Goal: Transaction & Acquisition: Book appointment/travel/reservation

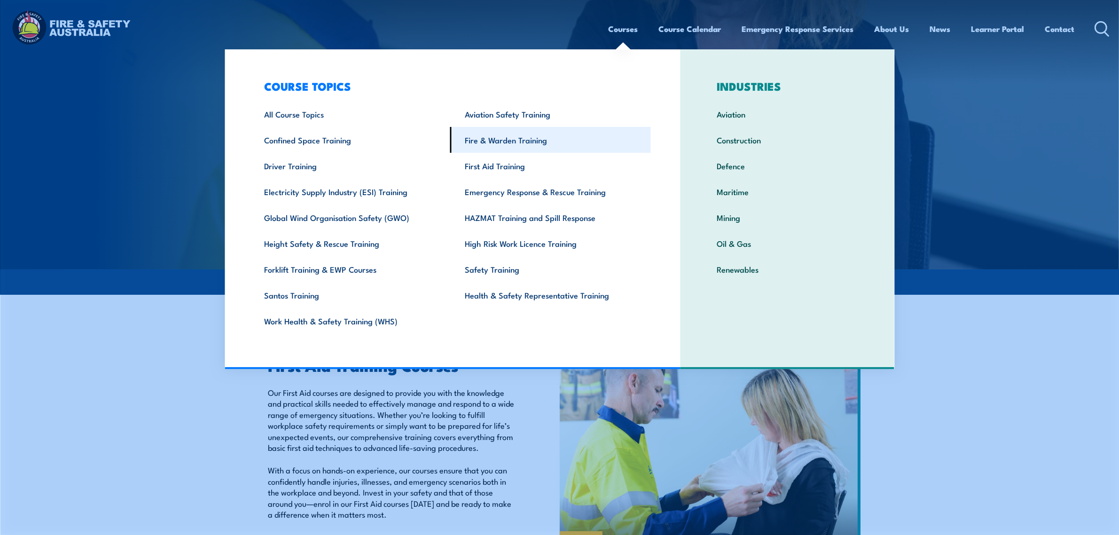
click at [514, 138] on link "Fire & Warden Training" at bounding box center [550, 140] width 201 height 26
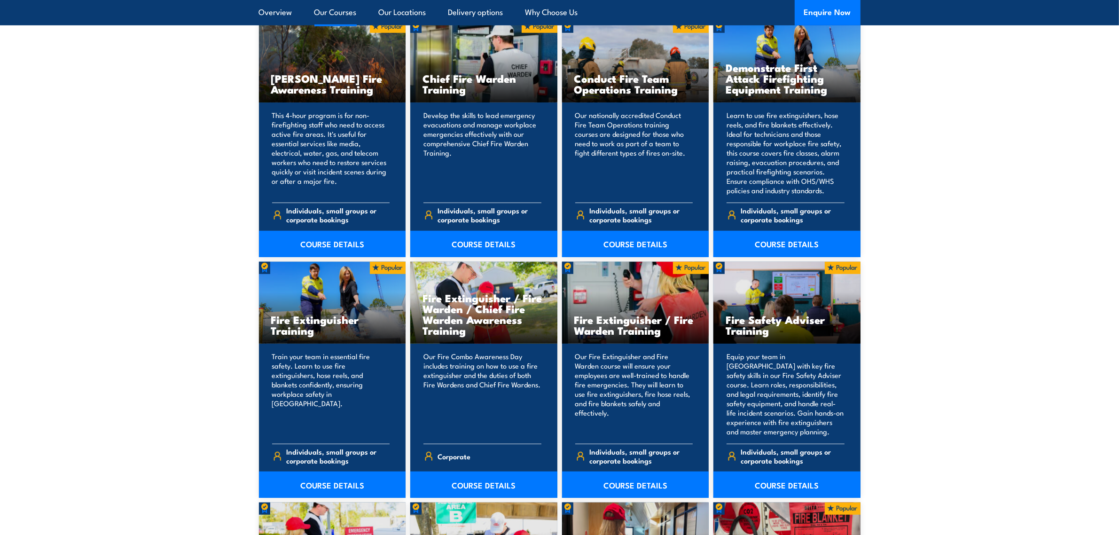
scroll to position [764, 0]
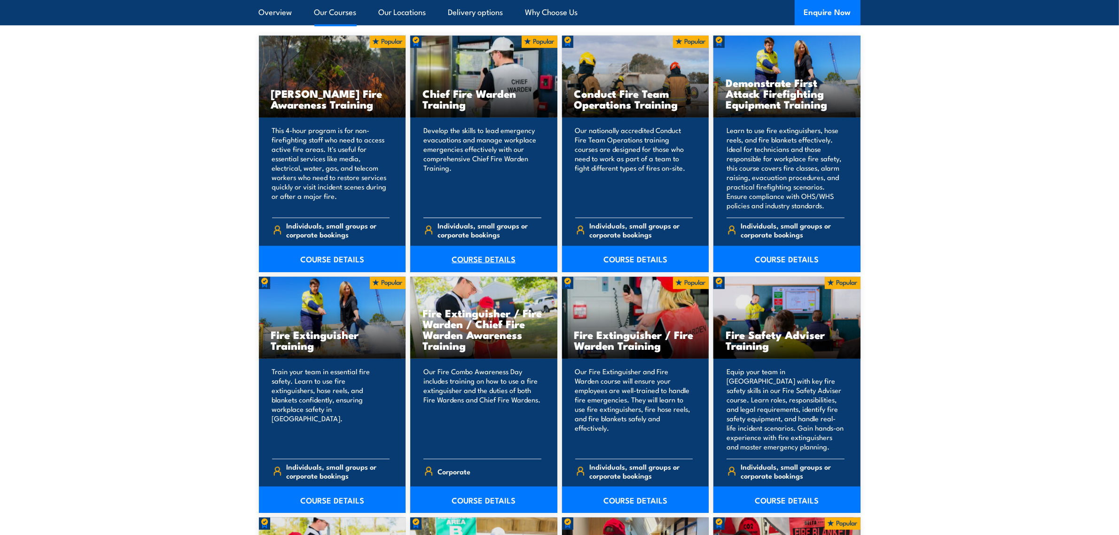
click at [489, 254] on link "COURSE DETAILS" at bounding box center [483, 259] width 147 height 26
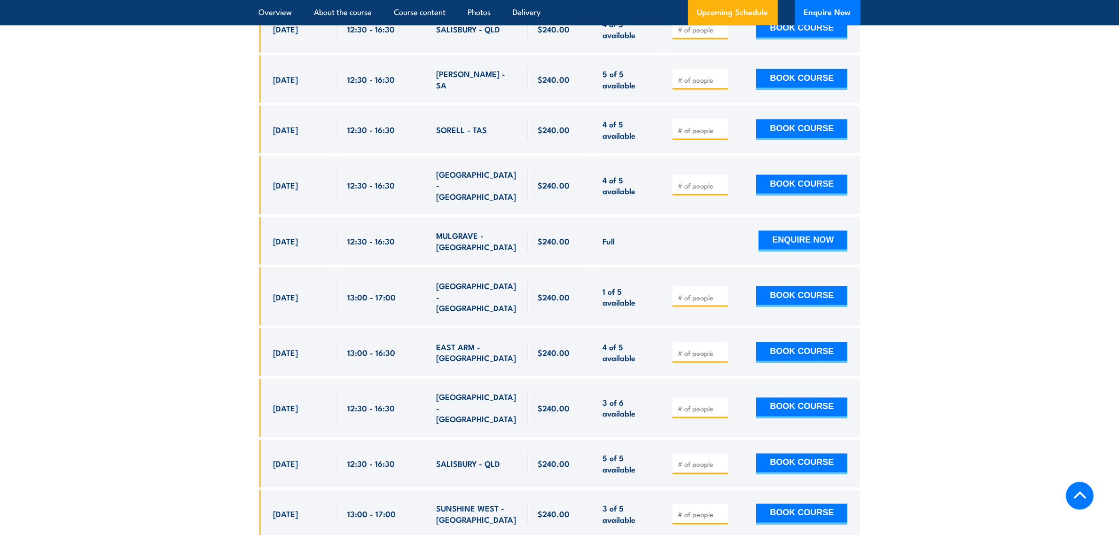
scroll to position [1469, 0]
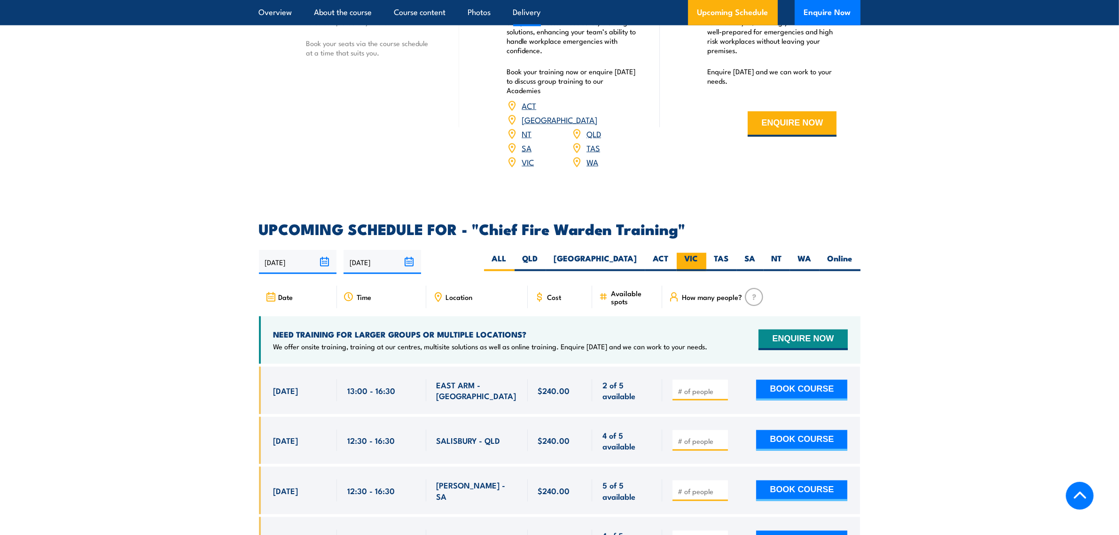
click at [696, 253] on label "VIC" at bounding box center [692, 262] width 30 height 18
click at [699, 253] on input "VIC" at bounding box center [702, 256] width 6 height 6
radio input "true"
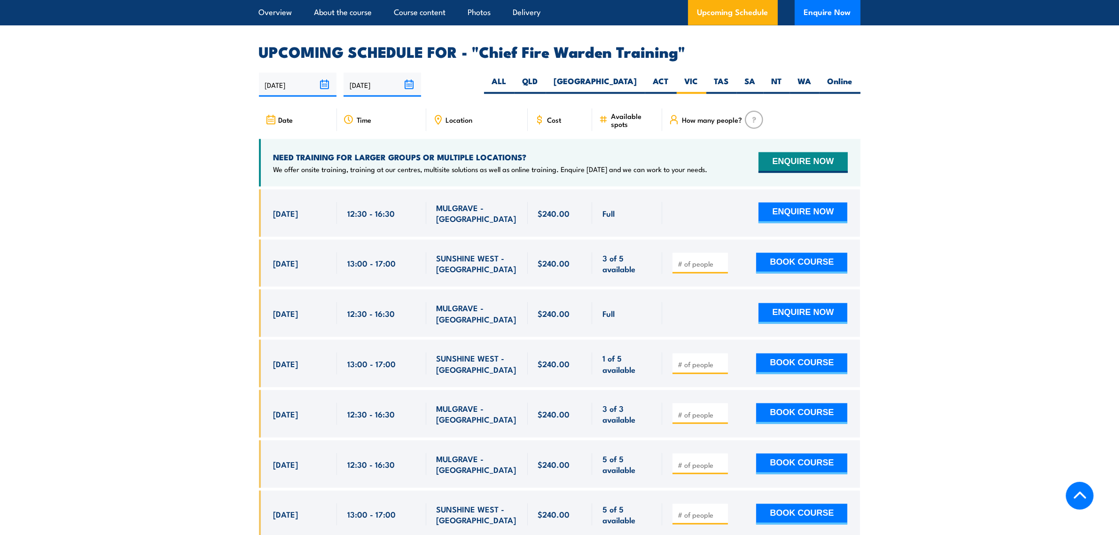
scroll to position [1677, 0]
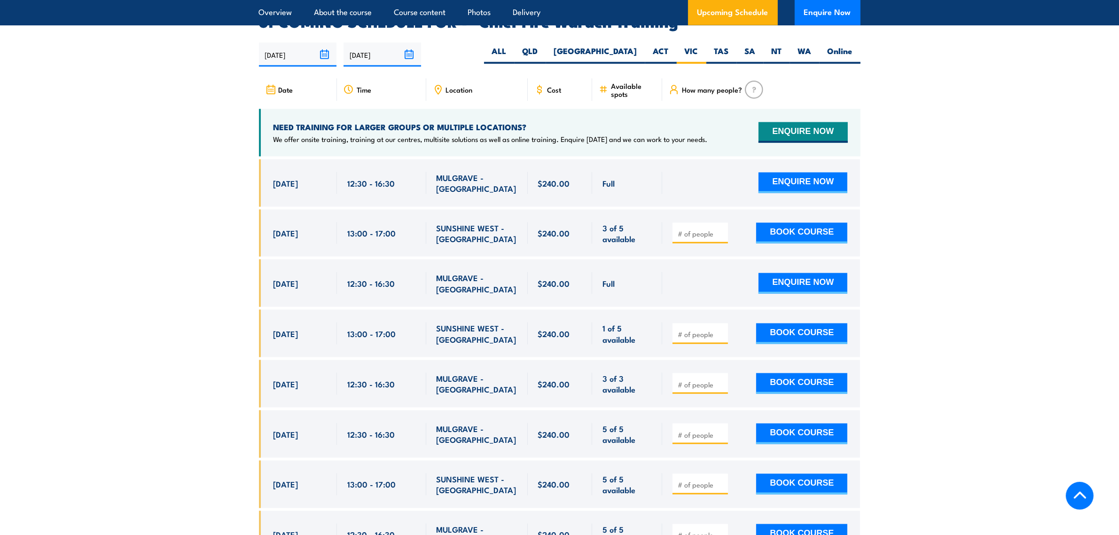
click at [693, 229] on input "number" at bounding box center [701, 233] width 47 height 9
type input "3"
click at [807, 223] on button "BOOK COURSE" at bounding box center [802, 233] width 91 height 21
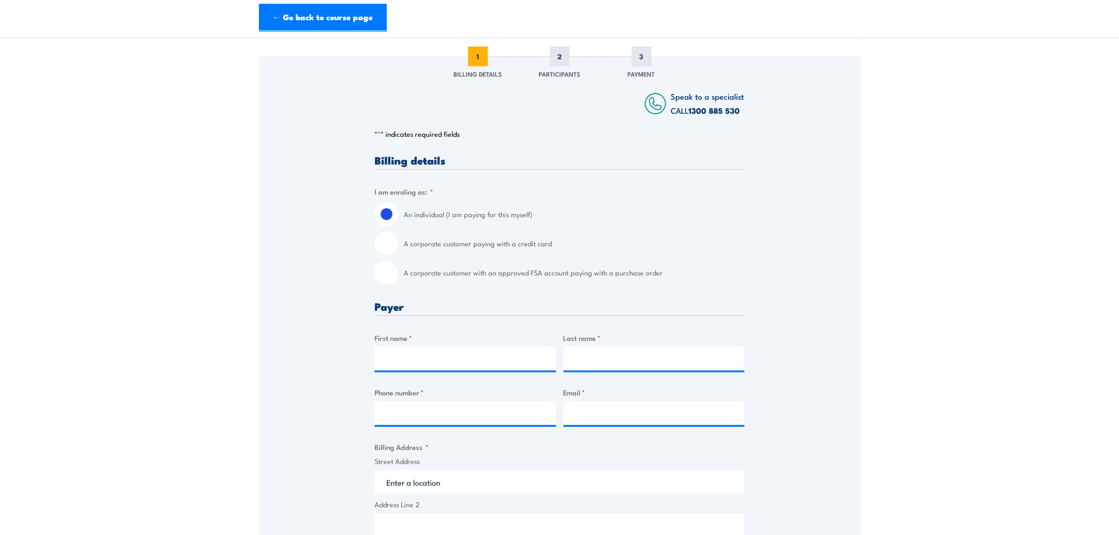
scroll to position [118, 0]
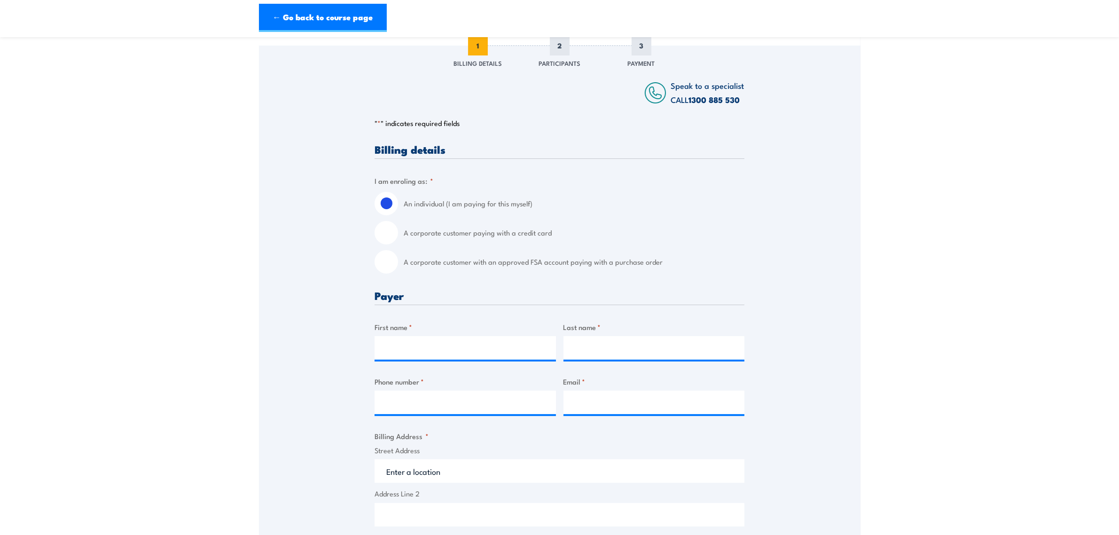
click at [389, 264] on input "A corporate customer with an approved FSA account paying with a purchase order" at bounding box center [387, 262] width 24 height 24
radio input "true"
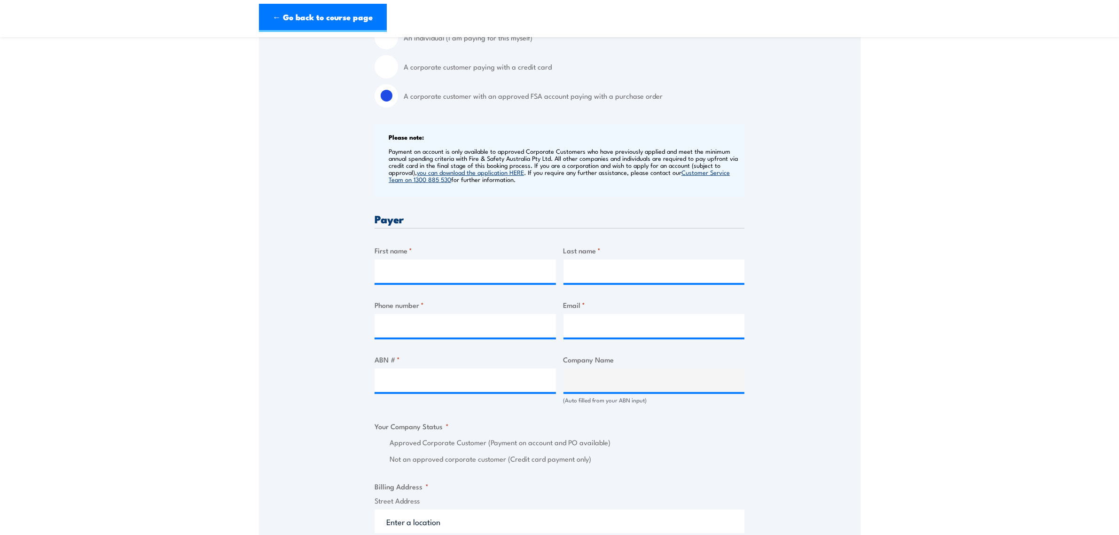
scroll to position [294, 0]
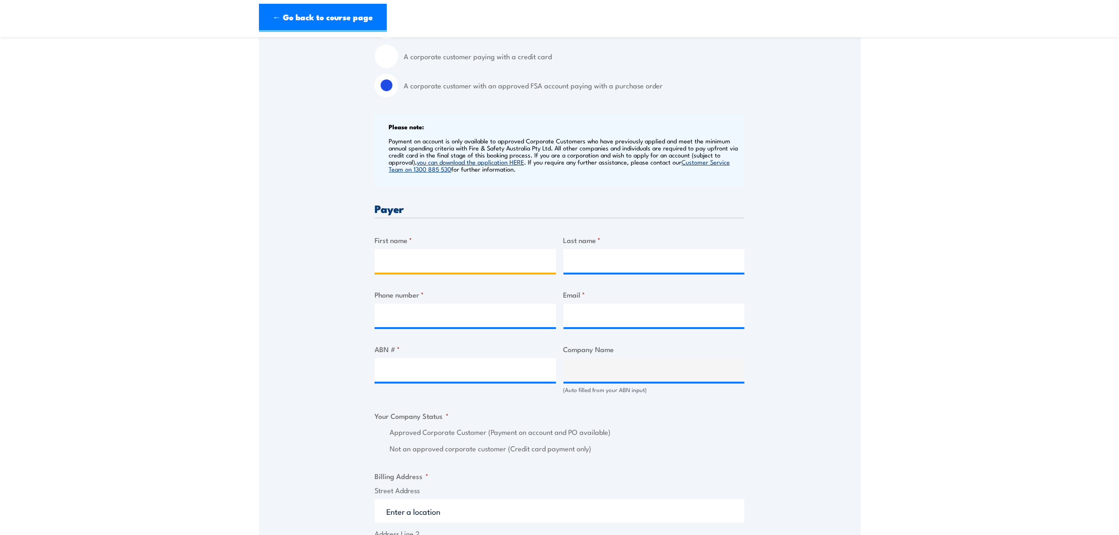
click at [411, 262] on input "First name *" at bounding box center [465, 261] width 181 height 24
type input "Camron"
type input "Jasper"
type input "0417664489"
type input "camron.jasper@silklogistics.com.au"
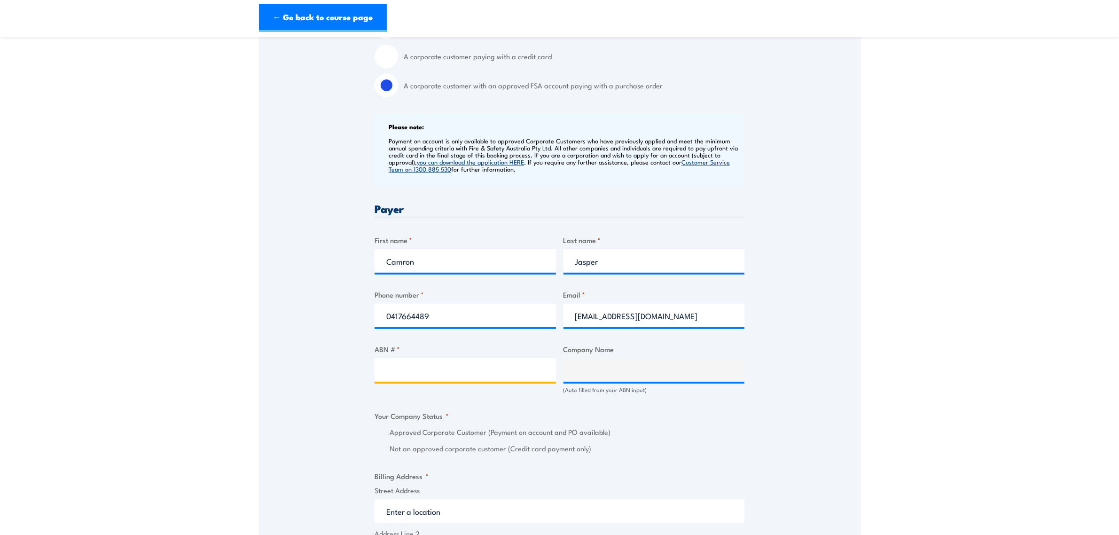
click at [435, 371] on input "ABN # *" at bounding box center [465, 370] width 181 height 24
click at [480, 367] on input "ABN # *" at bounding box center [465, 370] width 181 height 24
type input "56006444.355"
type input "SILK CONTRACT LOGISTICS PTY LTD"
radio input "true"
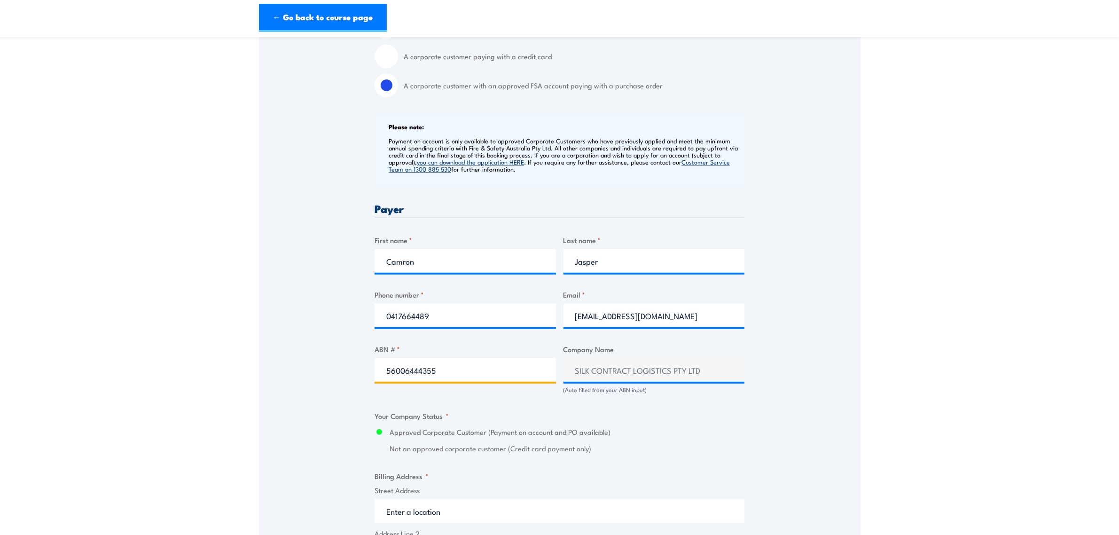
type input "56006444355"
click at [722, 434] on label "Approved Corporate Customer (Payment on account and PO available)" at bounding box center [567, 432] width 355 height 11
click at [384, 434] on input "Approved Corporate Customer (Payment on account and PO available)" at bounding box center [379, 432] width 9 height 11
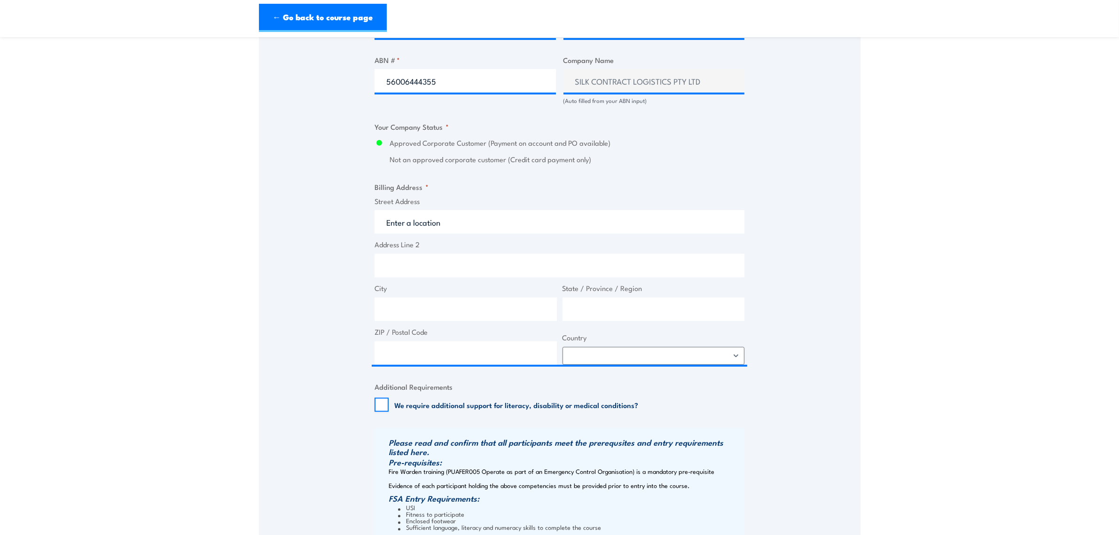
scroll to position [588, 0]
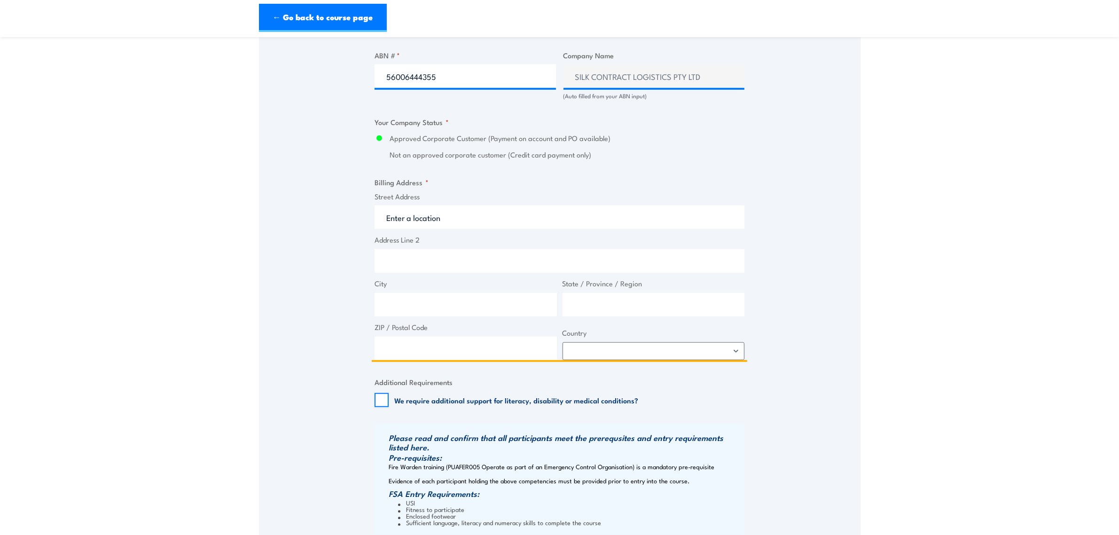
click at [436, 223] on input "Street Address" at bounding box center [560, 217] width 370 height 24
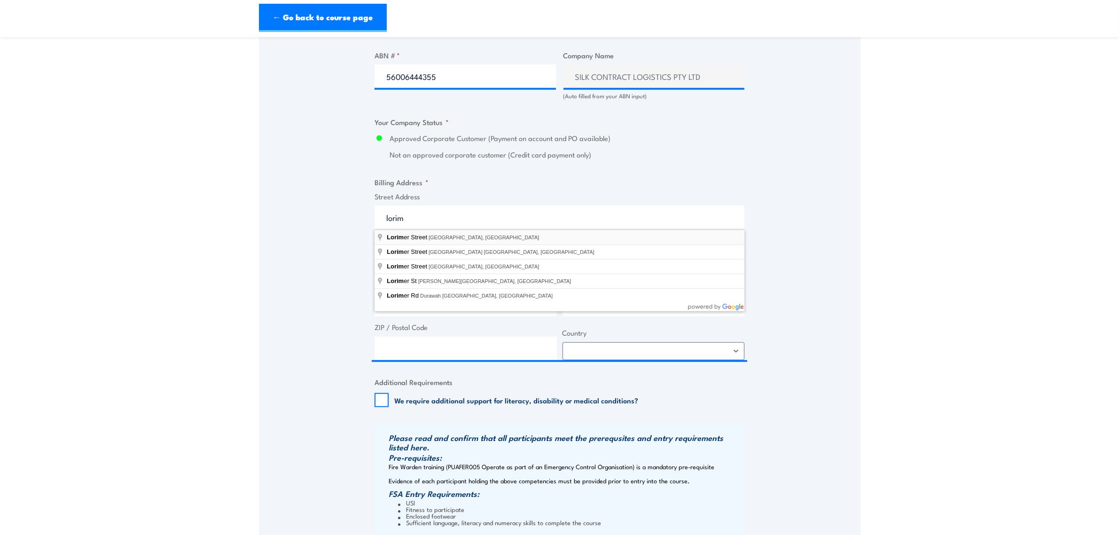
type input "Lorimer Street, Port Melbourne VIC, Australia"
type input "Lorimer St"
type input "Port Melbourne"
type input "Victoria"
type input "3207"
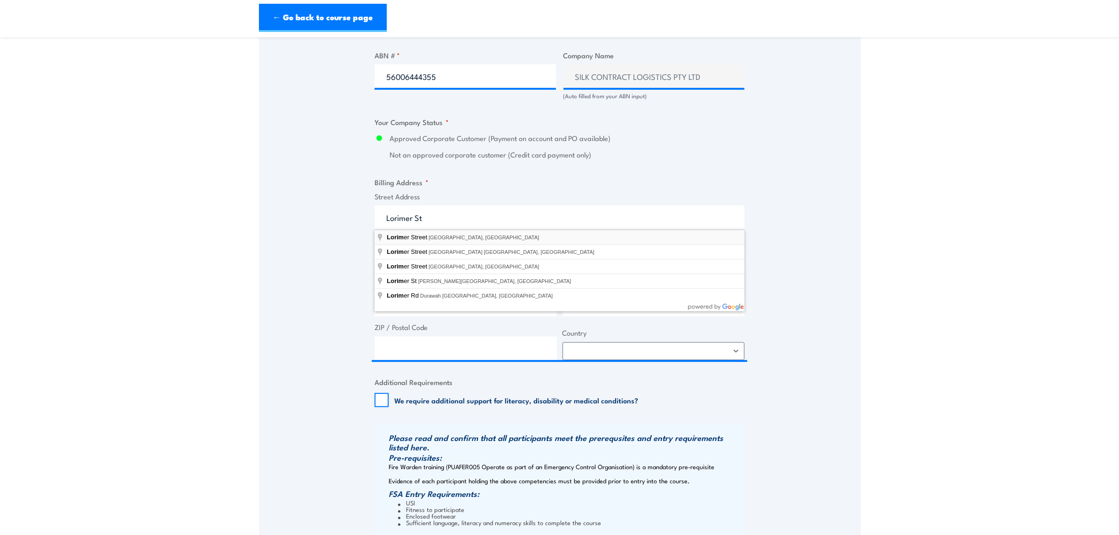
select select "Australia"
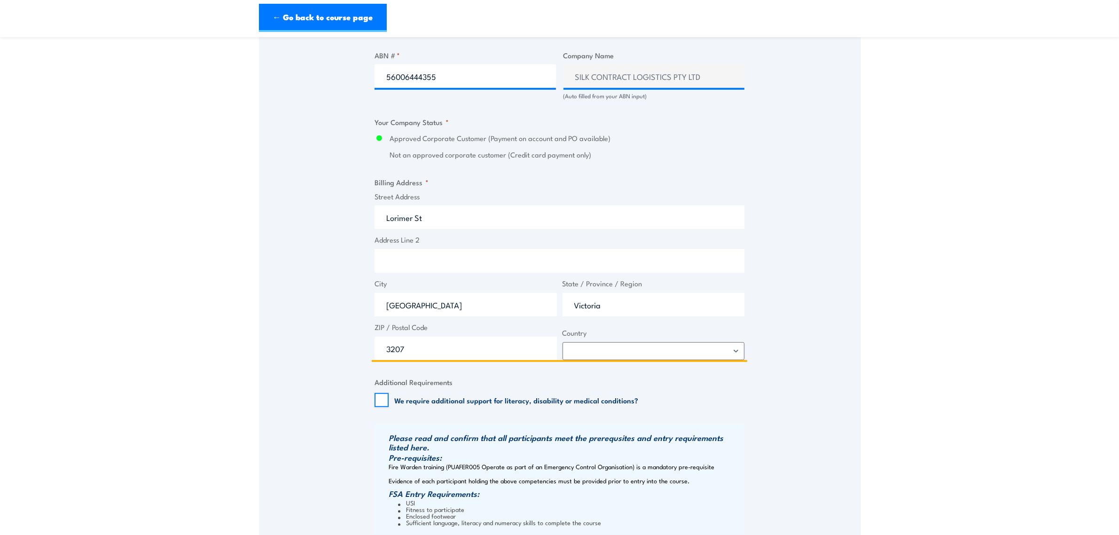
click at [386, 223] on input "Lorimer St" at bounding box center [560, 217] width 370 height 24
click at [427, 258] on input "Address Line 2" at bounding box center [560, 261] width 370 height 24
click at [386, 220] on input "850 Lorimer St" at bounding box center [560, 217] width 370 height 24
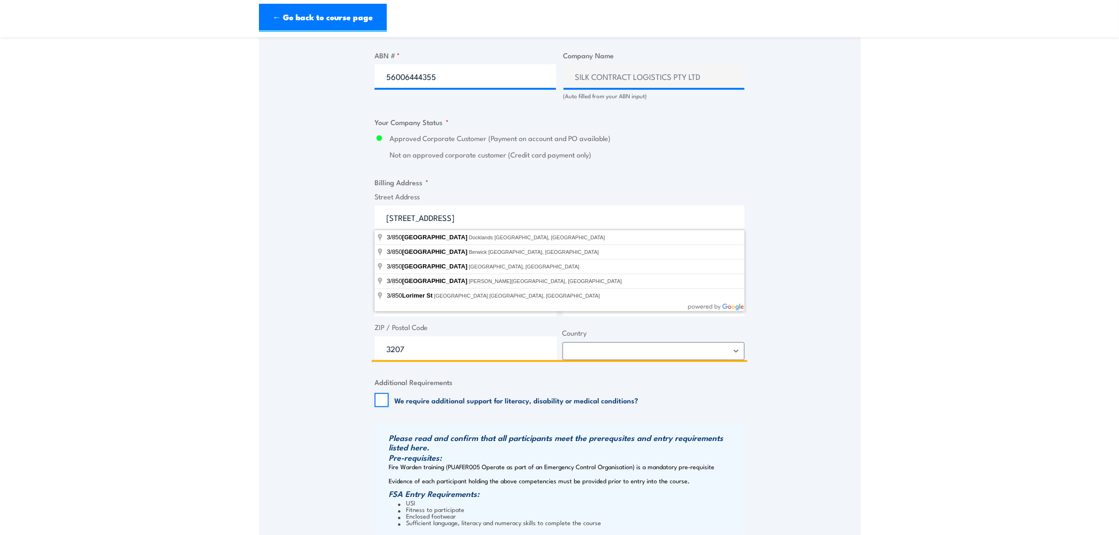
click at [482, 215] on input "3/850 Lorimer St" at bounding box center [560, 217] width 370 height 24
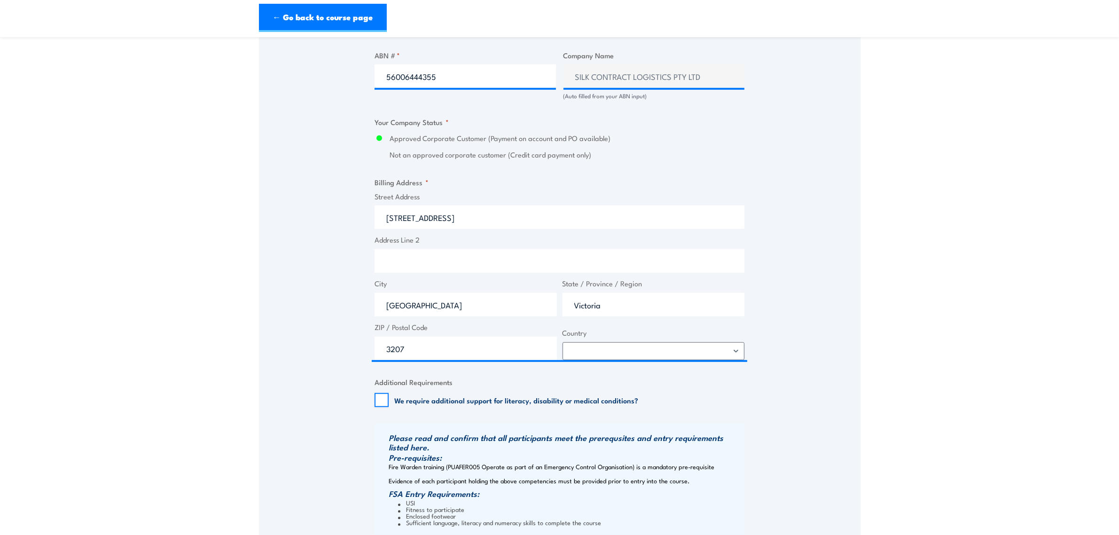
click at [749, 351] on div "Speak to a specialist CALL 1300 885 530 CALL 1300 885 530 " * " indicates requi…" at bounding box center [560, 112] width 602 height 1074
click at [462, 222] on input "3/850 Lorimer St" at bounding box center [560, 217] width 370 height 24
type input "3/850 Lorimer St, Port Melbourne VIC, Australia"
type input "850 Lorimer St"
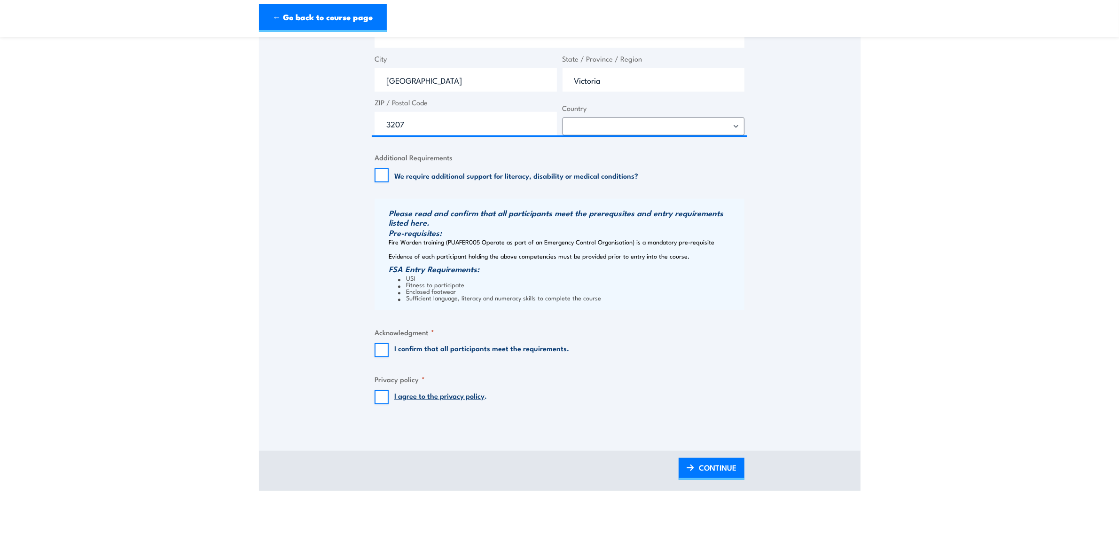
scroll to position [823, 0]
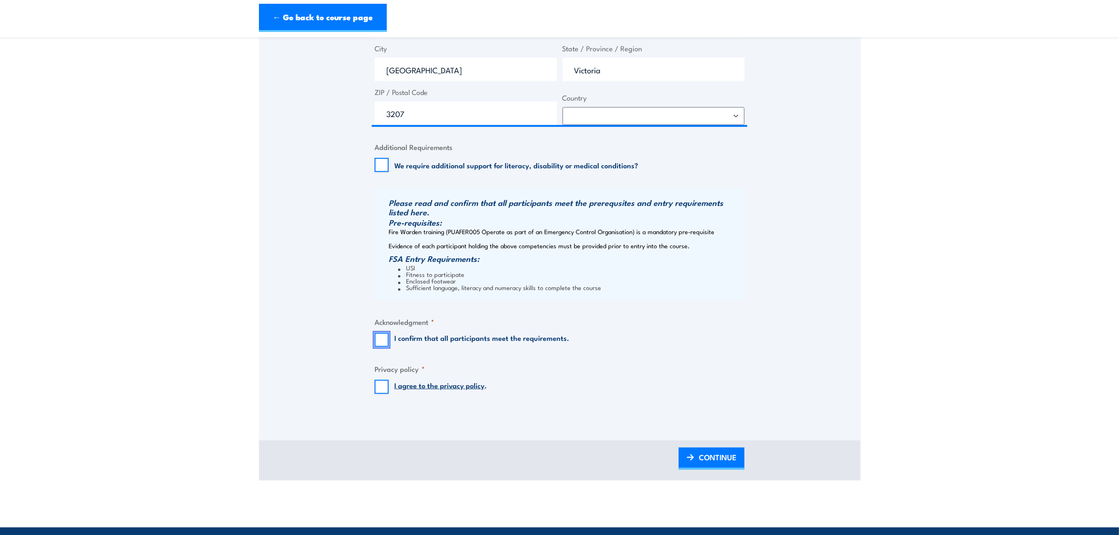
click at [386, 339] on input "I confirm that all participants meet the requirements." at bounding box center [382, 340] width 14 height 14
checkbox input "true"
click at [379, 386] on input "I agree to the privacy policy ." at bounding box center [382, 387] width 14 height 14
checkbox input "true"
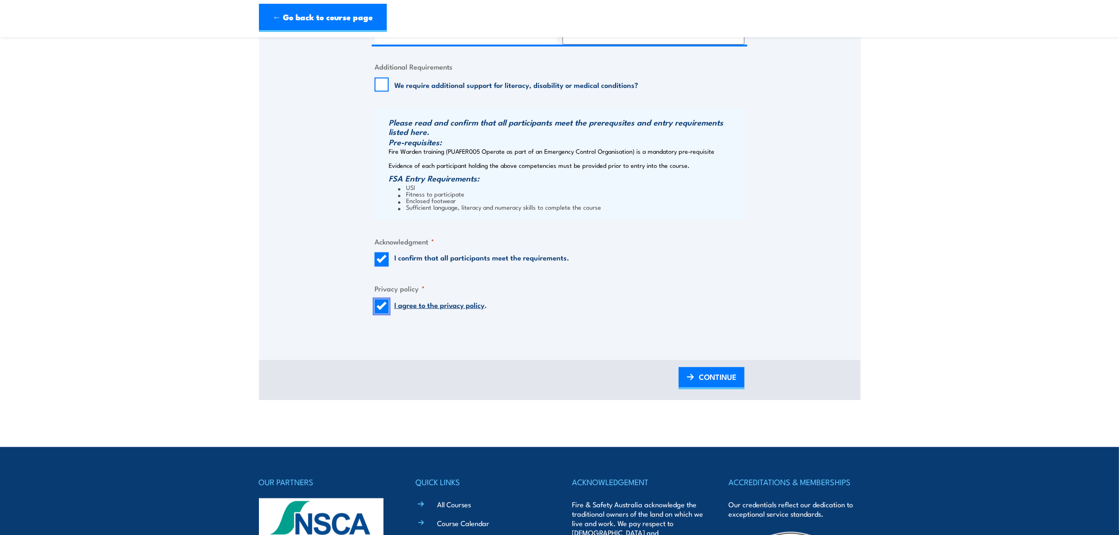
scroll to position [1058, 0]
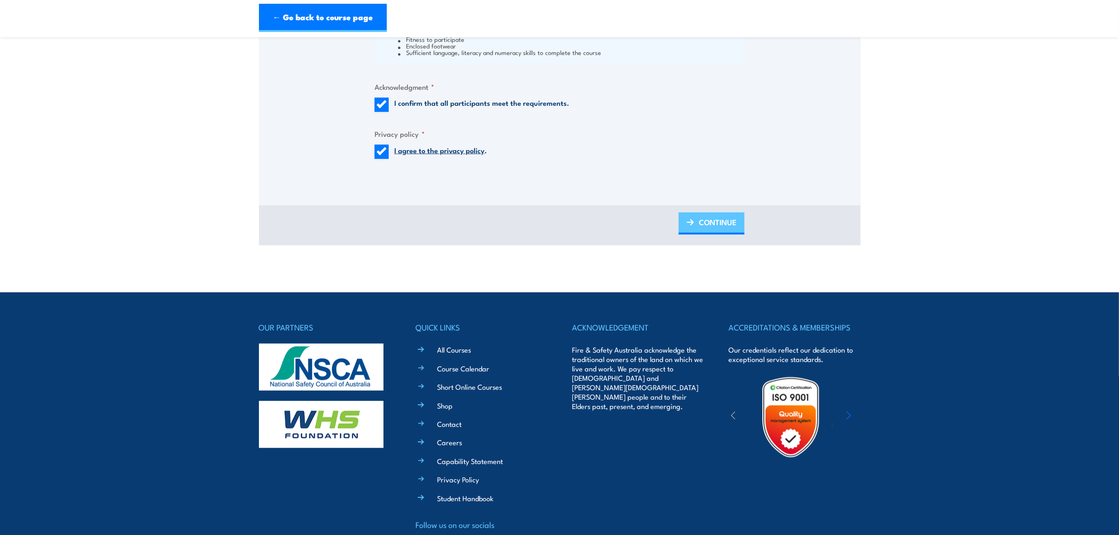
click at [714, 217] on span "CONTINUE" at bounding box center [718, 222] width 38 height 25
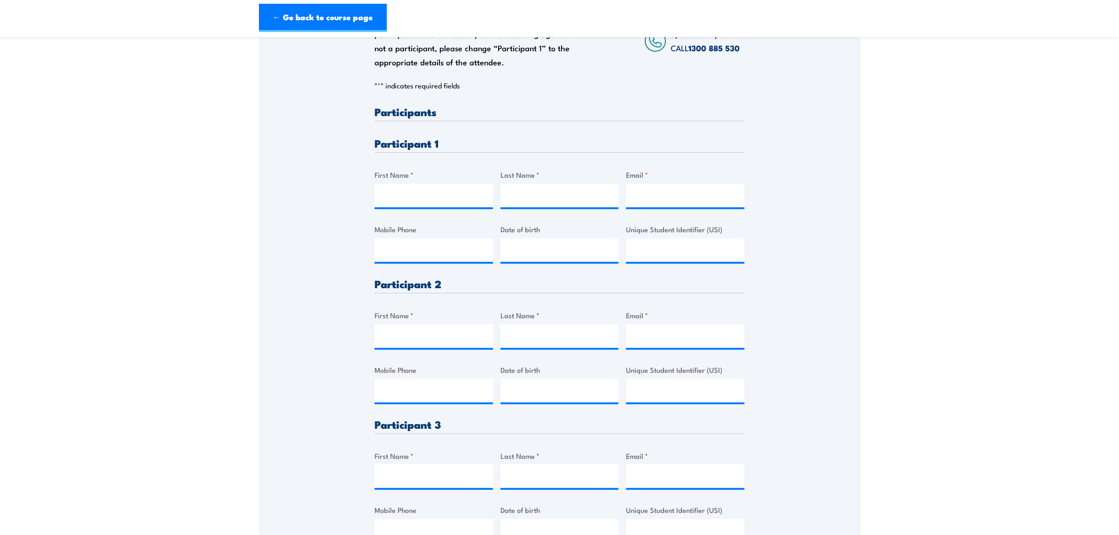
scroll to position [0, 0]
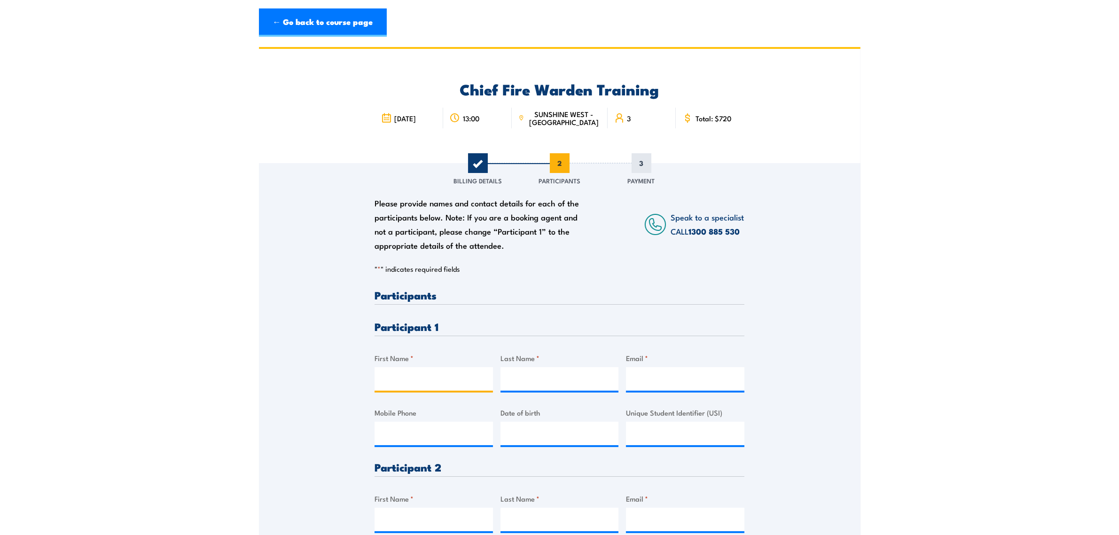
click at [423, 378] on input "First Name *" at bounding box center [434, 379] width 118 height 24
type input "Dave"
type input "Nelson"
click at [689, 377] on input "Email *" at bounding box center [685, 379] width 118 height 24
paste input "dave.nelson@silklogistics.com.au"
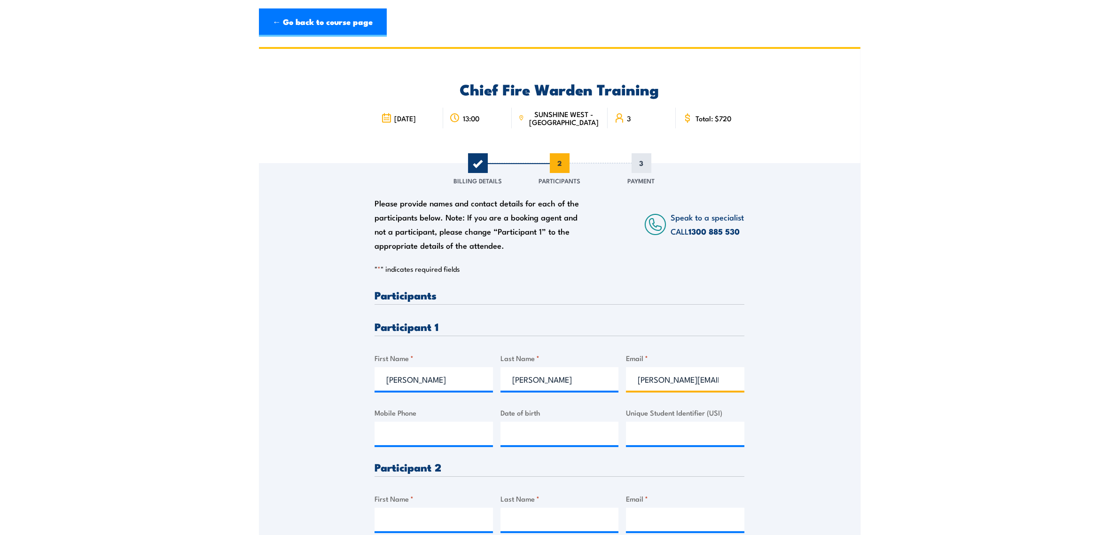
scroll to position [0, 34]
type input "dave.nelson@silklogistics.com.au"
click at [411, 438] on input "Mobile Phone" at bounding box center [434, 434] width 118 height 24
type input "0423448199"
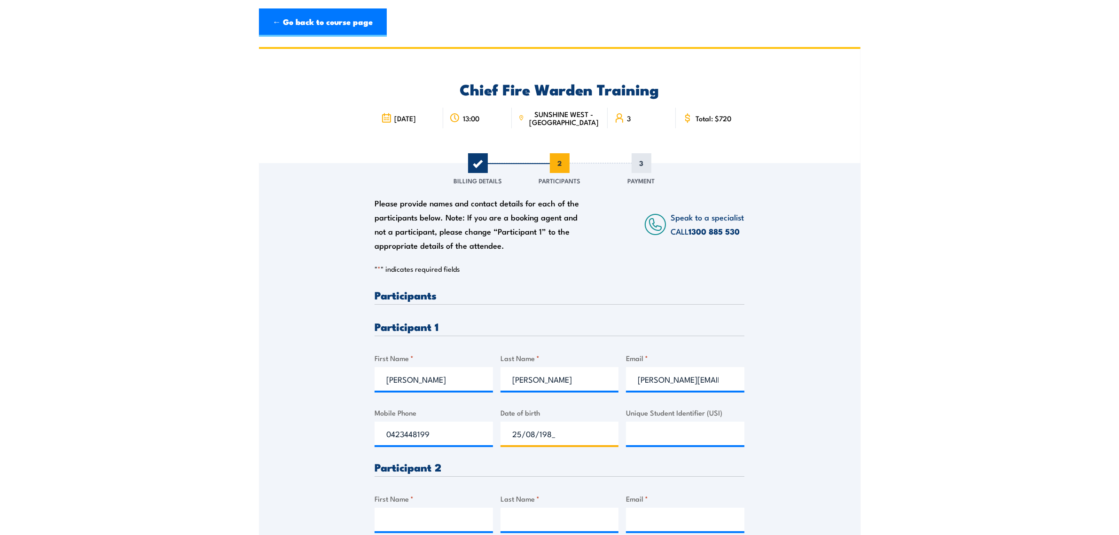
type input "25/08/1981"
click at [673, 436] on input "Unique Student Identifier (USI)" at bounding box center [685, 434] width 118 height 24
click at [686, 432] on input "Unique Student Identifier (USI)" at bounding box center [685, 434] width 118 height 24
paste input "VU6TGBK4H8"
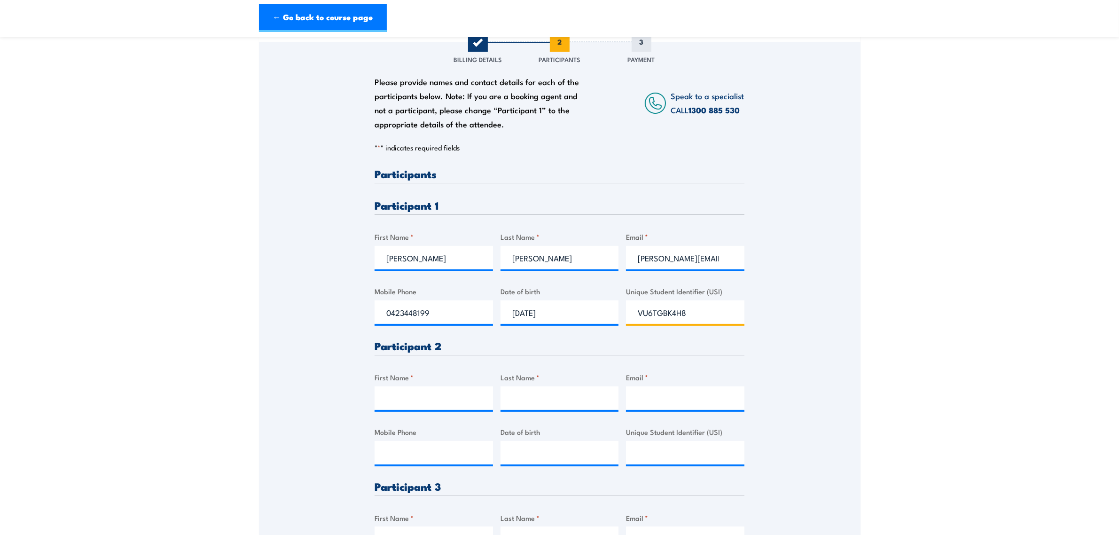
scroll to position [235, 0]
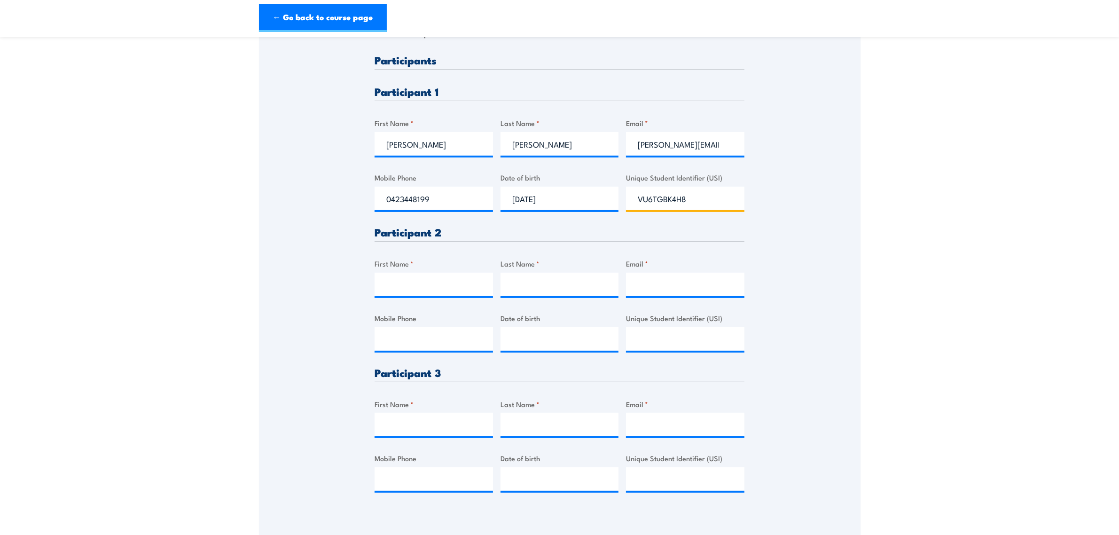
type input "VU6TGBK4H8"
click at [410, 295] on input "First Name *" at bounding box center [434, 285] width 118 height 24
paste input "Stephen"
type input "Stephen"
type input "__/__/____"
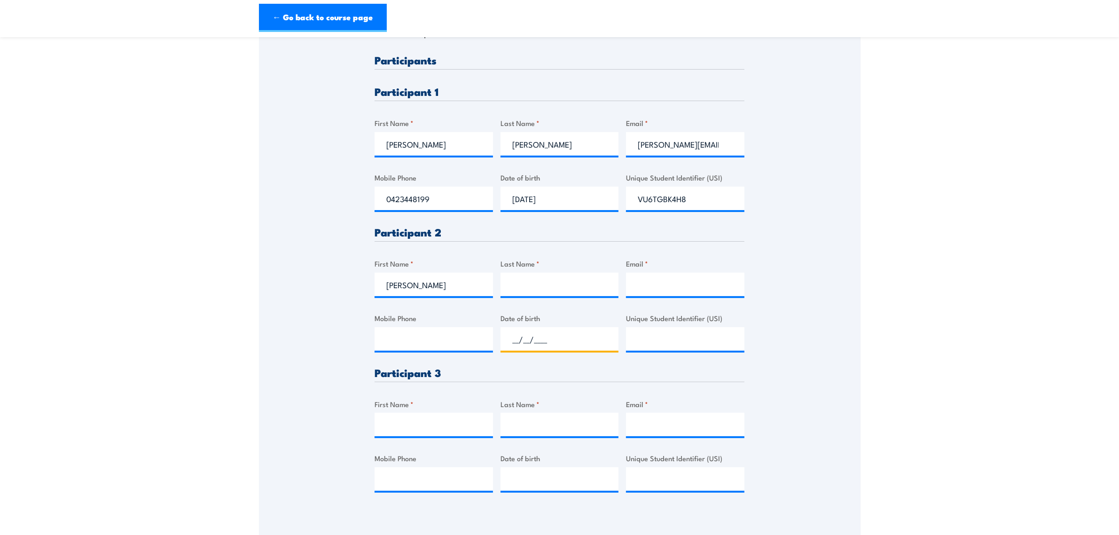
drag, startPoint x: 558, startPoint y: 327, endPoint x: 557, endPoint y: 306, distance: 20.7
click at [559, 327] on input "__/__/____" at bounding box center [560, 339] width 118 height 24
click at [546, 276] on input "Last Name *" at bounding box center [560, 285] width 118 height 24
paste input "Barberoglou"
type input "Barberoglou"
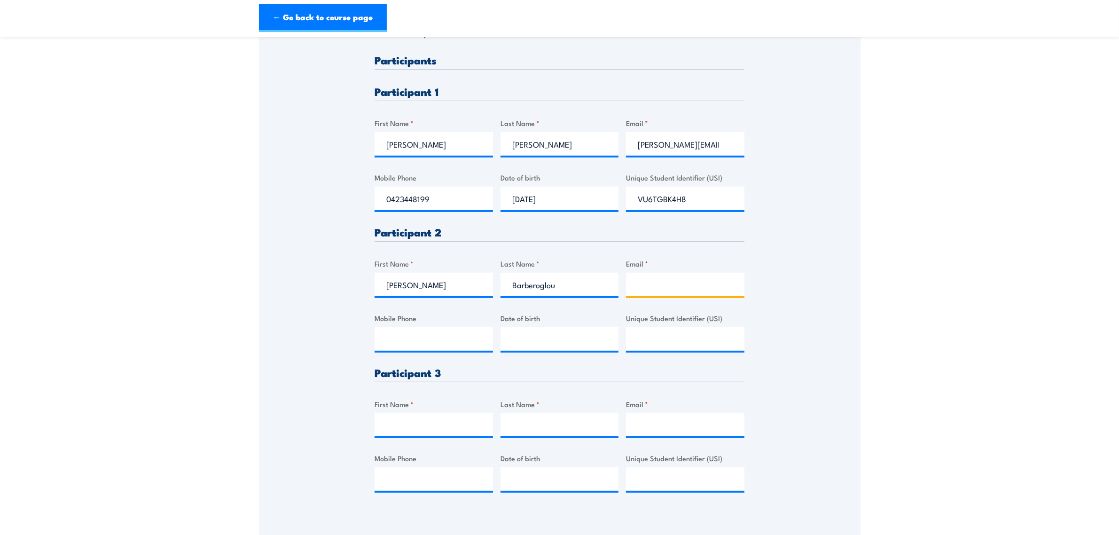
click at [664, 284] on input "Email *" at bounding box center [685, 285] width 118 height 24
paste input "stephenbarberoglou@gmail.com"
type input "stephenbarberoglou@gmail.com"
click at [434, 339] on input "Mobile Phone" at bounding box center [434, 339] width 118 height 24
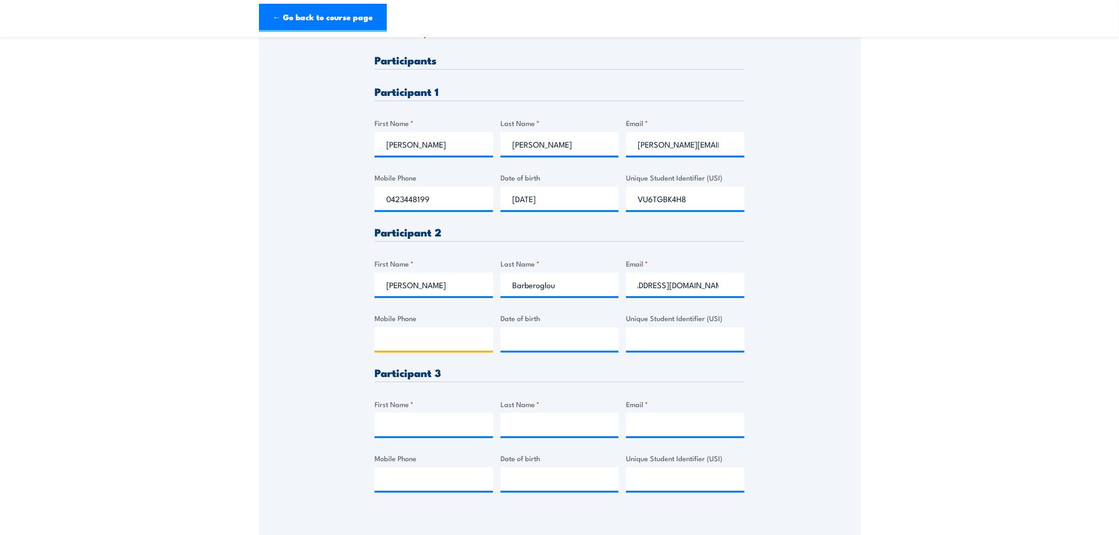
scroll to position [0, 0]
type input "0415222134"
type input "13/08/1982"
click at [739, 342] on input "Unique Student Identifier (USI)" at bounding box center [685, 339] width 118 height 24
paste input "HR2GMJTVB8"
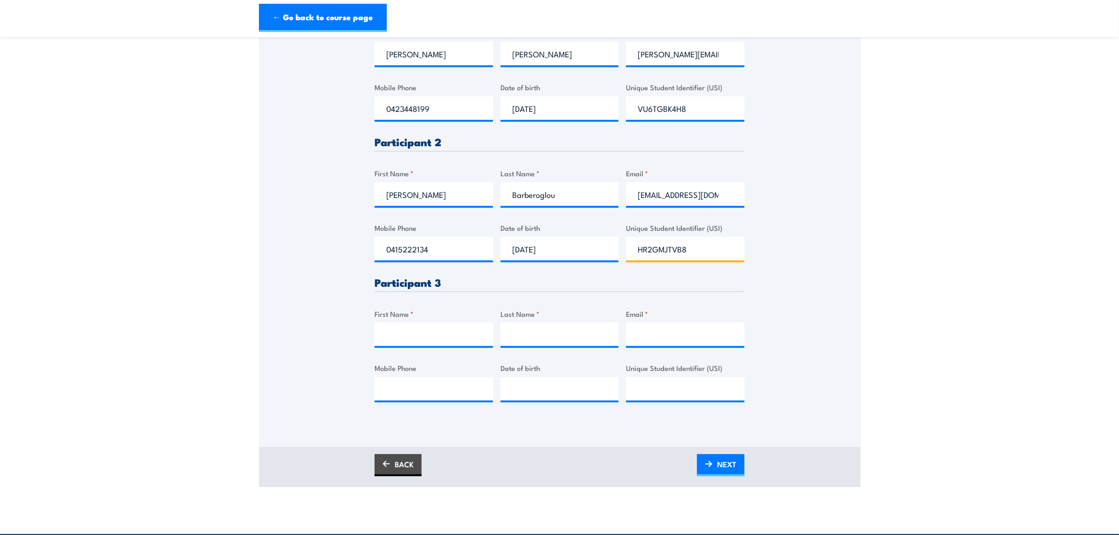
scroll to position [470, 0]
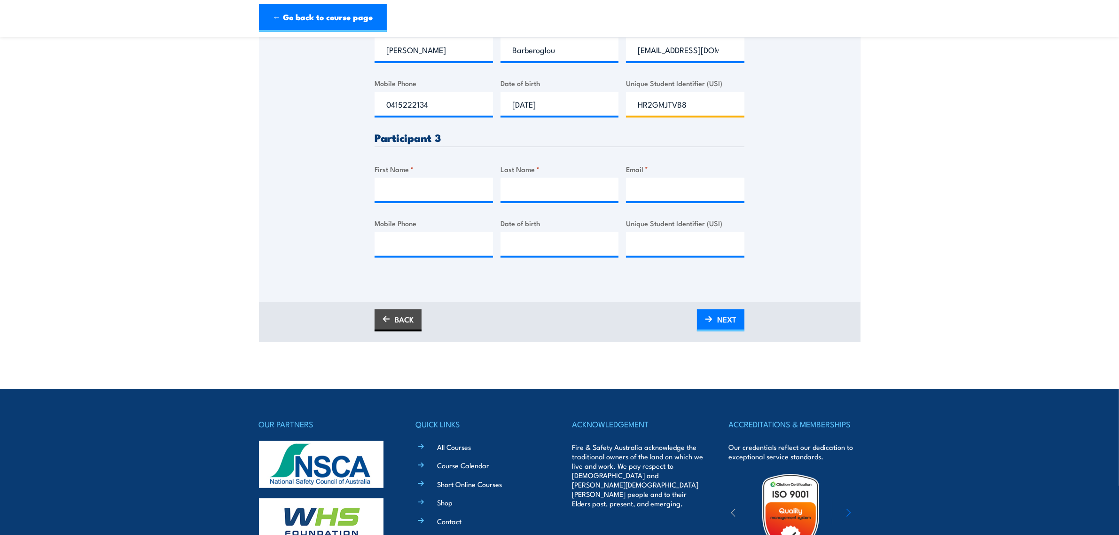
type input "HR2GMJTVB8"
drag, startPoint x: 516, startPoint y: 180, endPoint x: 466, endPoint y: 177, distance: 49.4
click at [516, 180] on input "Last Name *" at bounding box center [560, 190] width 118 height 24
click at [417, 181] on input "First Name *" at bounding box center [434, 190] width 118 height 24
paste input "Joseph"
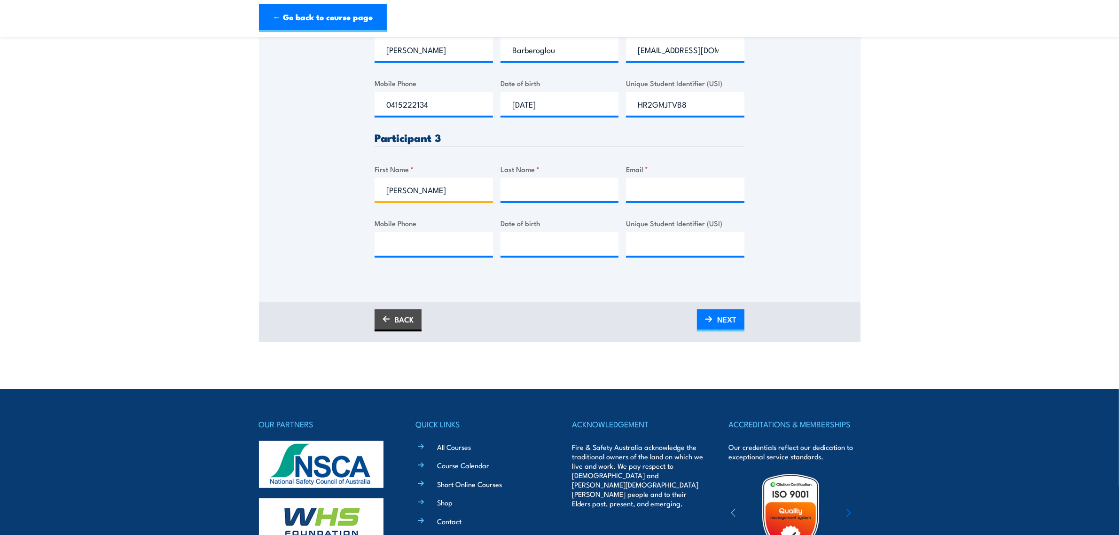
type input "Joseph"
drag, startPoint x: 698, startPoint y: 201, endPoint x: 668, endPoint y: 199, distance: 30.2
click at [698, 201] on input "Email *" at bounding box center [685, 190] width 118 height 24
click at [574, 189] on input "Last Name *" at bounding box center [560, 190] width 118 height 24
paste input "Bellosi"
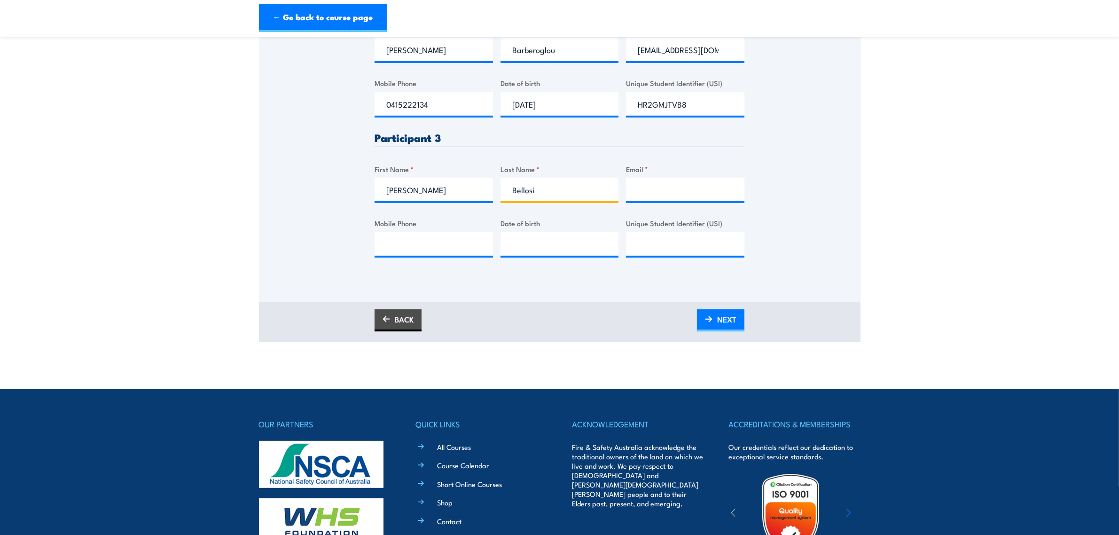
type input "Bellosi"
click at [683, 190] on input "Email *" at bounding box center [685, 190] width 118 height 24
paste input "Josephbellosi2002@gmail.com"
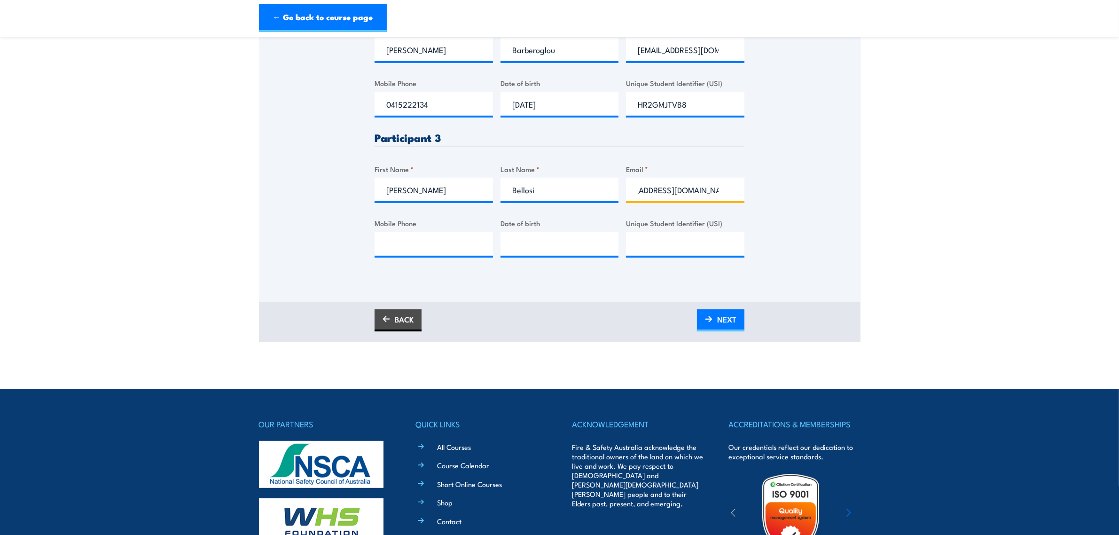
type input "Josephbellosi2002@gmail.com"
click at [400, 241] on input "Mobile Phone" at bounding box center [434, 244] width 118 height 24
type input "0492967431"
click at [516, 248] on input "__/__/____" at bounding box center [560, 244] width 118 height 24
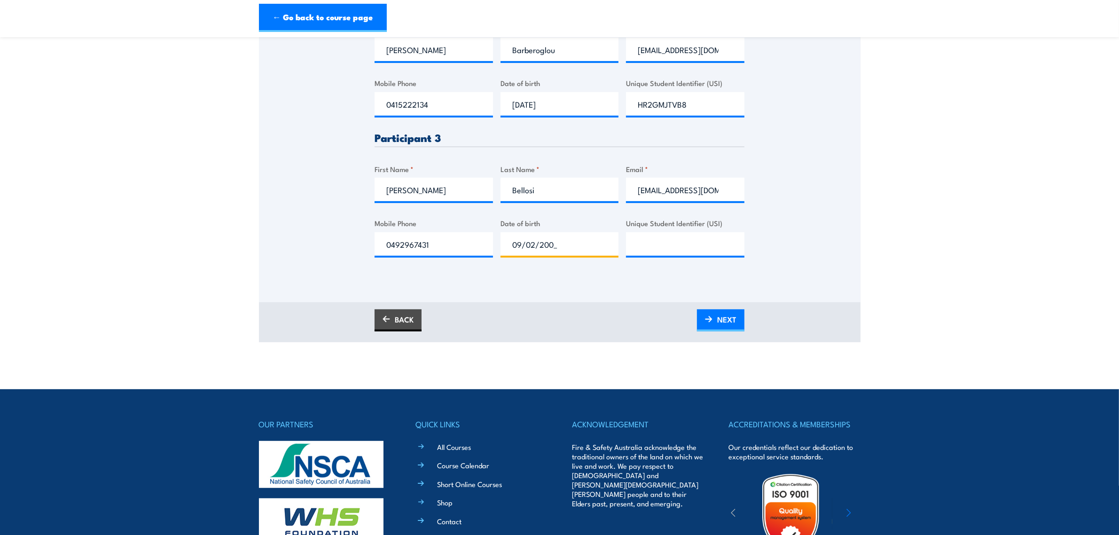
type input "09/02/2002"
click at [721, 244] on input "Unique Student Identifier (USI)" at bounding box center [685, 244] width 118 height 24
paste input "7P3D8XMUDN"
type input "7P3D8XMUDN"
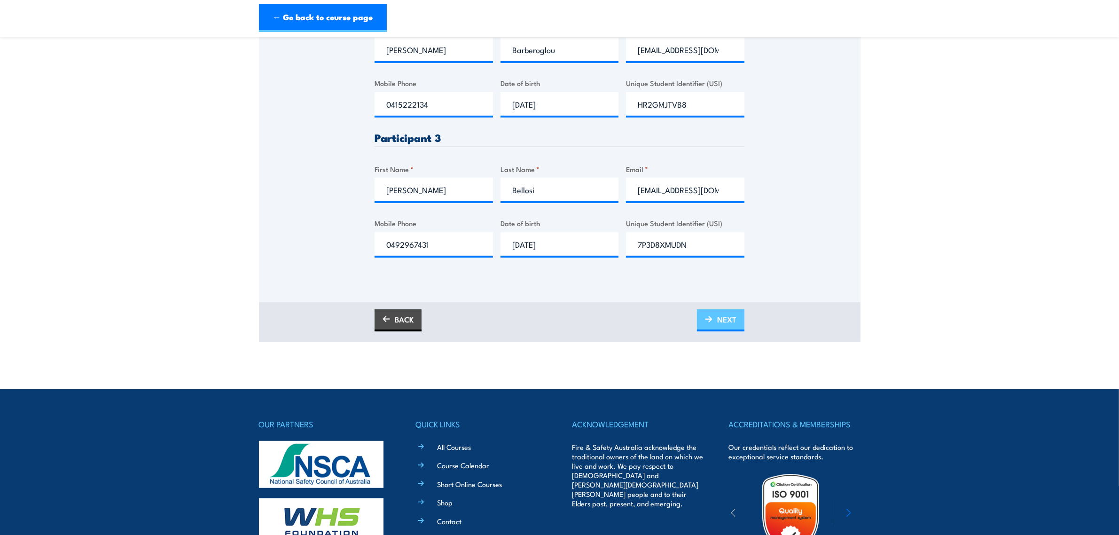
click at [716, 325] on link "NEXT" at bounding box center [720, 320] width 47 height 22
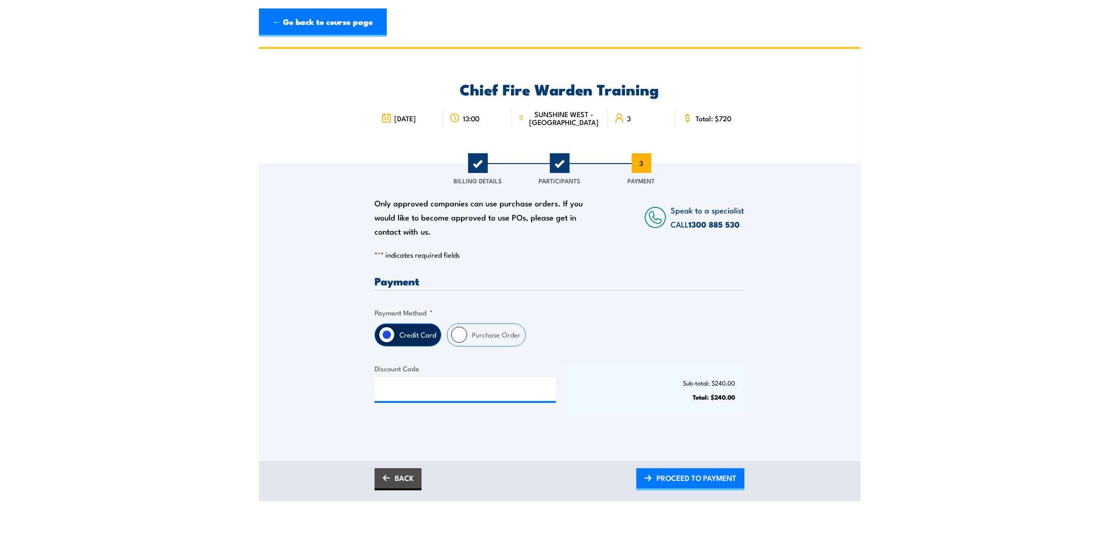
click at [469, 337] on label "Purchase Order" at bounding box center [496, 335] width 58 height 22
click at [467, 337] on input "Purchase Order" at bounding box center [459, 335] width 16 height 16
radio input "true"
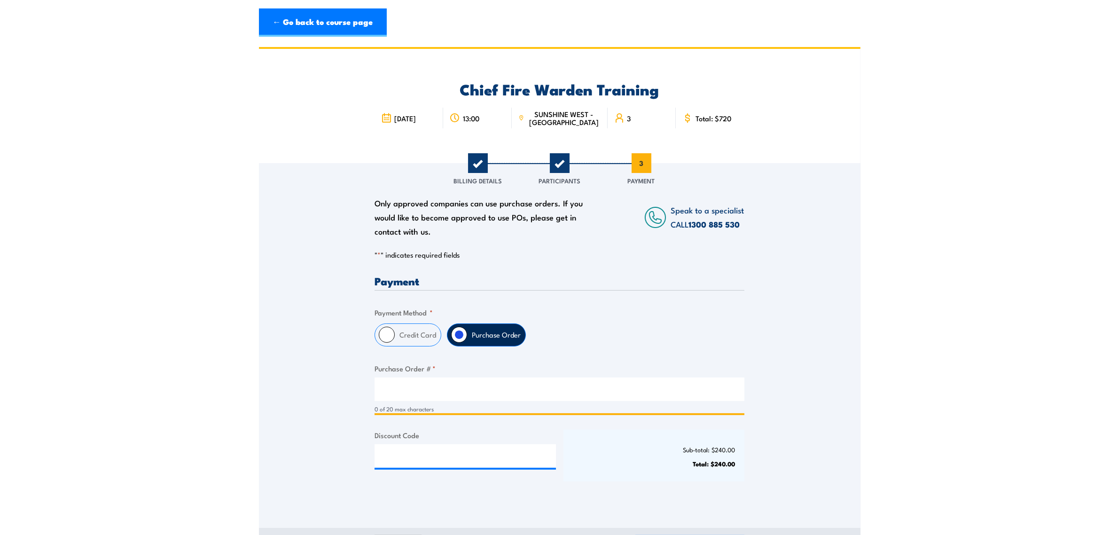
click at [464, 387] on input "Purchase Order # *" at bounding box center [560, 390] width 370 height 24
type input "T"
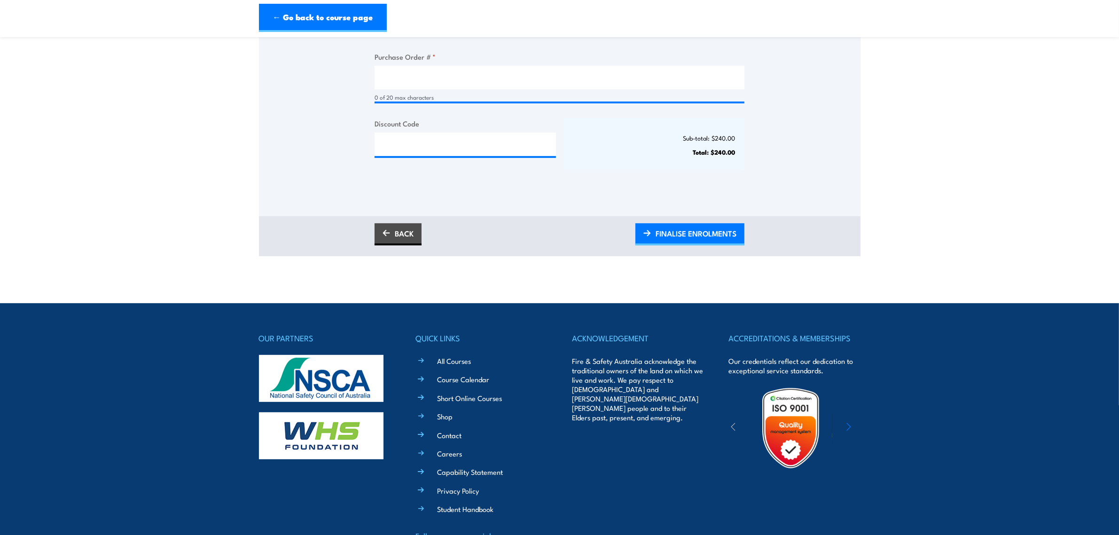
scroll to position [86, 0]
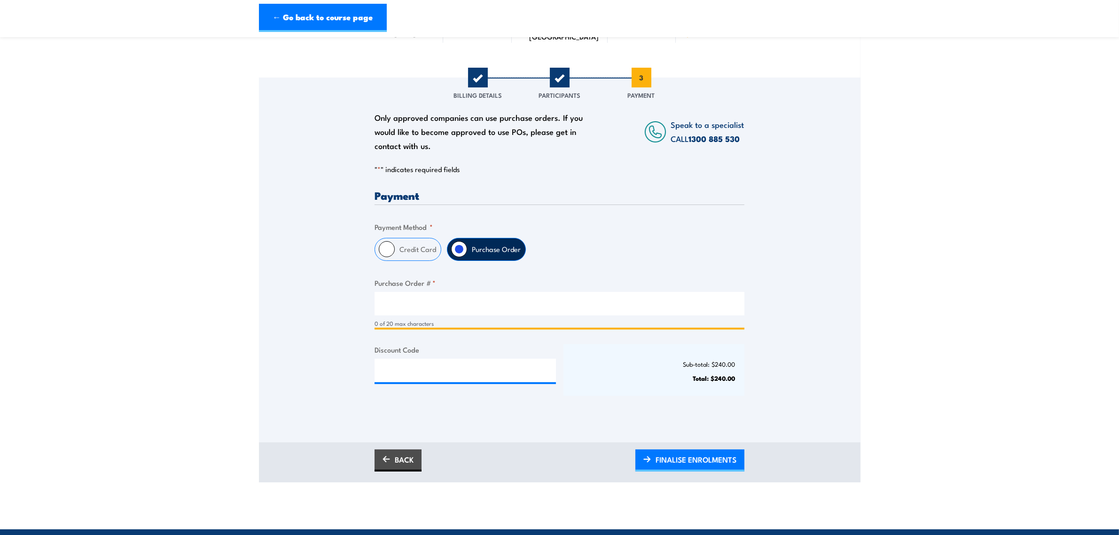
click at [477, 302] on input "Purchase Order # *" at bounding box center [560, 304] width 370 height 24
paste input "logo.pngSupplierPO N"
type input "logo.pngSupplierPO N"
drag, startPoint x: 473, startPoint y: 302, endPoint x: 344, endPoint y: 299, distance: 129.8
click at [345, 299] on div "Only approved companies can use purchase orders. If you would like to become ap…" at bounding box center [560, 247] width 602 height 339
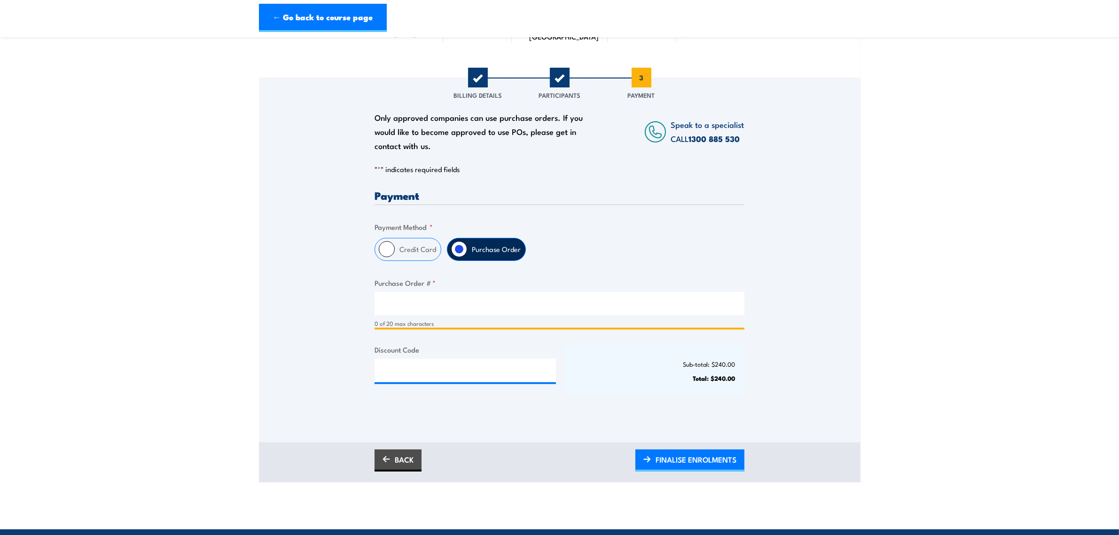
click at [457, 298] on input "Purchase Order # *" at bounding box center [560, 304] width 370 height 24
paste input "SCL3070001157"
click at [386, 307] on input "SCL3070001157" at bounding box center [560, 304] width 370 height 24
type input "SCL3070001157"
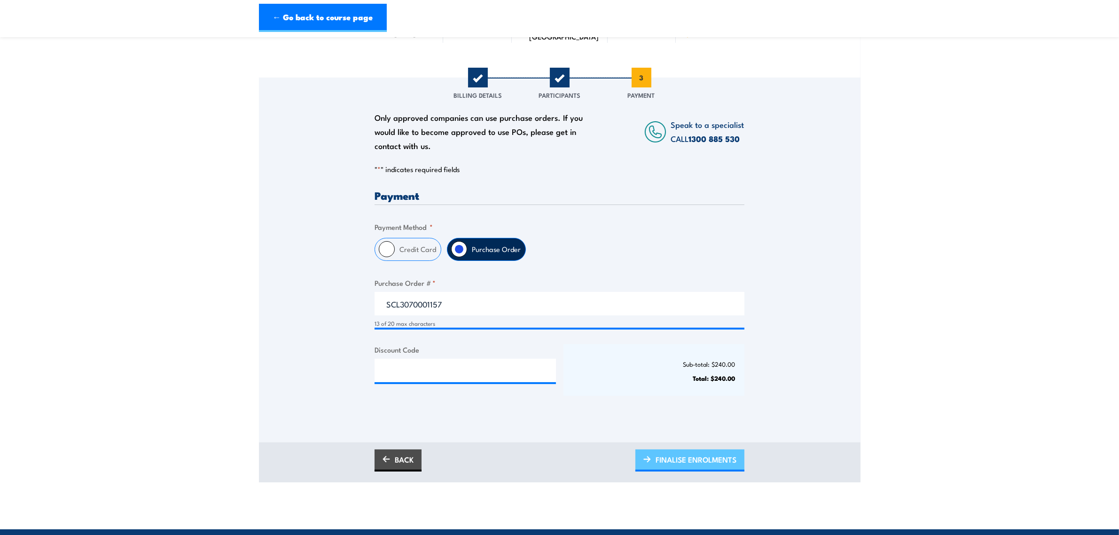
click at [703, 455] on span "FINALISE ENROLMENTS" at bounding box center [696, 459] width 81 height 25
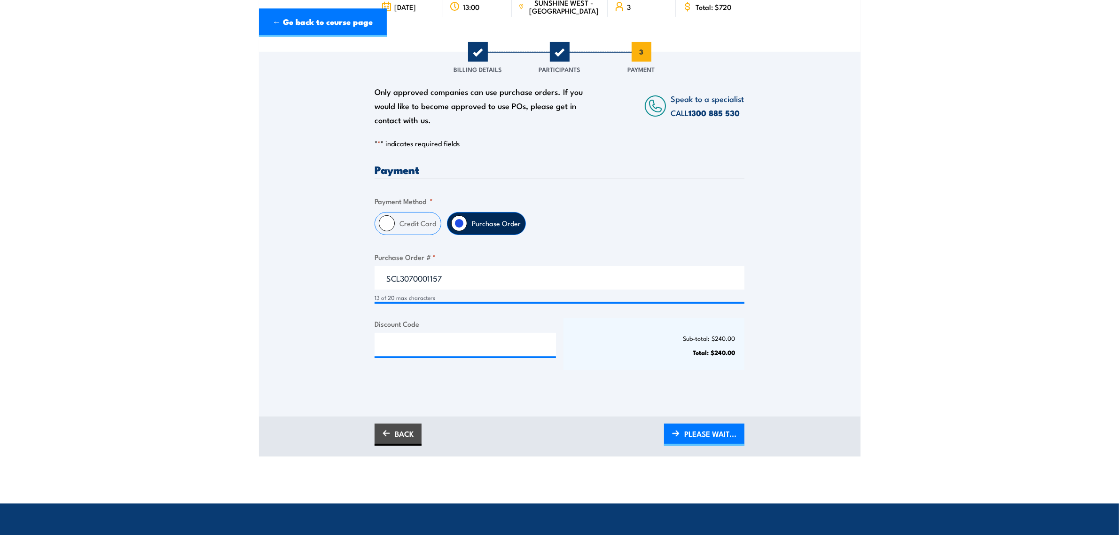
scroll to position [0, 0]
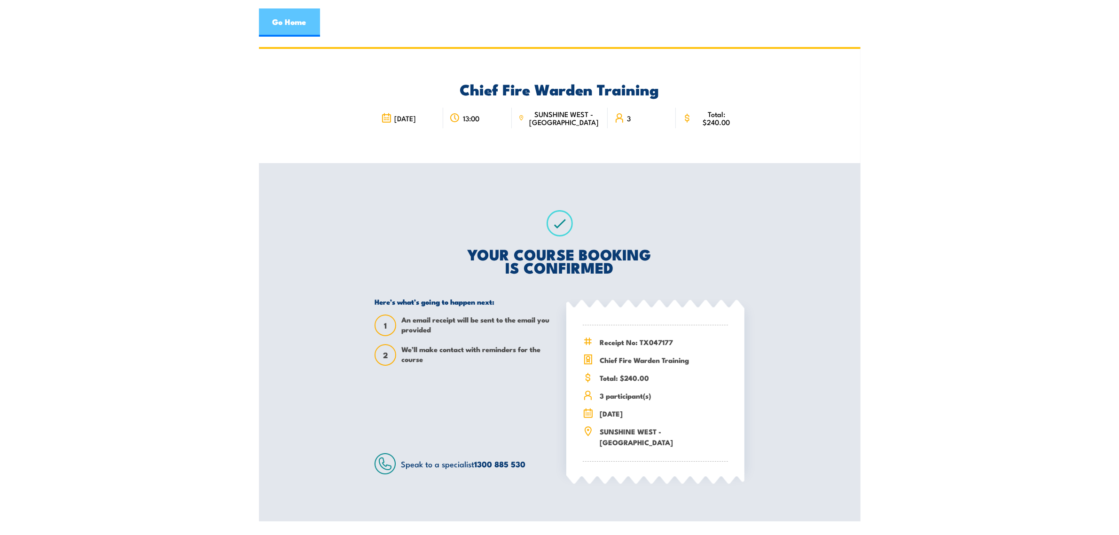
click at [276, 24] on link "Go Home" at bounding box center [289, 22] width 61 height 28
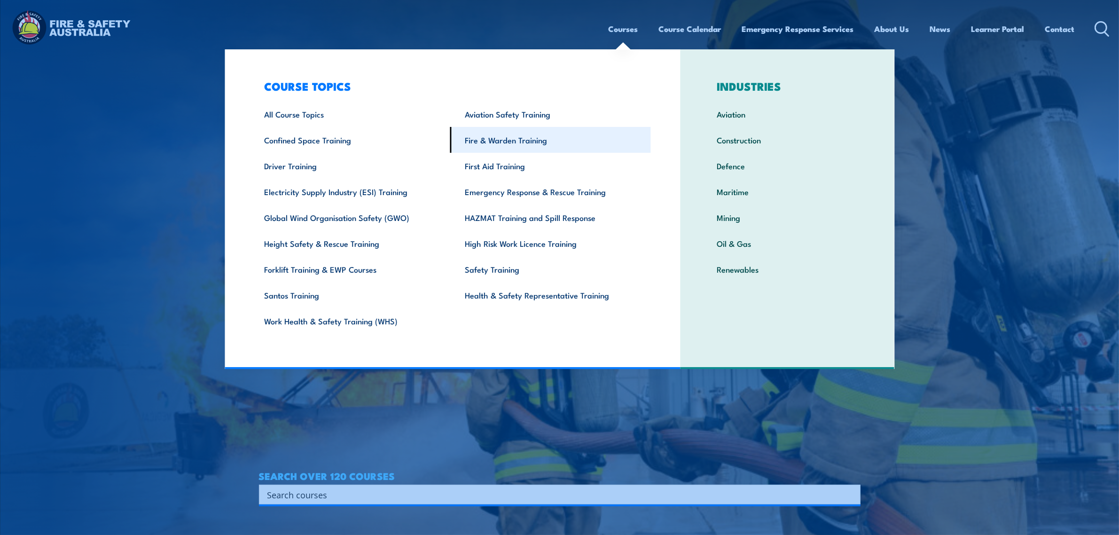
click at [518, 140] on link "Fire & Warden Training" at bounding box center [550, 140] width 201 height 26
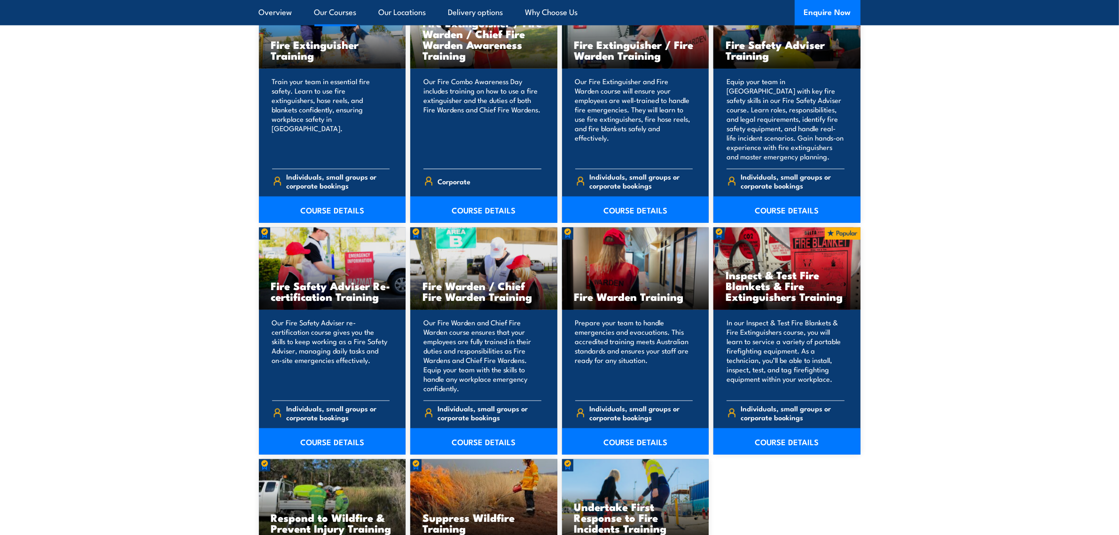
scroll to position [1058, 0]
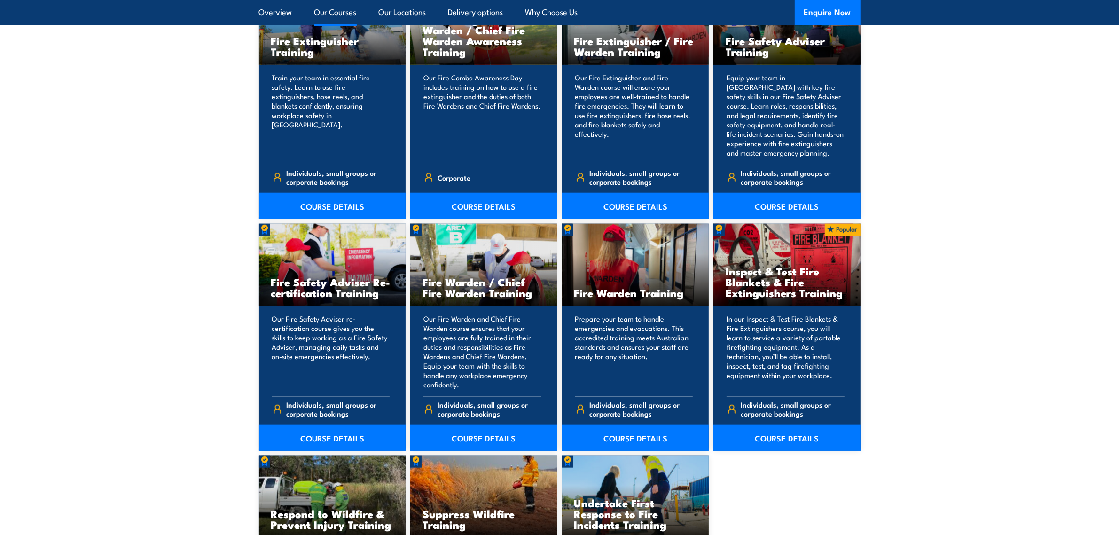
click at [642, 294] on h3 "Fire Warden Training" at bounding box center [636, 292] width 123 height 11
click at [636, 440] on link "COURSE DETAILS" at bounding box center [635, 438] width 147 height 26
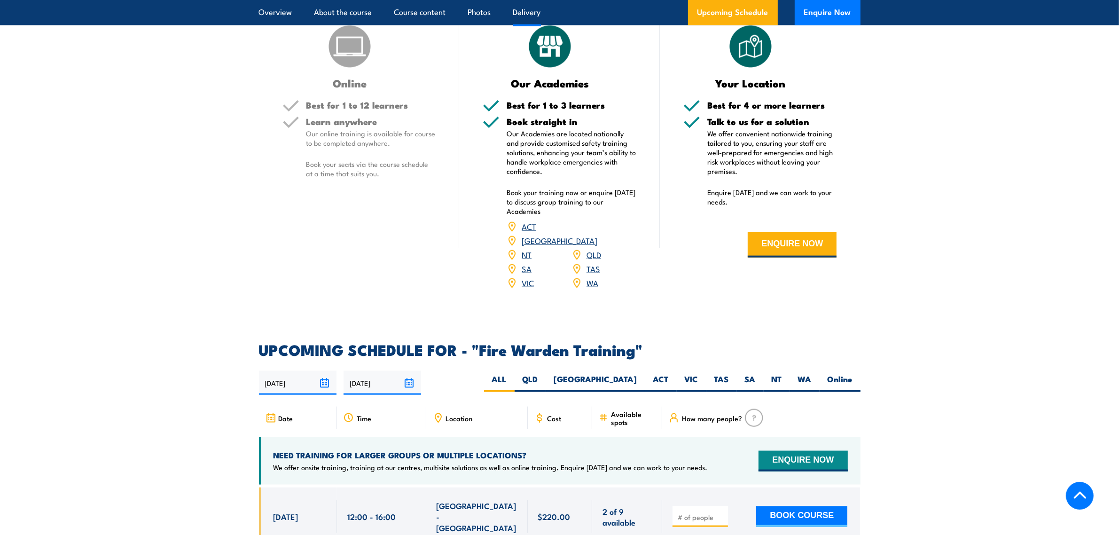
scroll to position [1528, 0]
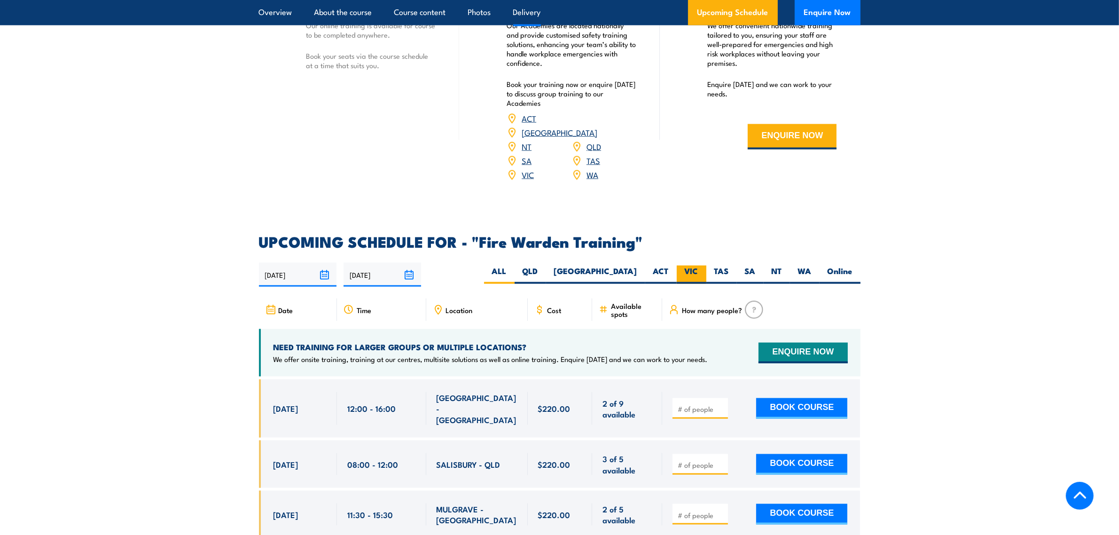
click at [695, 266] on label "VIC" at bounding box center [692, 275] width 30 height 18
click at [699, 266] on input "VIC" at bounding box center [702, 269] width 6 height 6
radio input "true"
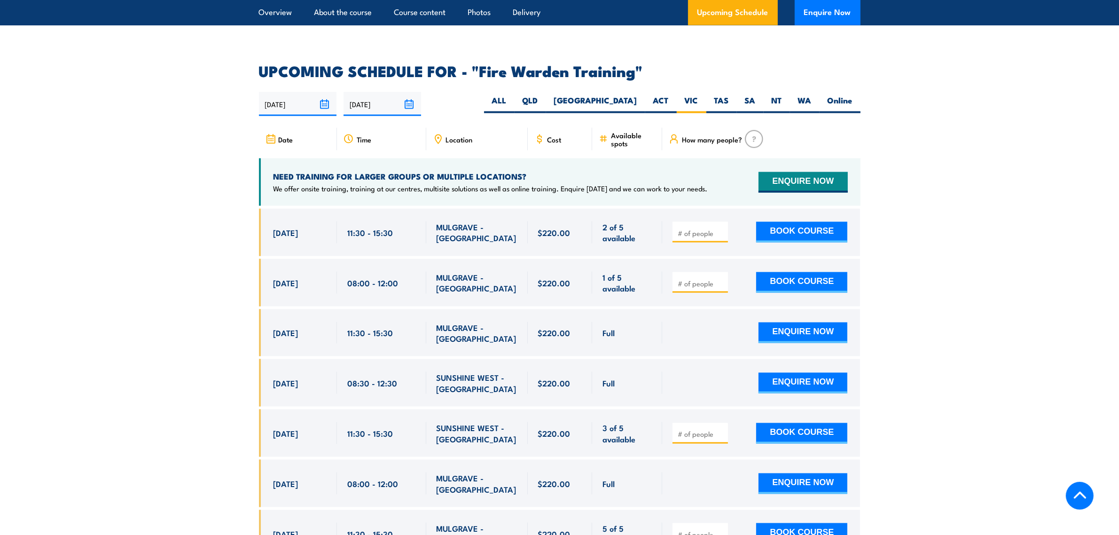
scroll to position [1748, 0]
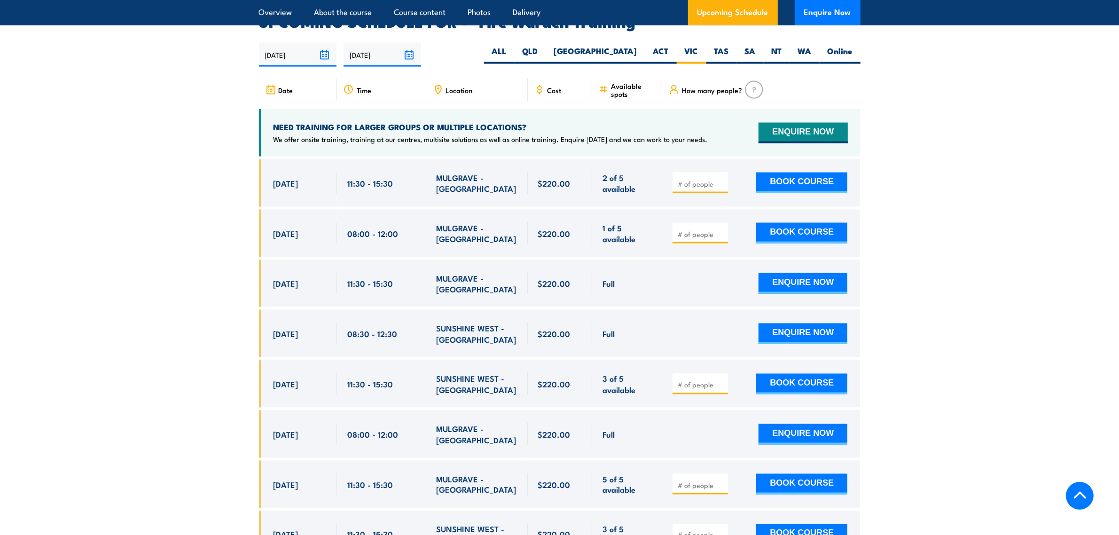
click at [696, 380] on input "number" at bounding box center [701, 384] width 47 height 9
click at [694, 380] on input "number" at bounding box center [701, 384] width 47 height 9
type input "2"
click at [777, 374] on button "BOOK COURSE" at bounding box center [802, 384] width 91 height 21
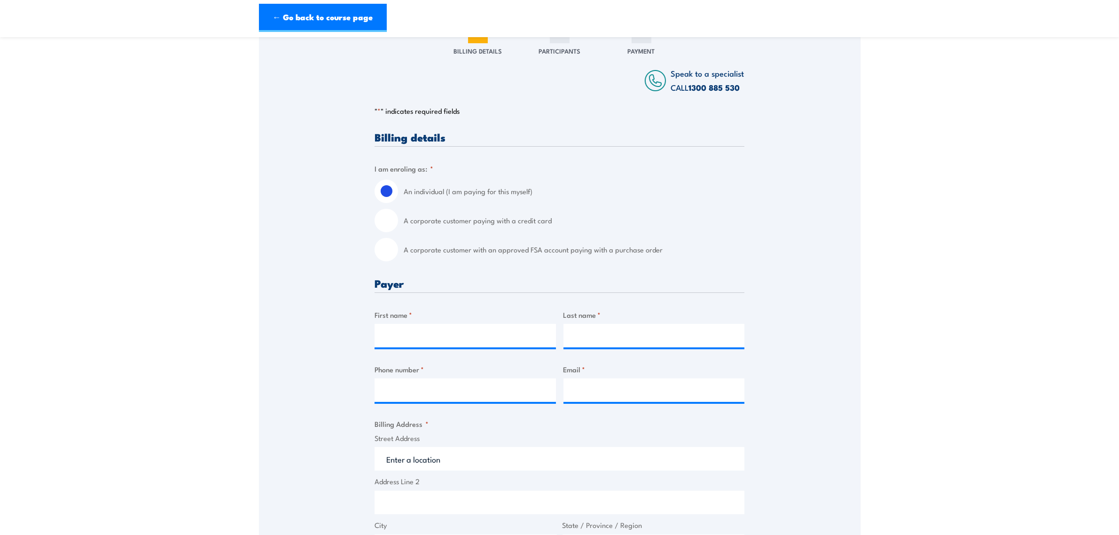
scroll to position [118, 0]
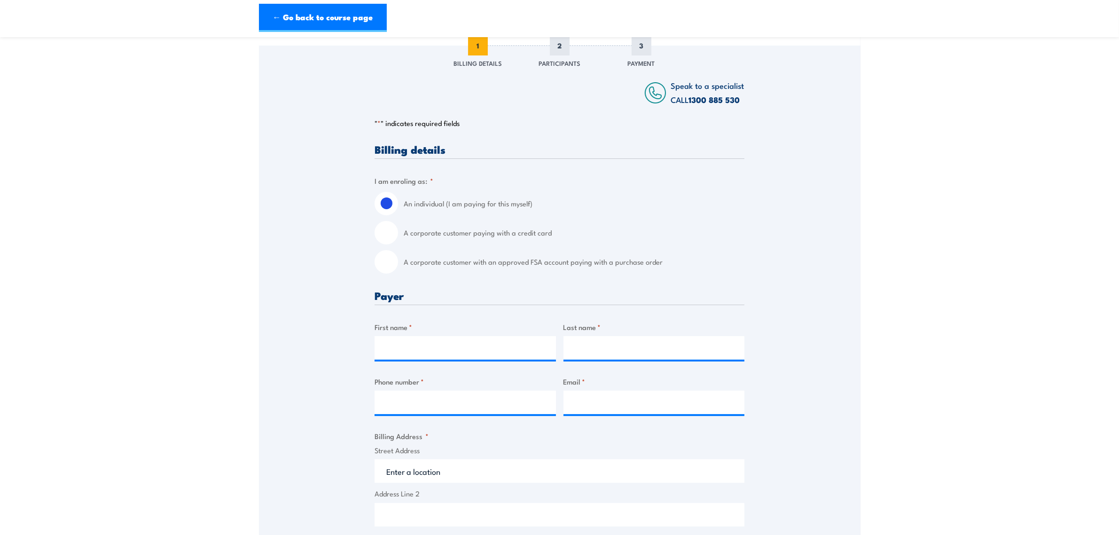
click at [390, 262] on input "A corporate customer with an approved FSA account paying with a purchase order" at bounding box center [387, 262] width 24 height 24
radio input "true"
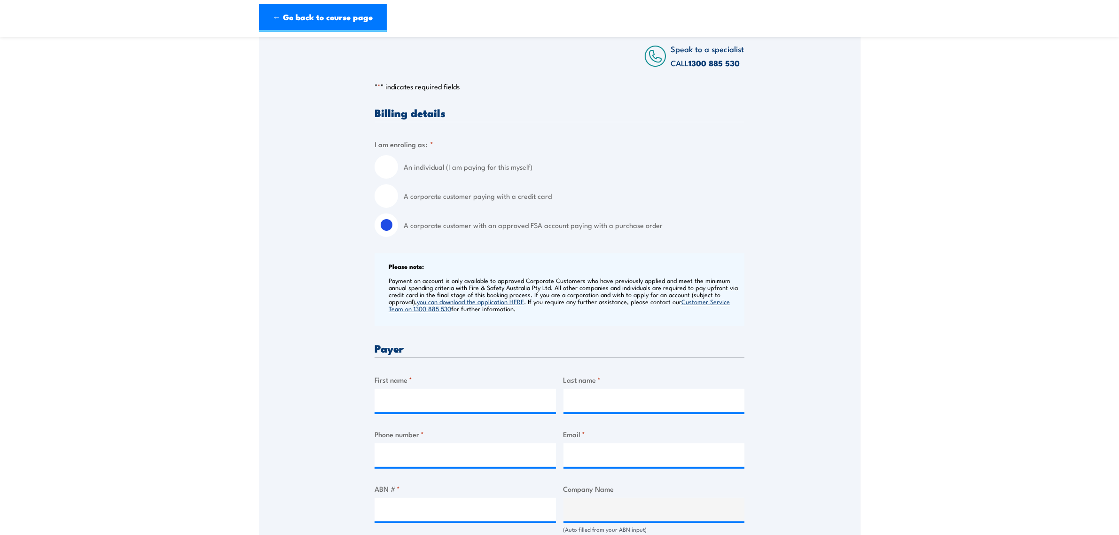
scroll to position [294, 0]
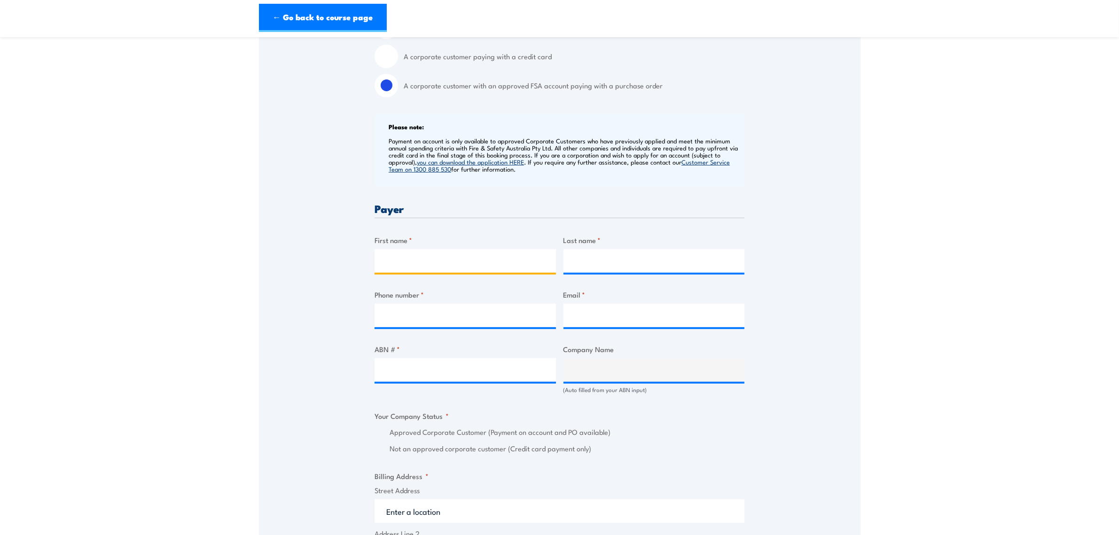
click at [423, 257] on input "First name *" at bounding box center [465, 261] width 181 height 24
type input "Camron"
type input "Jasper"
type input "0417664489"
type input "camron.jasper@silklogistics.com.au"
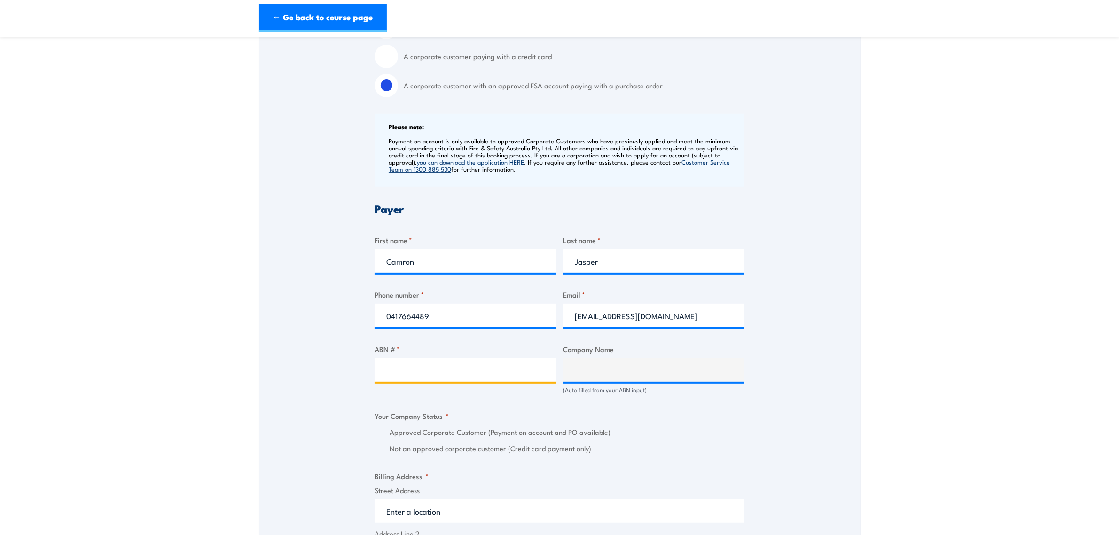
click at [434, 367] on input "ABN # *" at bounding box center [465, 370] width 181 height 24
click at [505, 374] on input "ABN # *" at bounding box center [465, 370] width 181 height 24
type input "56006444355"
type input "SILK CONTRACT LOGISTICS PTY LTD"
radio input "true"
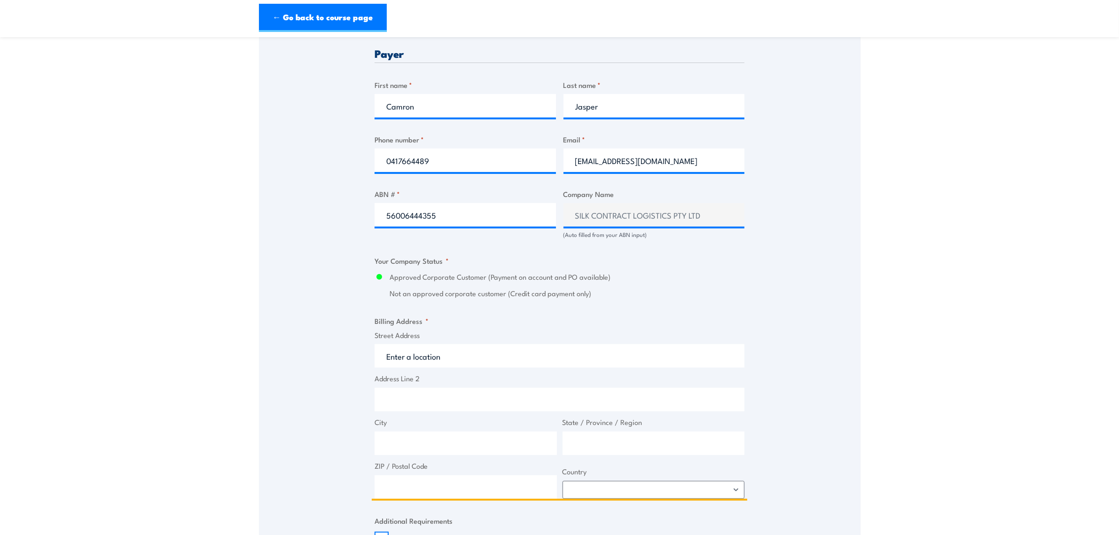
scroll to position [529, 0]
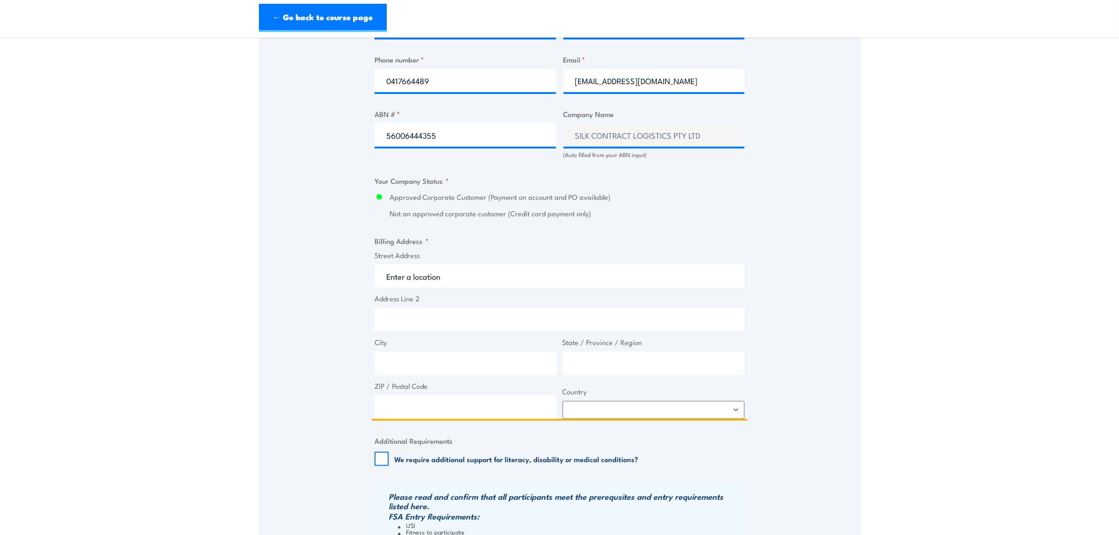
click at [438, 279] on input "Street Address" at bounding box center [560, 276] width 370 height 24
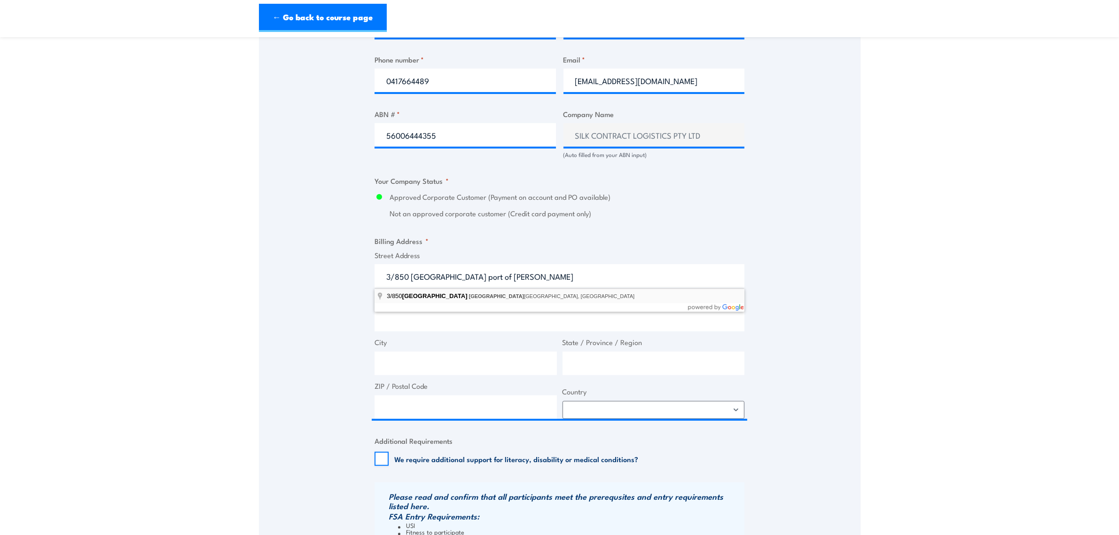
type input "3/850 Lorimer Street, Port Melbourne VIC, Australia"
type input "850 Lorimer St"
type input "Port Melbourne"
type input "Victoria"
type input "3207"
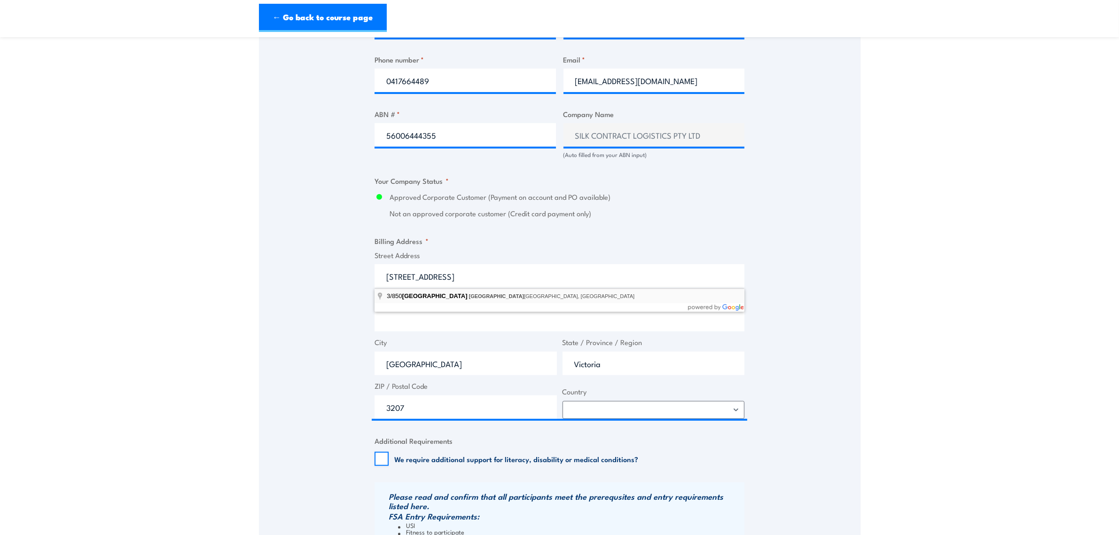
select select "Australia"
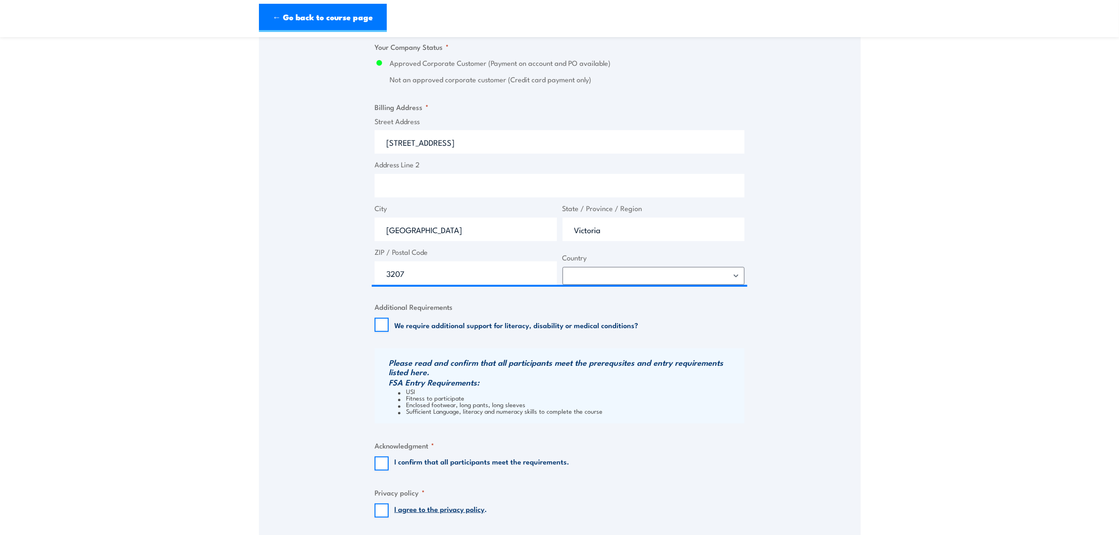
scroll to position [764, 0]
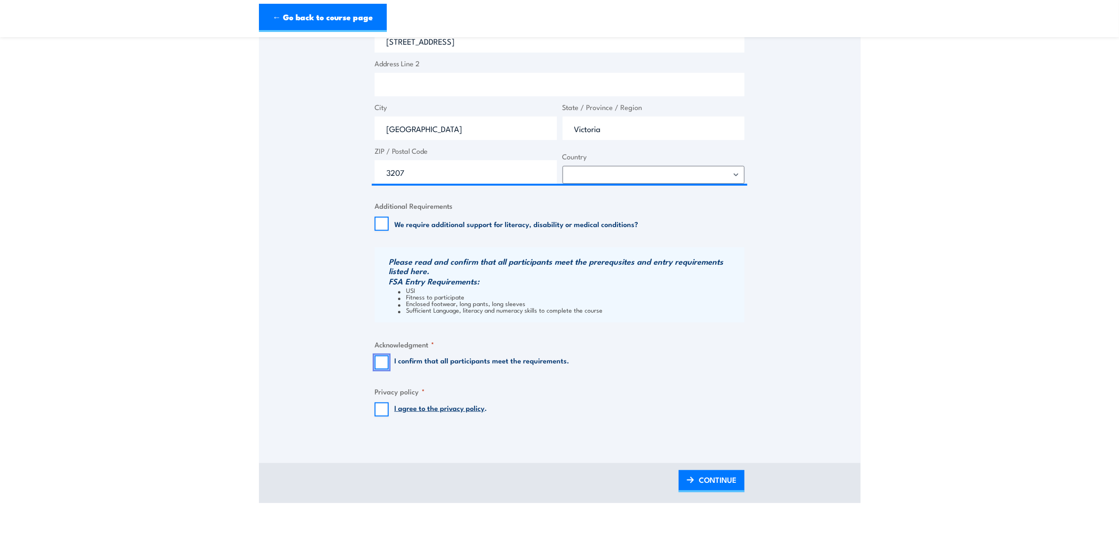
click at [384, 362] on input "I confirm that all participants meet the requirements." at bounding box center [382, 362] width 14 height 14
checkbox input "true"
click at [380, 408] on input "I agree to the privacy policy ." at bounding box center [382, 409] width 14 height 14
checkbox input "true"
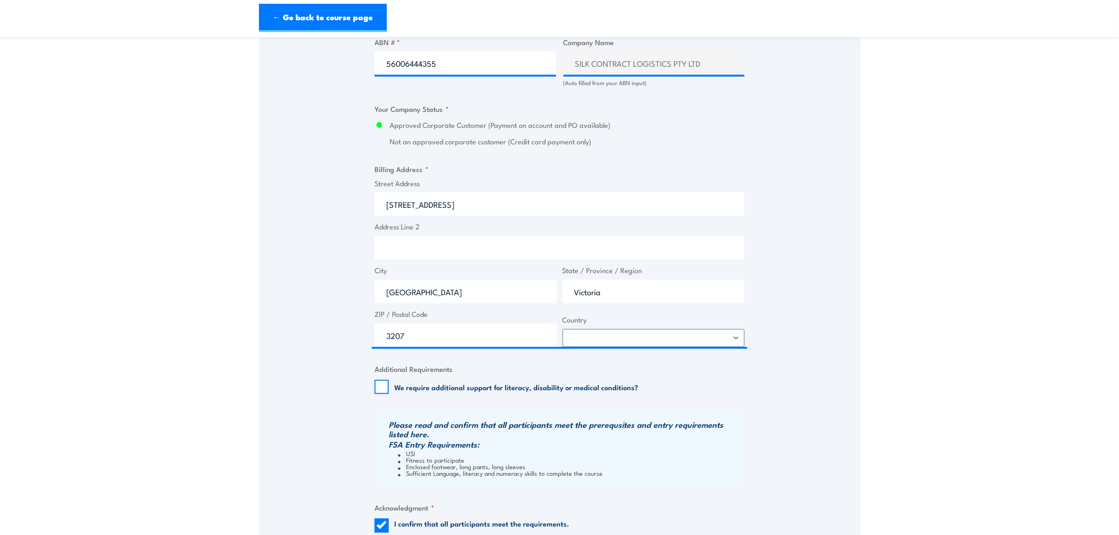
scroll to position [823, 0]
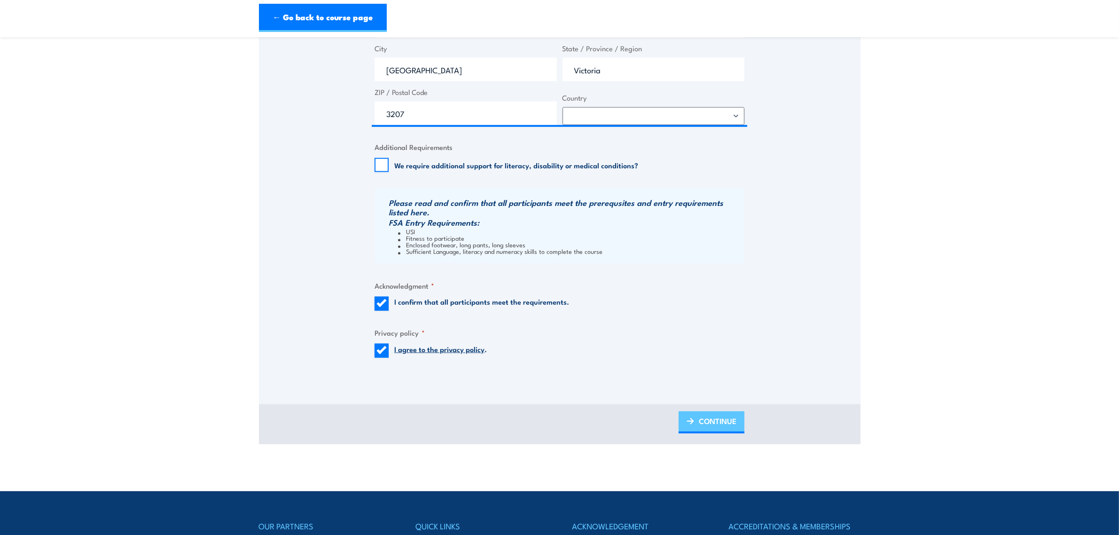
click at [711, 418] on span "CONTINUE" at bounding box center [718, 421] width 38 height 25
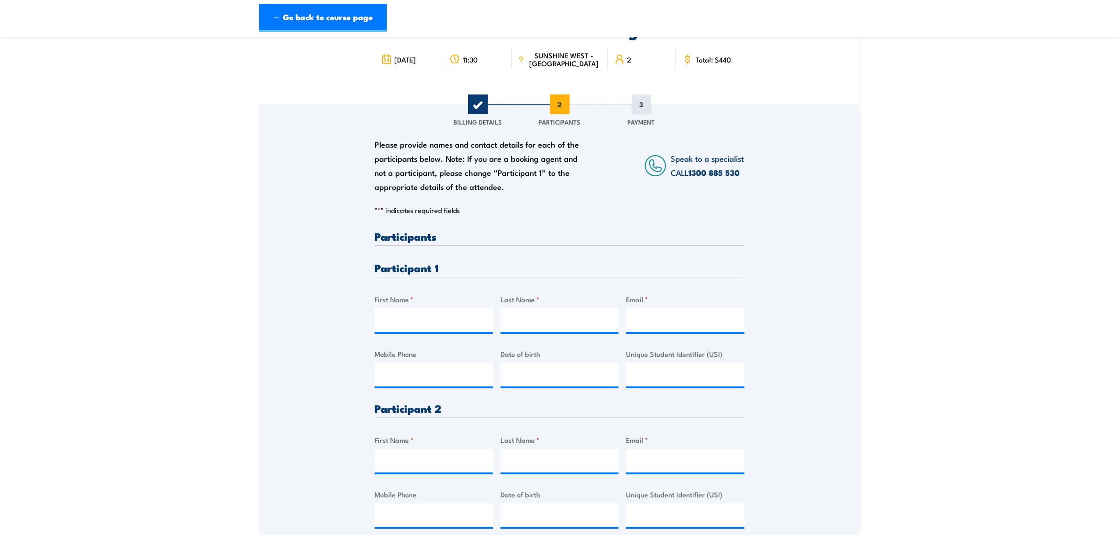
scroll to position [118, 0]
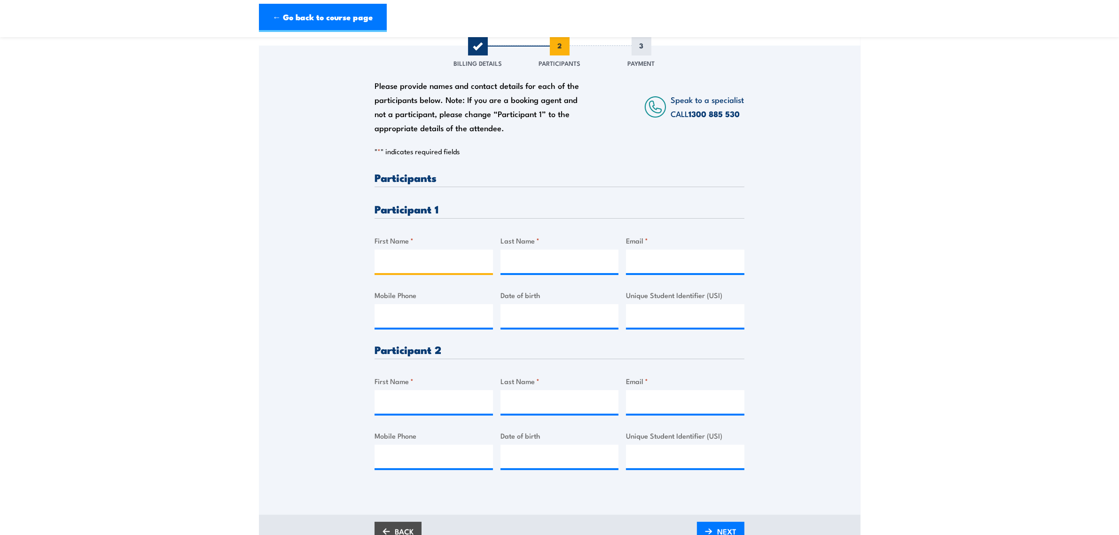
click at [398, 264] on input "First Name *" at bounding box center [434, 262] width 118 height 24
paste input "Matthew"
type input "Matthew"
click at [540, 253] on div "Last Name *" at bounding box center [560, 254] width 118 height 38
click at [540, 253] on input "Last Name *" at bounding box center [560, 262] width 118 height 24
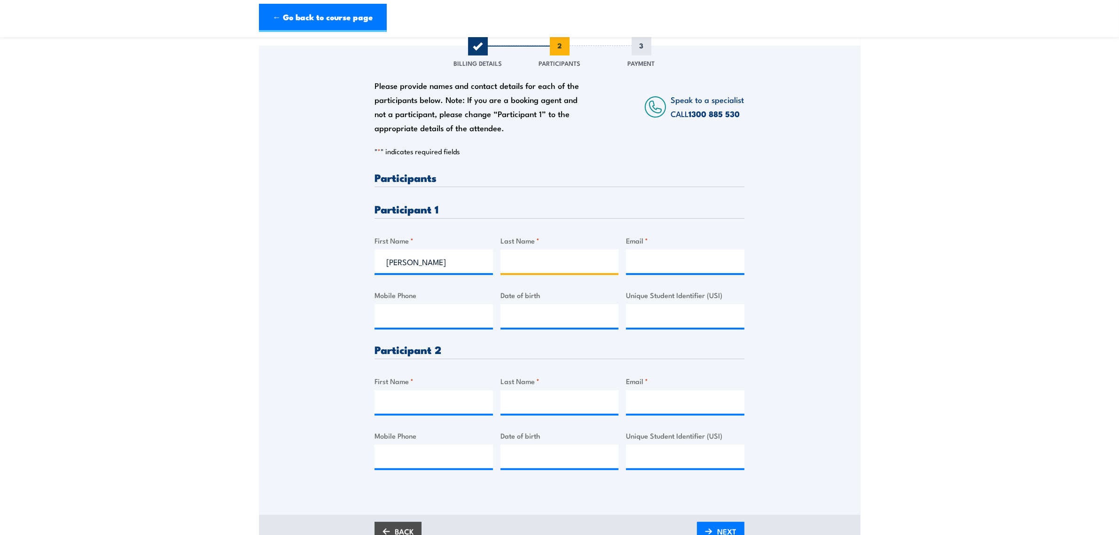
paste input "Kane"
type input "Kane"
click at [680, 262] on input "Email *" at bounding box center [685, 262] width 118 height 24
paste input "matthew.kane@silklogistics.com.au"
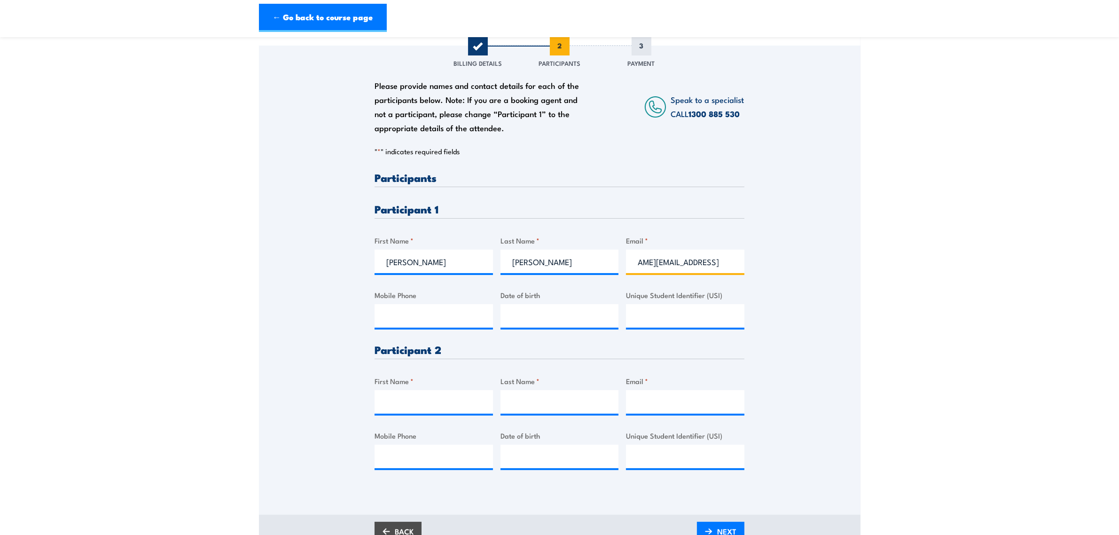
type input "matthew.kane@silklogistics.com.au"
click at [426, 319] on input "Mobile Phone" at bounding box center [434, 316] width 118 height 24
click at [415, 367] on div "Please provide names and contact details for each of the participants below. No…" at bounding box center [560, 328] width 370 height 313
click at [421, 314] on input "Mobile Phone" at bounding box center [434, 316] width 118 height 24
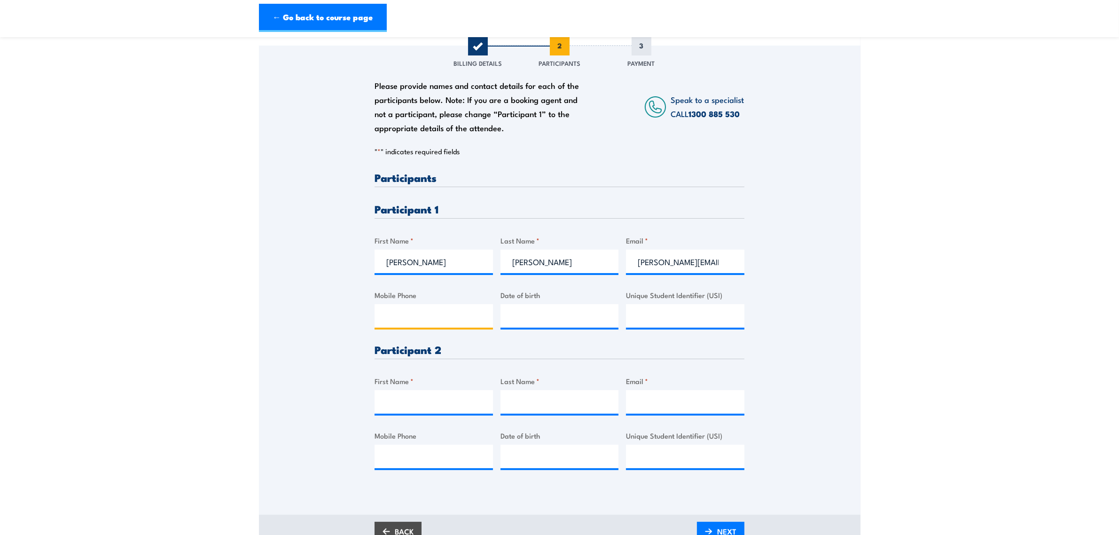
paste input "0403948261"
type input "0403948261"
click at [518, 314] on input "__/__/____" at bounding box center [560, 316] width 118 height 24
type input "09/06/1975"
click at [642, 313] on input "Unique Student Identifier (USI)" at bounding box center [685, 316] width 118 height 24
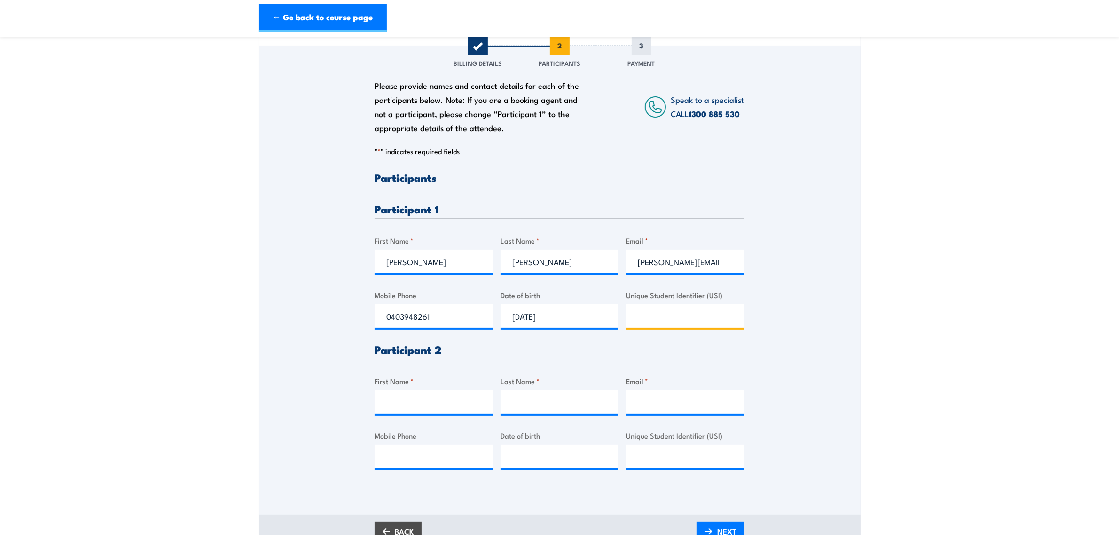
paste input "BCSHM3BX75"
type input "BCSHM3BX75"
click at [411, 405] on input "First Name *" at bounding box center [434, 402] width 118 height 24
type input "Benjamin"
type input "Kemp"
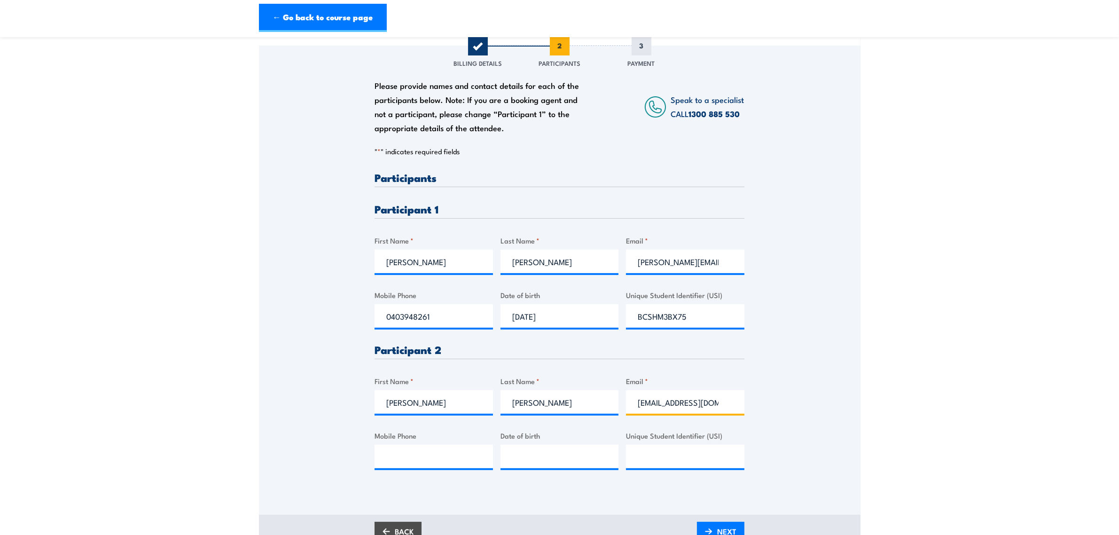
type input "Benzy79@hotmail.com"
click at [450, 454] on input "Mobile Phone" at bounding box center [434, 457] width 118 height 24
type input "0416021529"
type input "02/10/1992"
type input "WKKR4WD3J6"
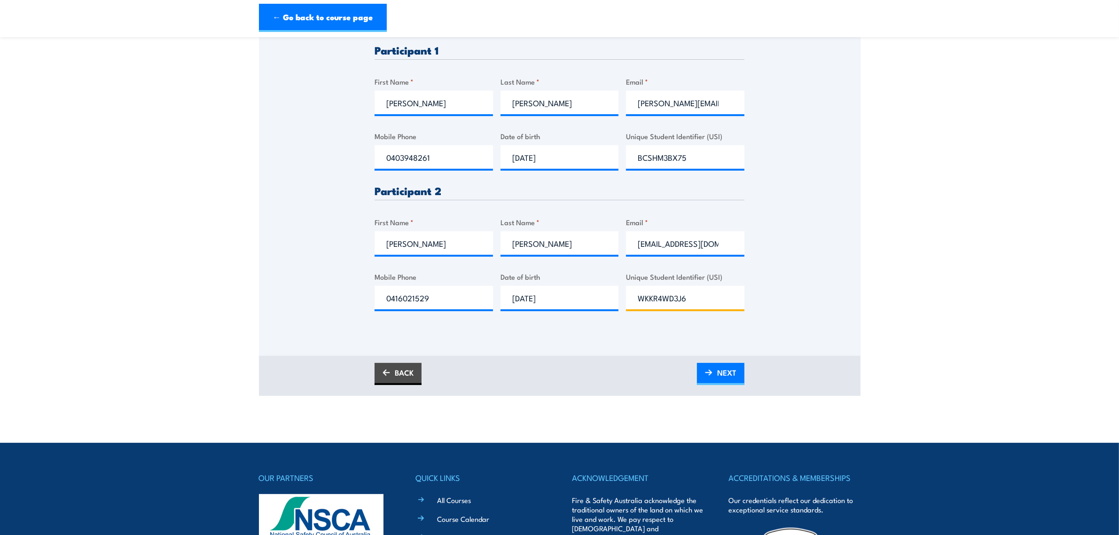
scroll to position [294, 0]
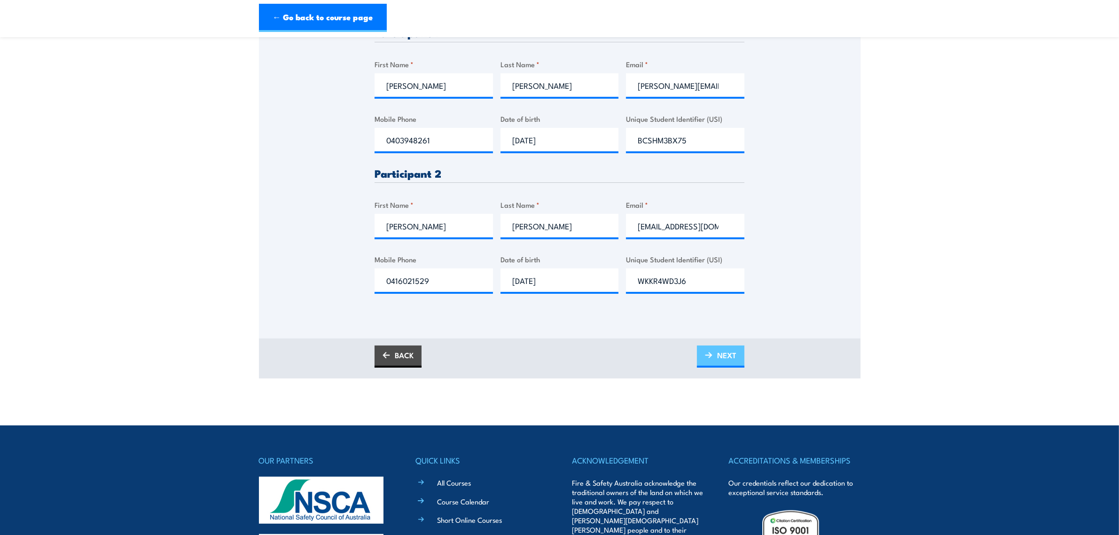
click at [729, 355] on span "NEXT" at bounding box center [726, 355] width 19 height 25
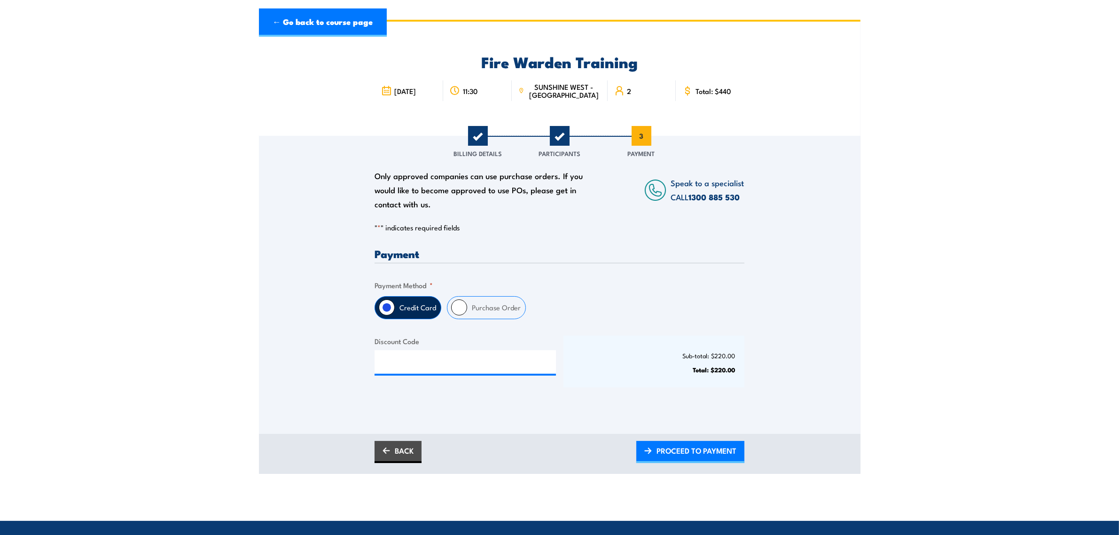
scroll to position [0, 0]
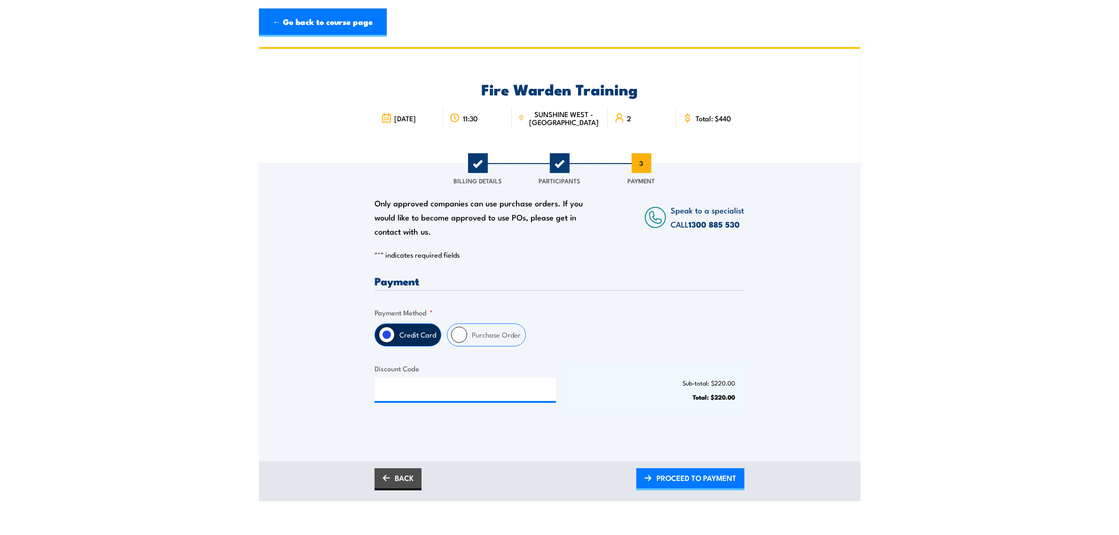
click at [465, 335] on input "Purchase Order" at bounding box center [459, 335] width 16 height 16
radio input "true"
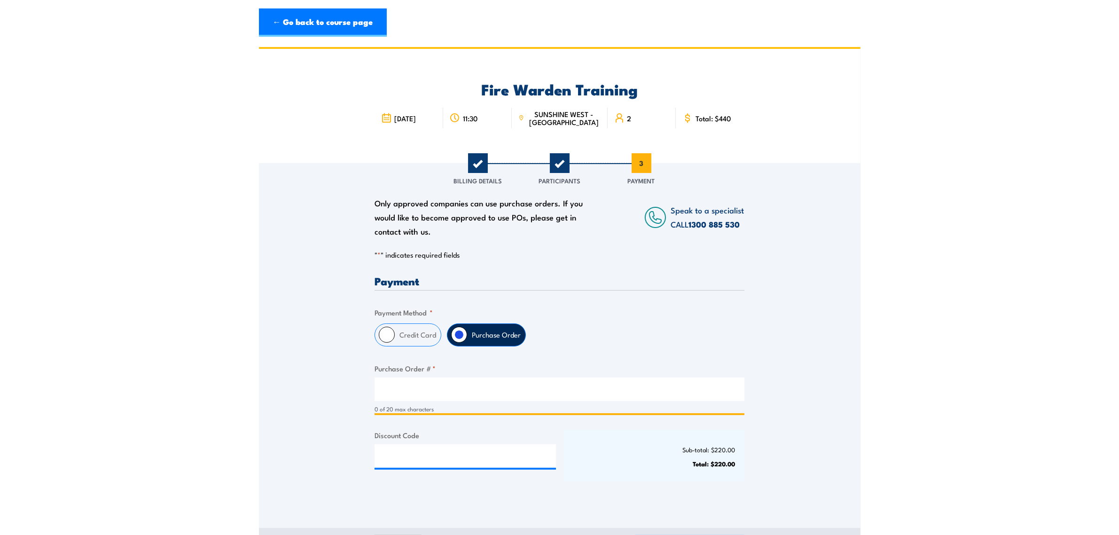
click at [477, 386] on input "Purchase Order # *" at bounding box center [560, 390] width 370 height 24
click at [489, 388] on input "Purchase Order # *" at bounding box center [560, 390] width 370 height 24
paste input "SCL3070001158"
type input "SCL3070001158"
click at [591, 469] on div "Sub-total: $220.00 Total: $220.00" at bounding box center [654, 456] width 181 height 52
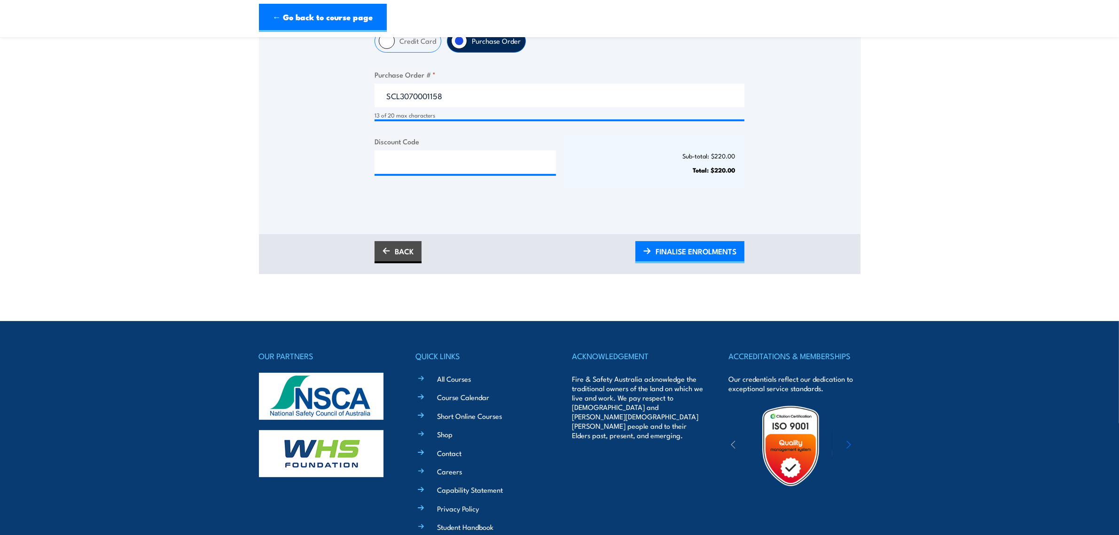
scroll to position [235, 0]
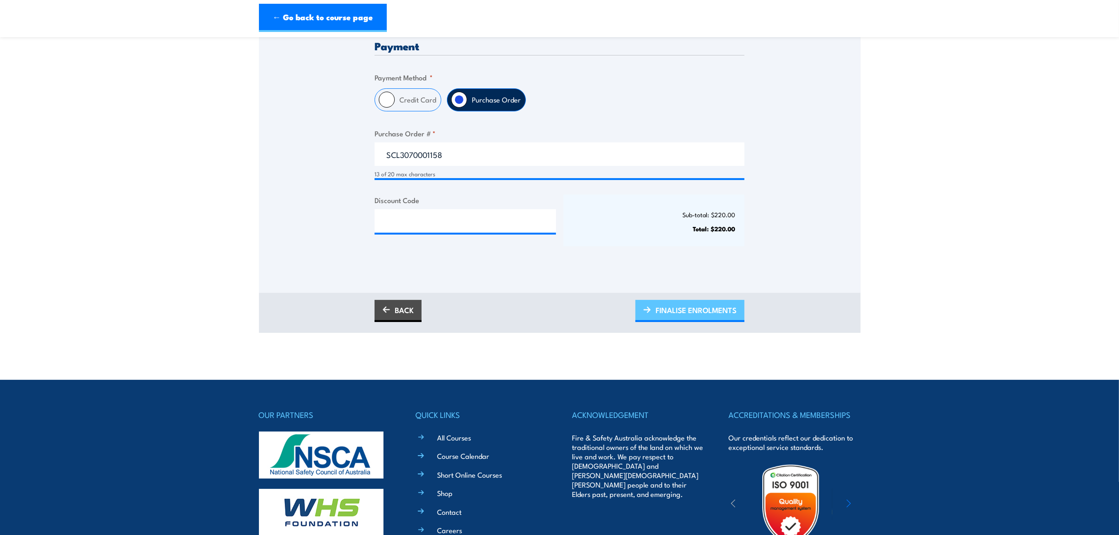
click at [687, 308] on span "FINALISE ENROLMENTS" at bounding box center [696, 310] width 81 height 25
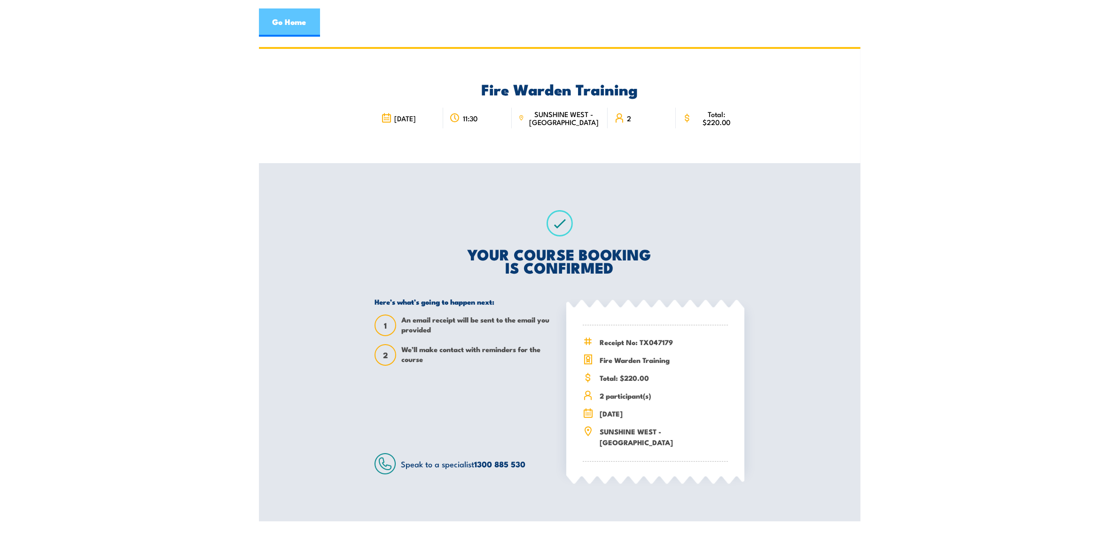
click at [301, 28] on link "Go Home" at bounding box center [289, 22] width 61 height 28
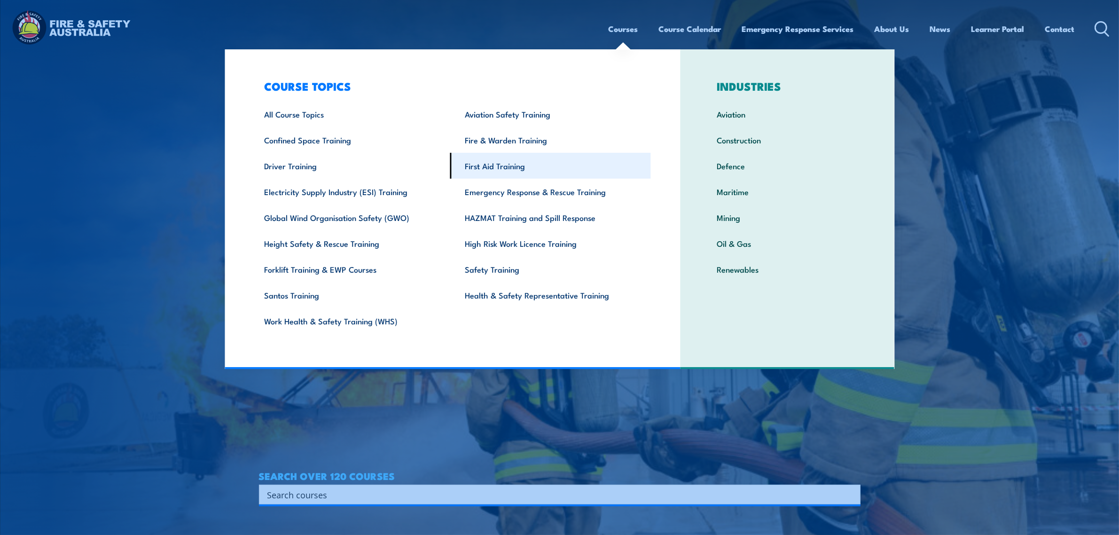
click at [504, 166] on link "First Aid Training" at bounding box center [550, 166] width 201 height 26
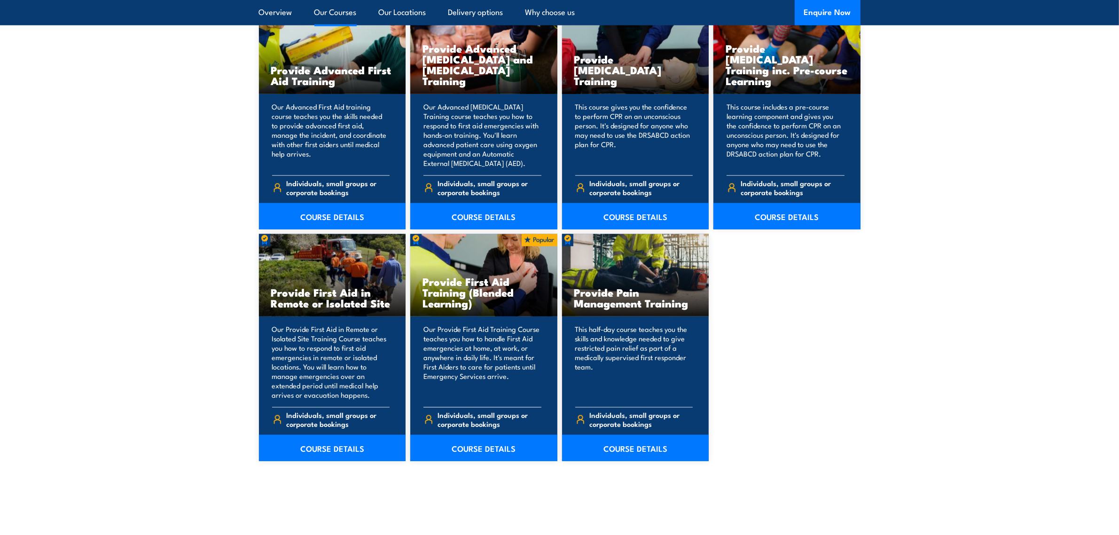
scroll to position [1234, 0]
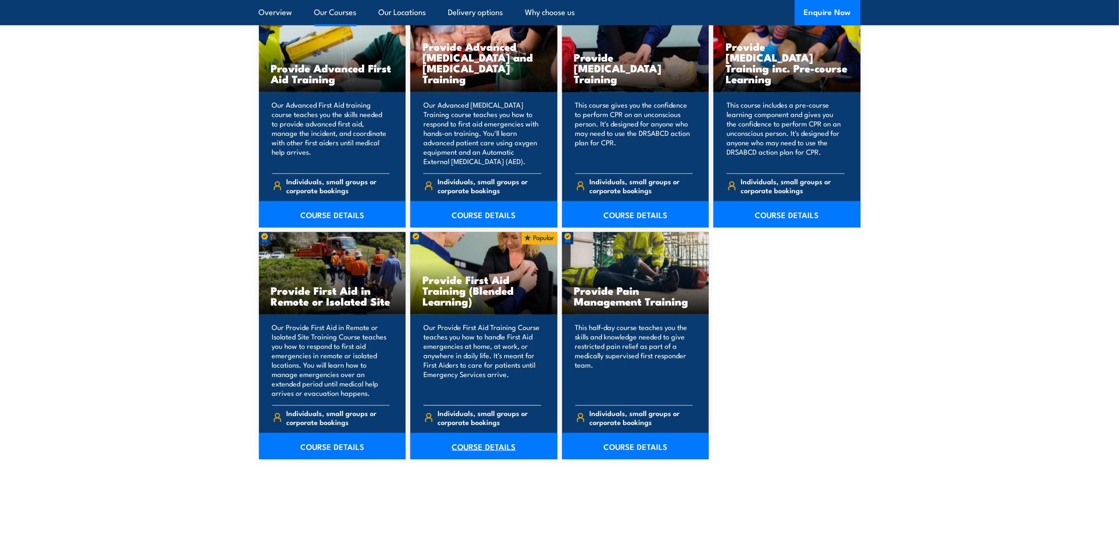
click at [482, 446] on link "COURSE DETAILS" at bounding box center [483, 446] width 147 height 26
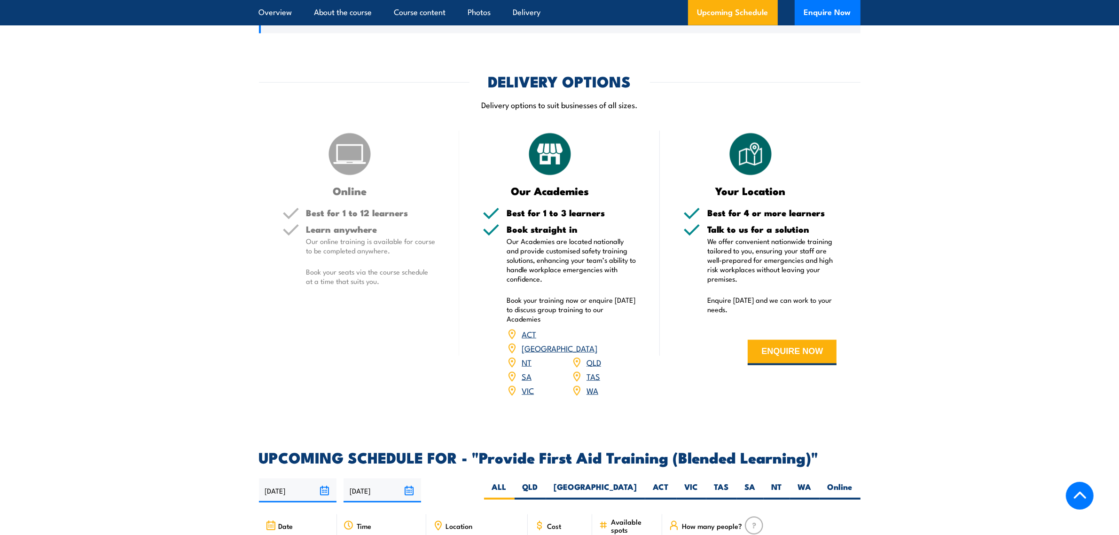
scroll to position [1587, 0]
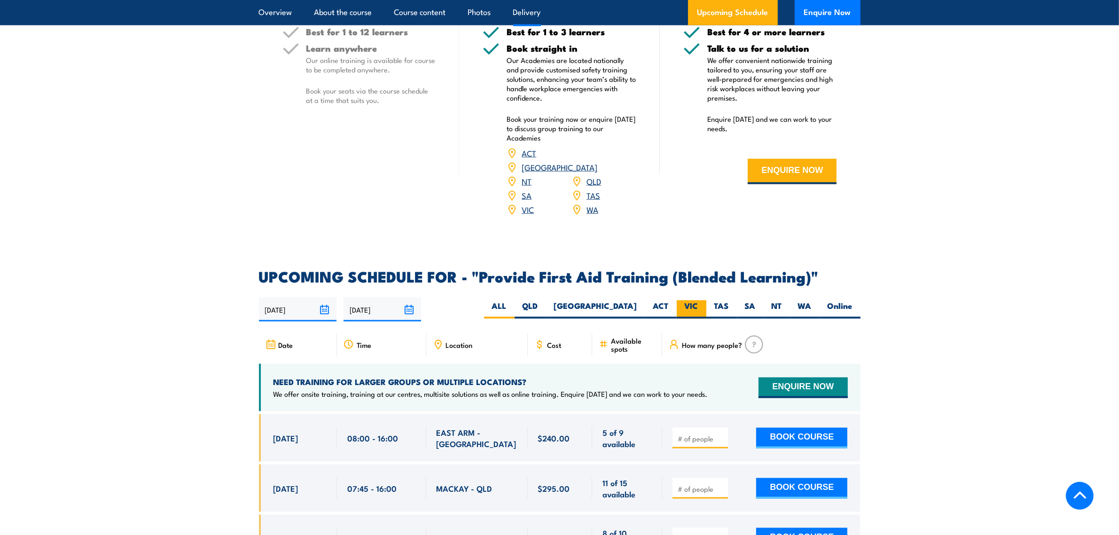
click at [687, 315] on label "VIC" at bounding box center [692, 309] width 30 height 18
click at [699, 307] on input "VIC" at bounding box center [702, 303] width 6 height 6
radio input "true"
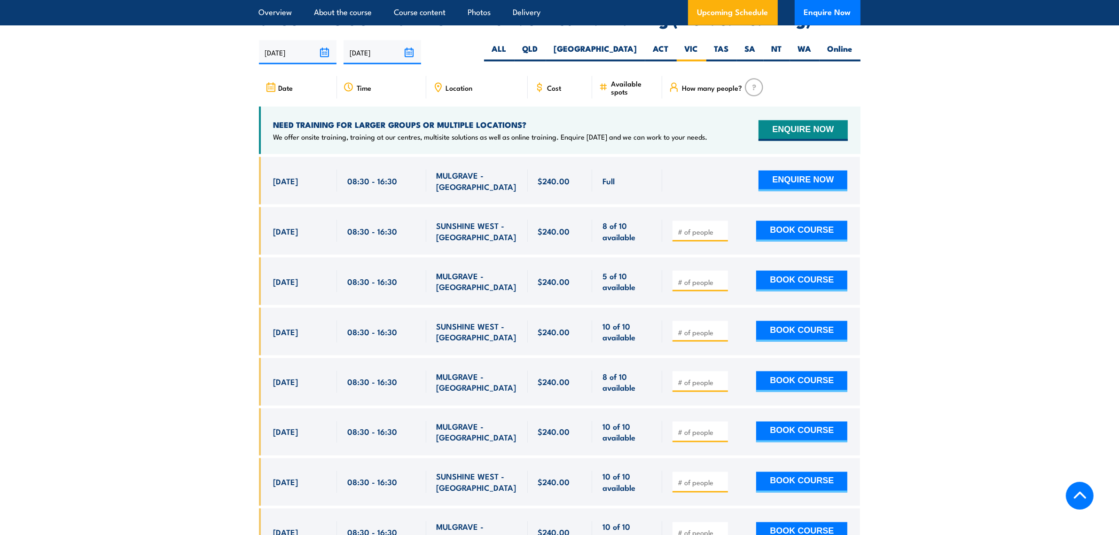
scroll to position [1863, 0]
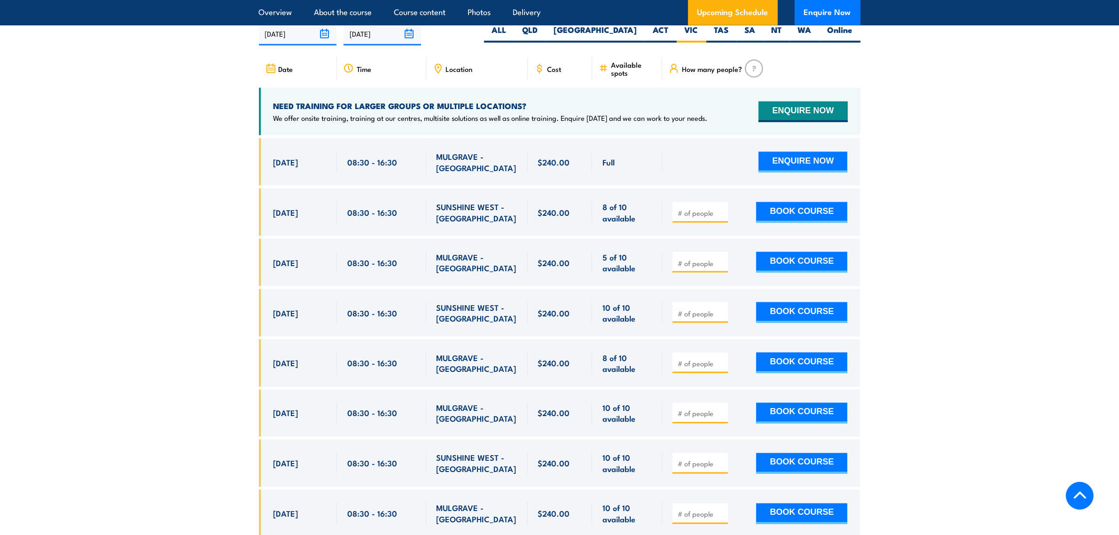
click at [692, 218] on input "number" at bounding box center [701, 212] width 47 height 9
type input "1"
click at [788, 212] on button "BOOK COURSE" at bounding box center [802, 212] width 91 height 21
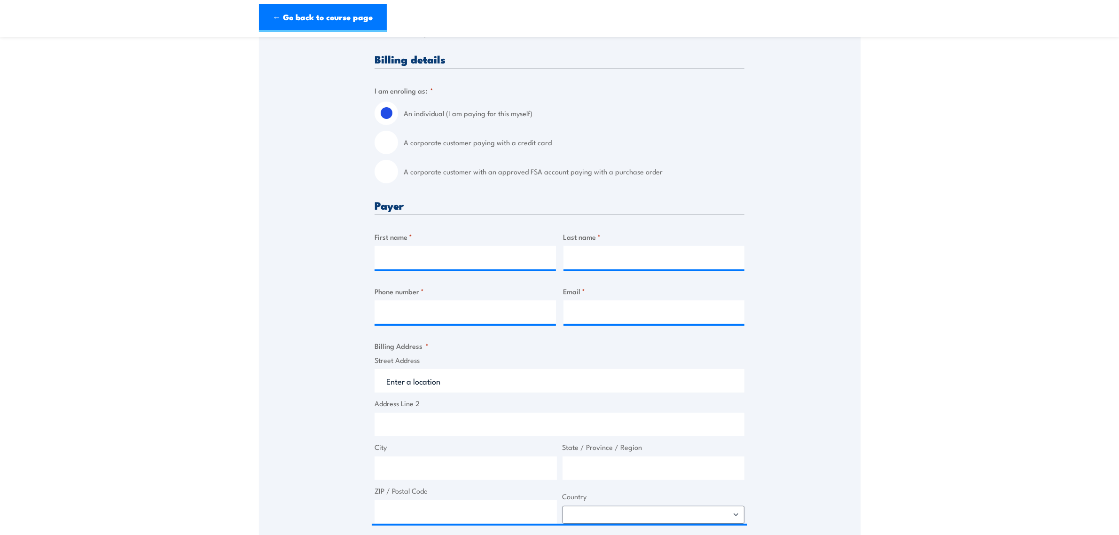
scroll to position [198, 0]
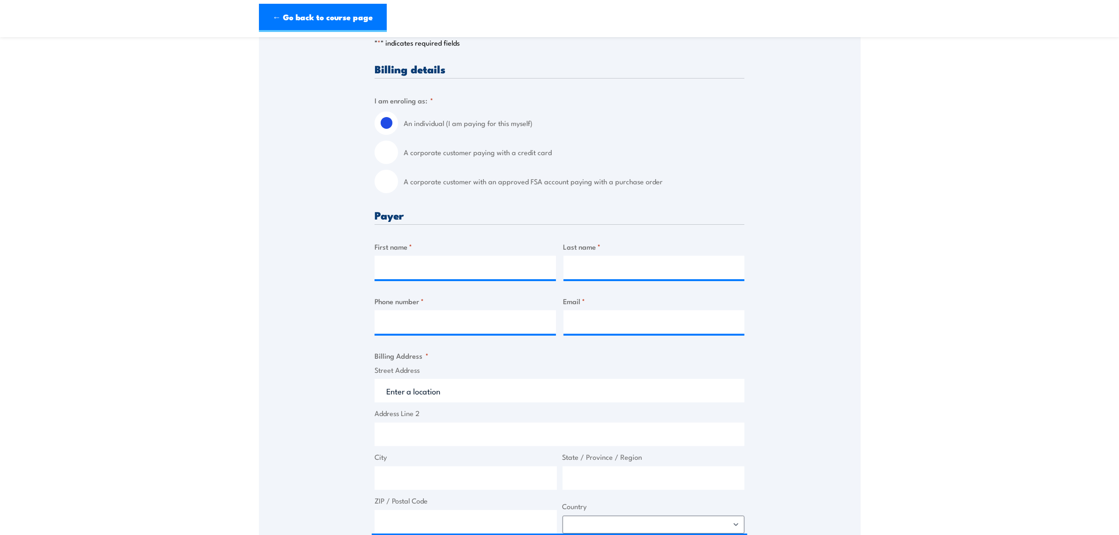
click at [386, 177] on input "A corporate customer with an approved FSA account paying with a purchase order" at bounding box center [387, 182] width 24 height 24
radio input "true"
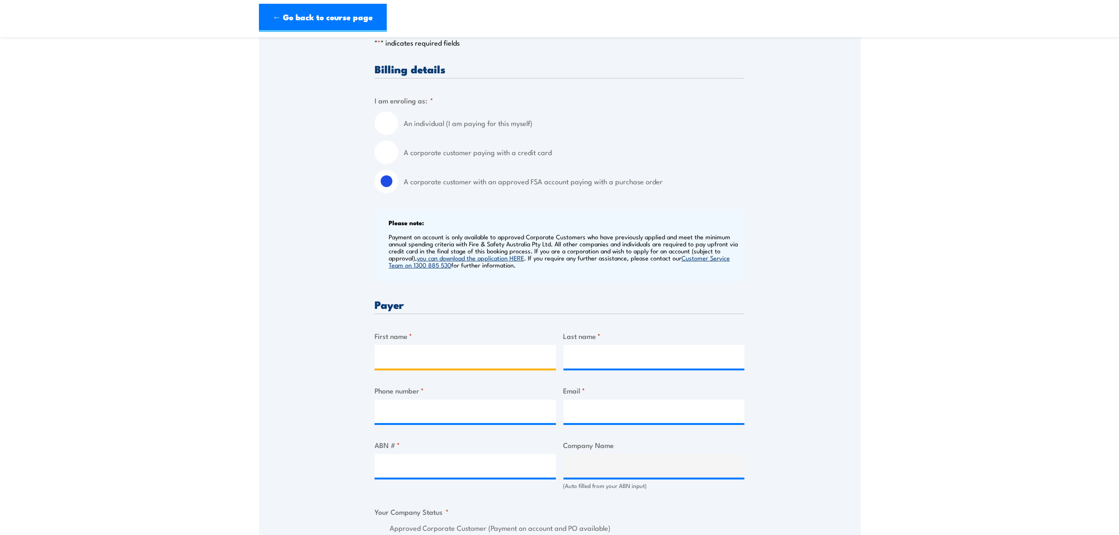
click at [439, 354] on input "First name *" at bounding box center [465, 357] width 181 height 24
type input "Camron"
type input "Jasper"
type input "0417664489"
type input "[EMAIL_ADDRESS][DOMAIN_NAME]"
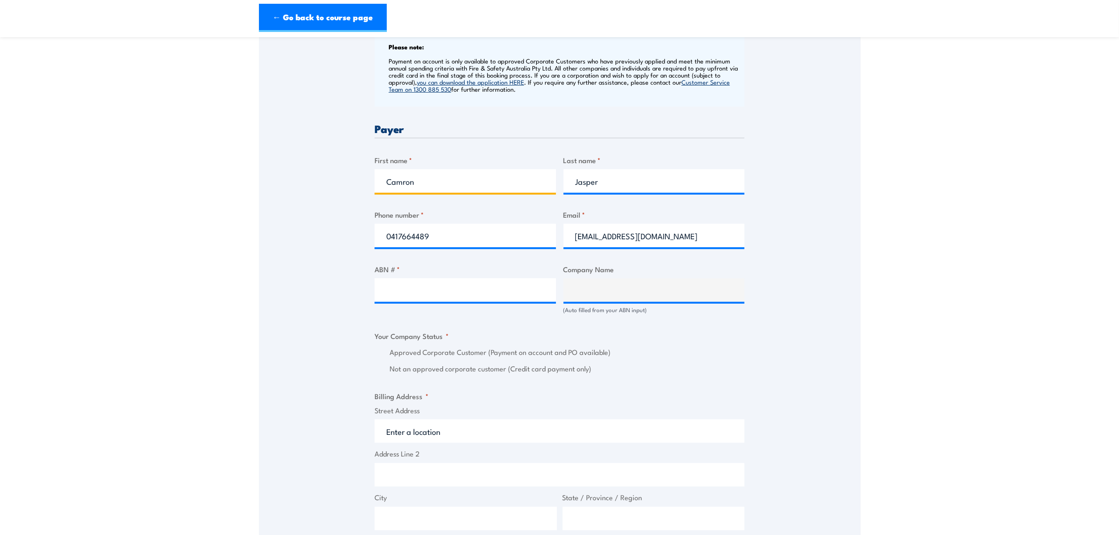
scroll to position [374, 0]
click at [424, 293] on input "ABN # *" at bounding box center [465, 290] width 181 height 24
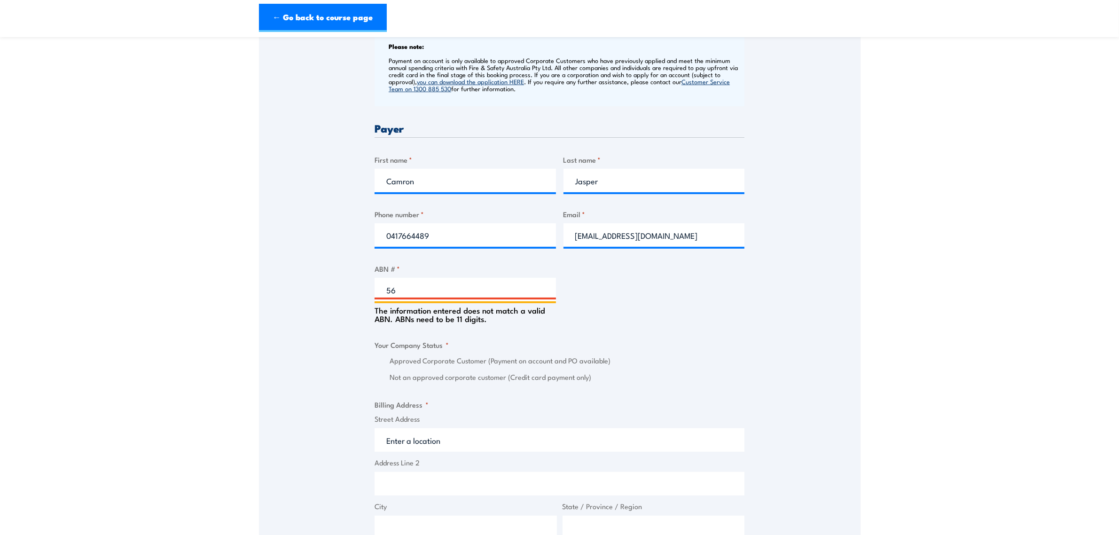
click at [450, 294] on input "56" at bounding box center [465, 290] width 181 height 24
type input "56006444355"
type input "SILK CONTRACT LOGISTICS PTY LTD"
radio input "true"
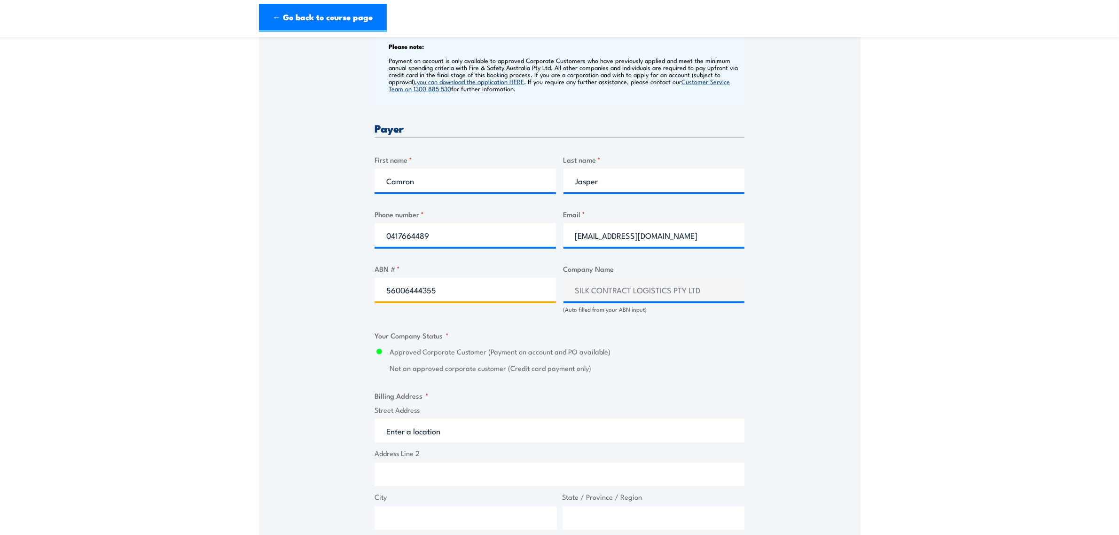
type input "56006444355"
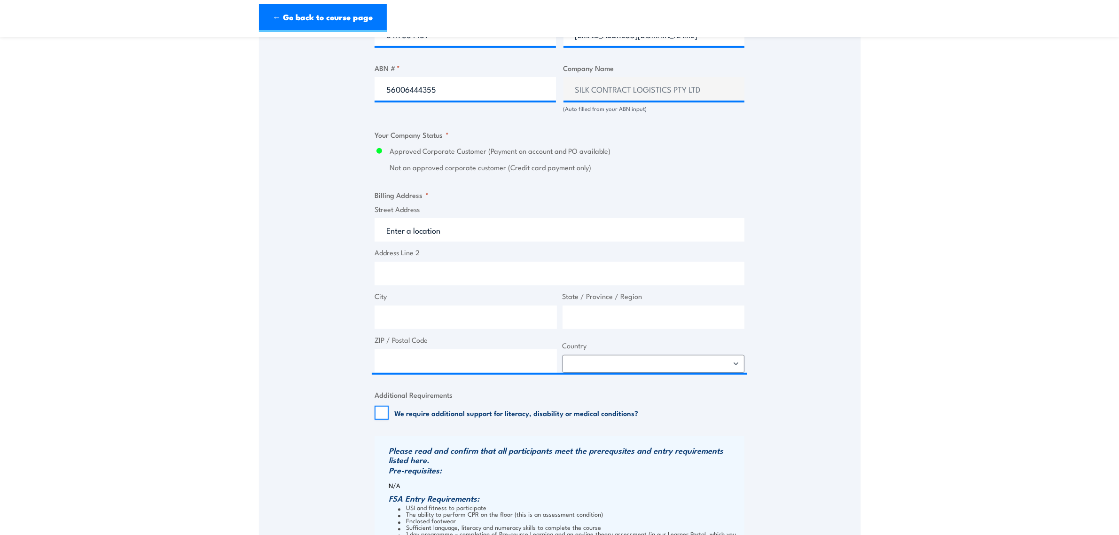
scroll to position [609, 0]
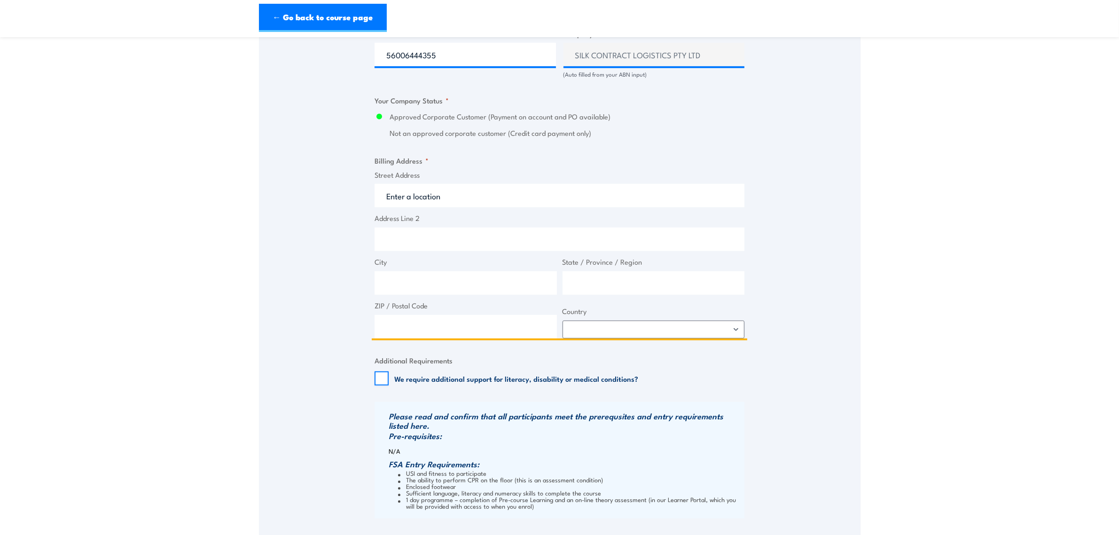
click at [424, 193] on input "Street Address" at bounding box center [560, 196] width 370 height 24
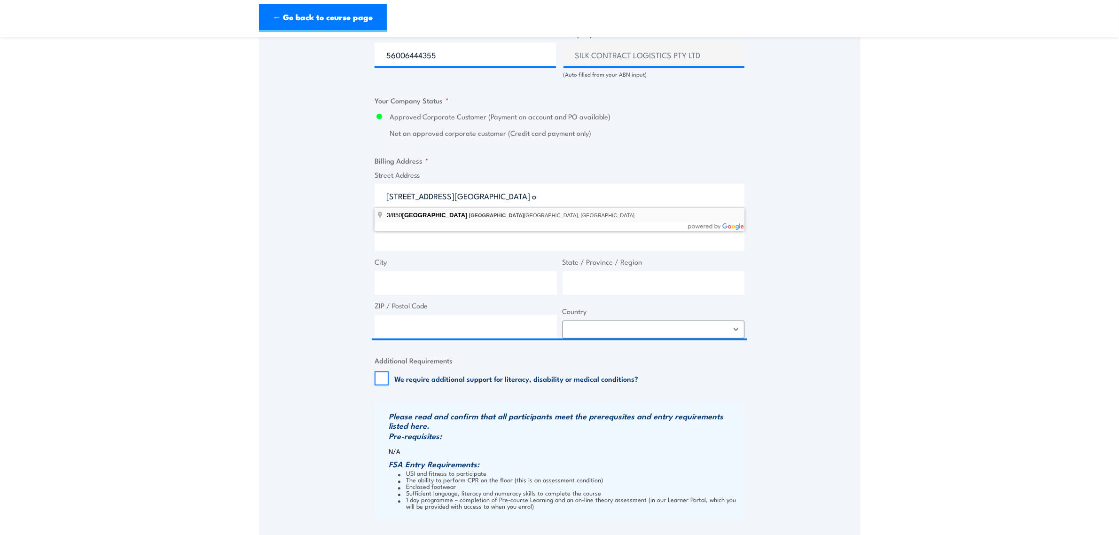
type input "3/850 Lorimer Street, Port Melbourne VIC, Australia"
type input "850 Lorimer St"
type input "Port Melbourne"
type input "Victoria"
type input "3207"
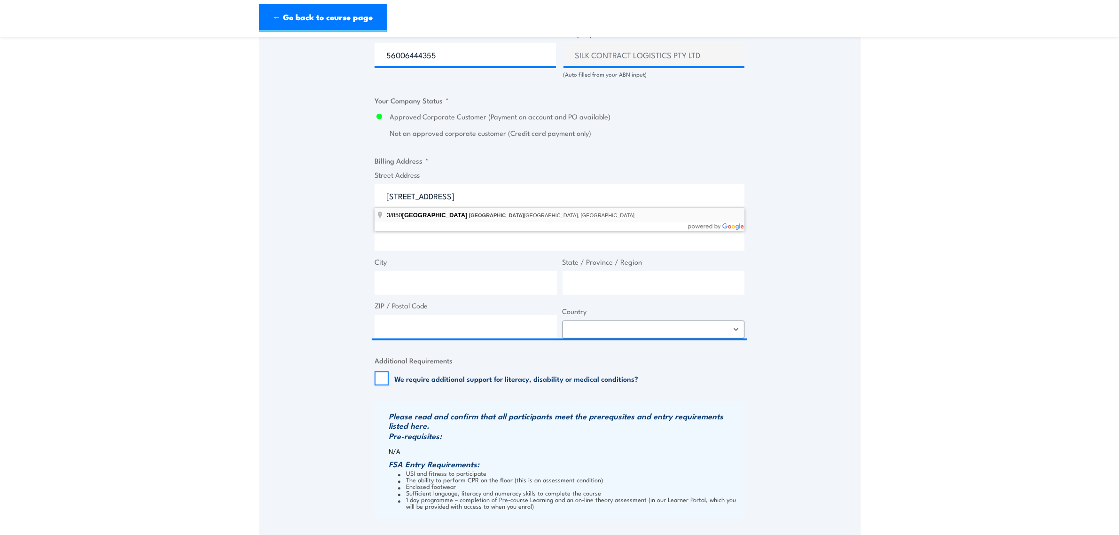
select select "Australia"
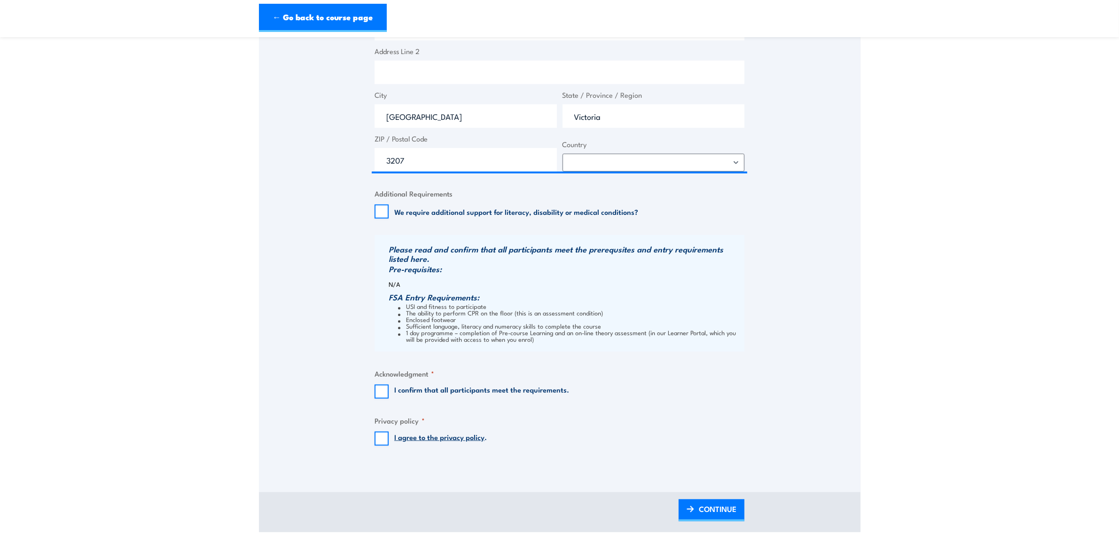
scroll to position [786, 0]
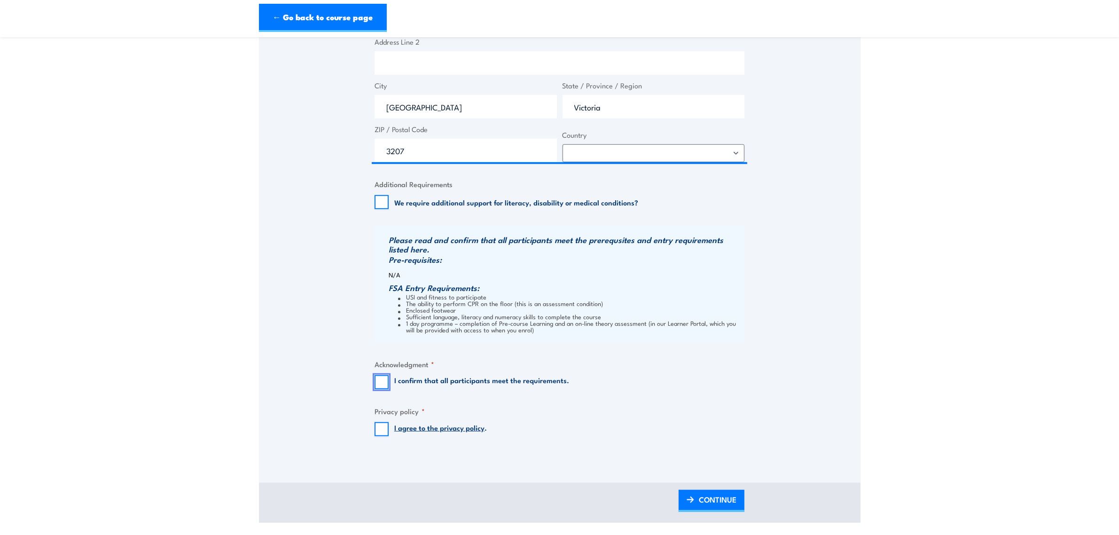
drag, startPoint x: 379, startPoint y: 381, endPoint x: 387, endPoint y: 395, distance: 16.4
click at [381, 381] on input "I confirm that all participants meet the requirements." at bounding box center [382, 382] width 14 height 14
checkbox input "true"
click at [386, 429] on input "I agree to the privacy policy ." at bounding box center [382, 429] width 14 height 14
checkbox input "true"
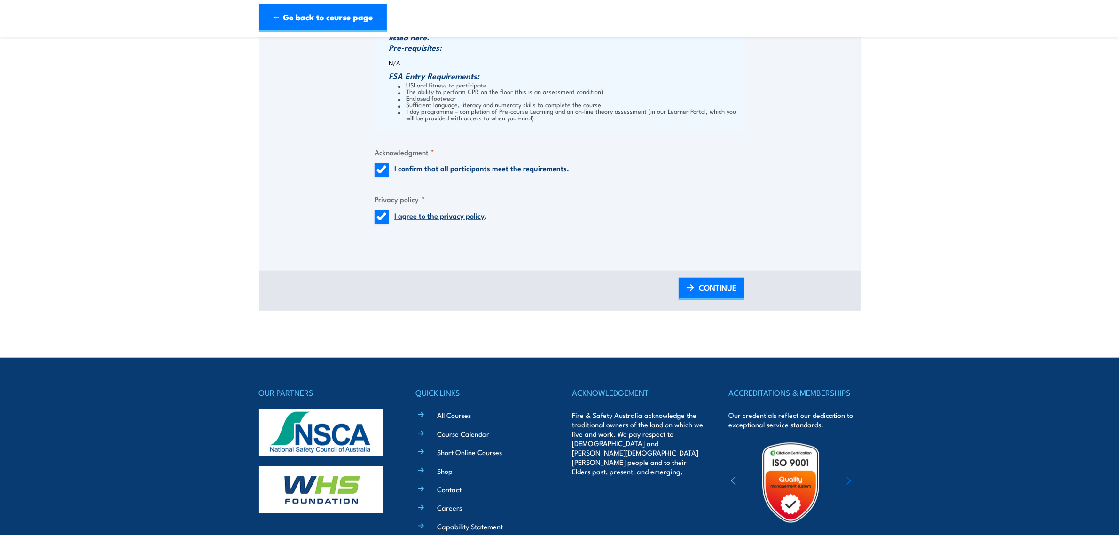
scroll to position [999, 0]
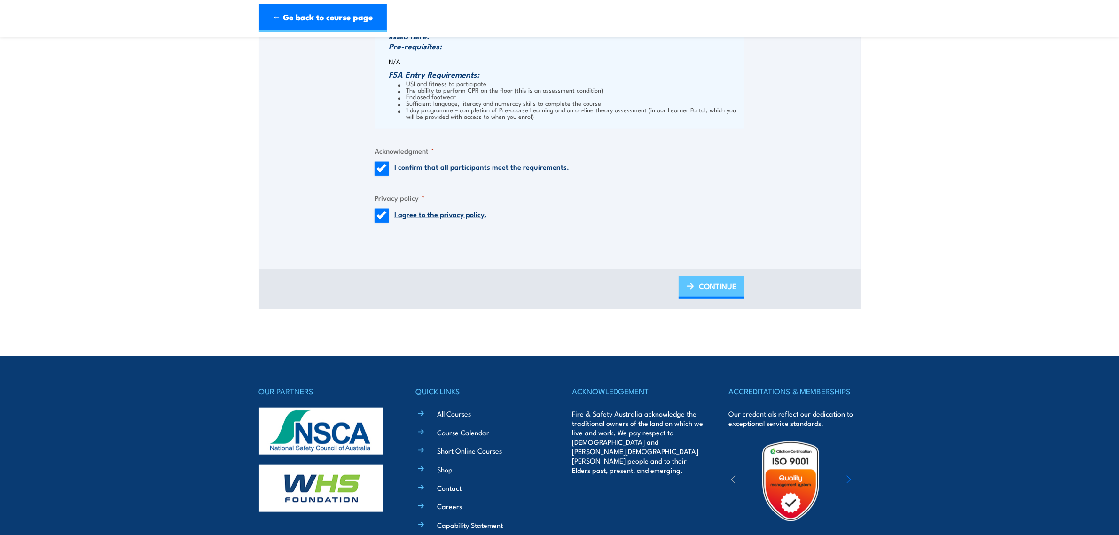
click at [710, 284] on span "CONTINUE" at bounding box center [718, 286] width 38 height 25
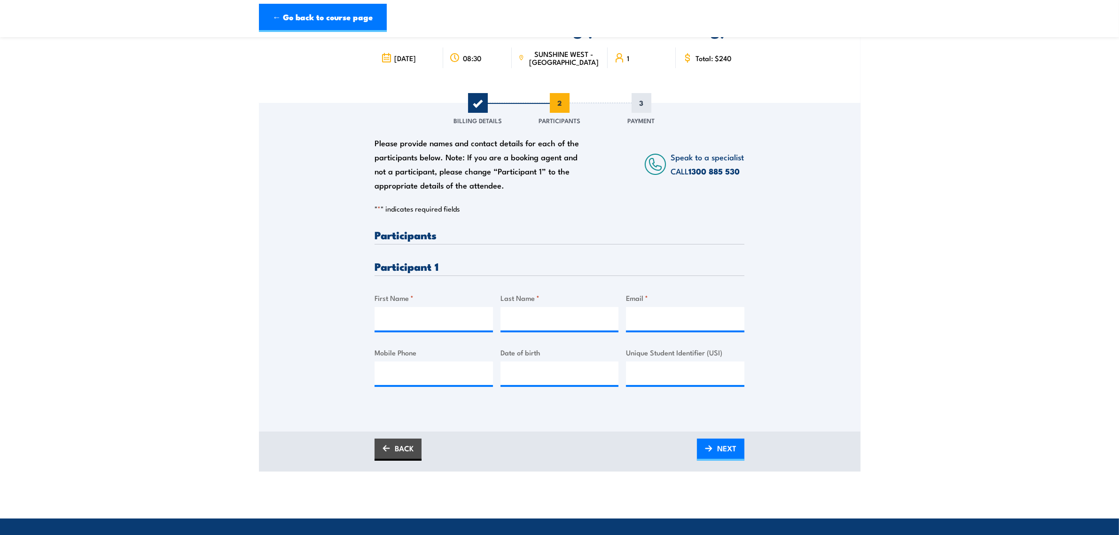
scroll to position [118, 0]
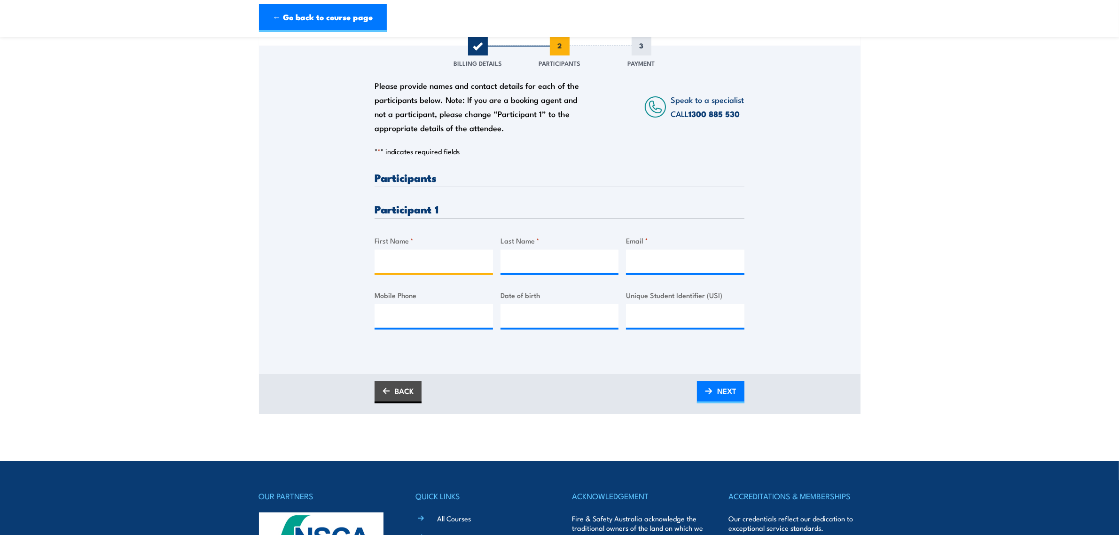
click at [380, 264] on input "First Name *" at bounding box center [434, 262] width 118 height 24
type input "Benjamin"
type input "Kemp"
type input "b"
type input "Benzy79@hotmail.com"
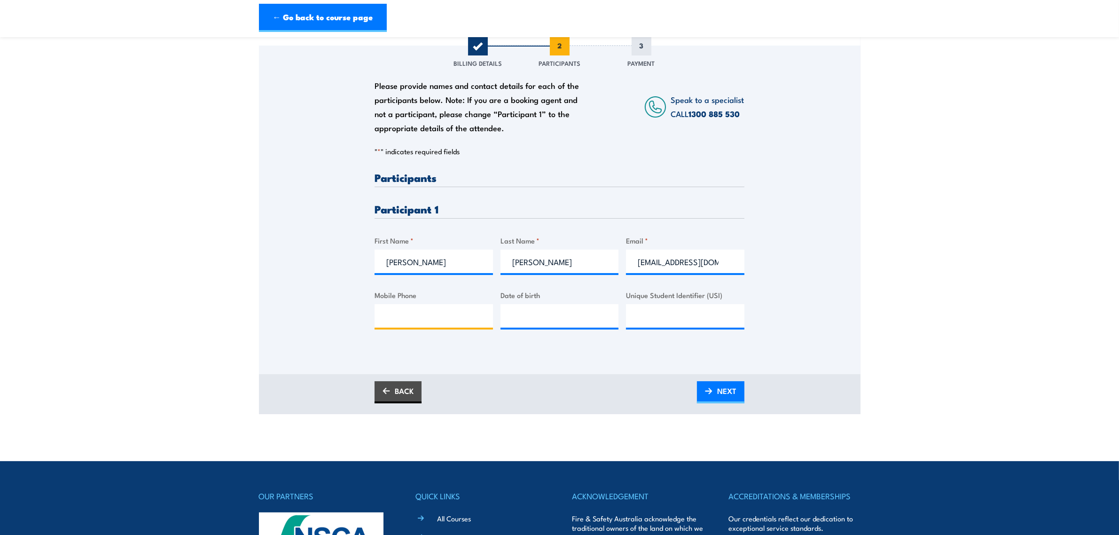
click at [408, 322] on input "Mobile Phone" at bounding box center [434, 316] width 118 height 24
type input "0416021529"
type input "02/10/1992"
type input "WKKR4WD3J6"
click at [720, 393] on span "NEXT" at bounding box center [726, 390] width 19 height 25
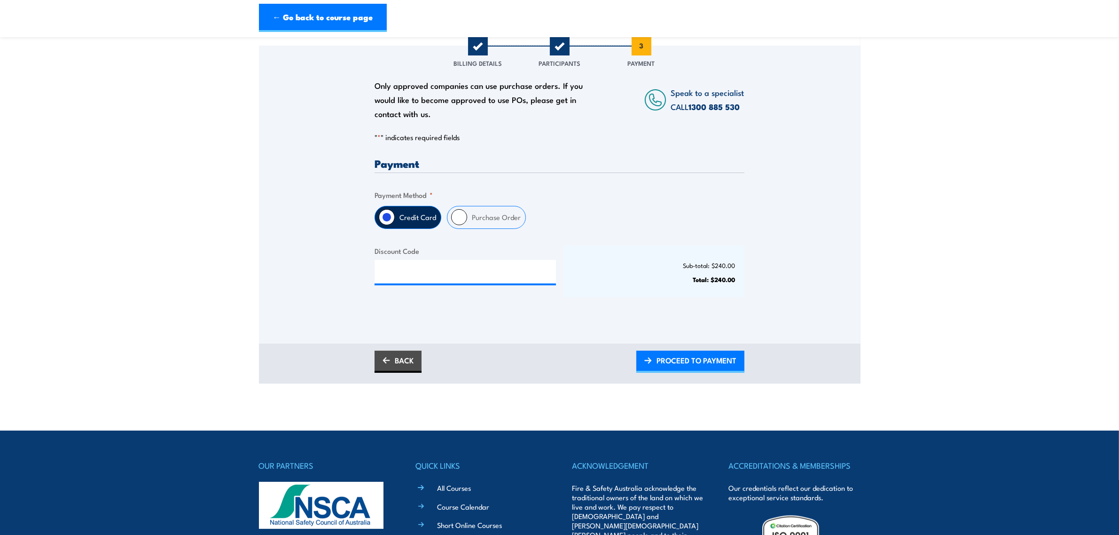
click at [459, 218] on input "Purchase Order" at bounding box center [459, 217] width 16 height 16
radio input "true"
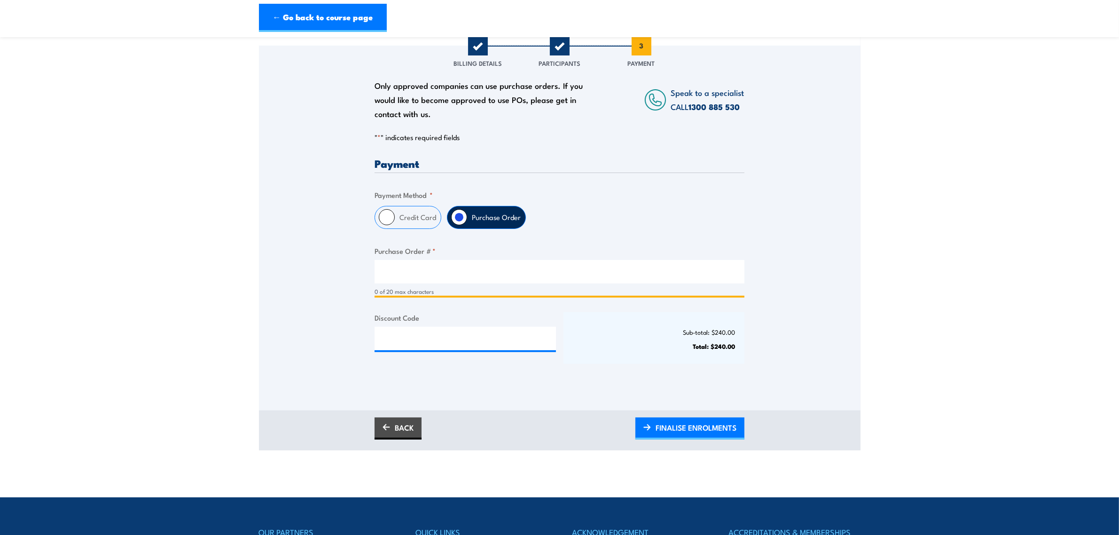
click at [469, 274] on input "Purchase Order # *" at bounding box center [560, 272] width 370 height 24
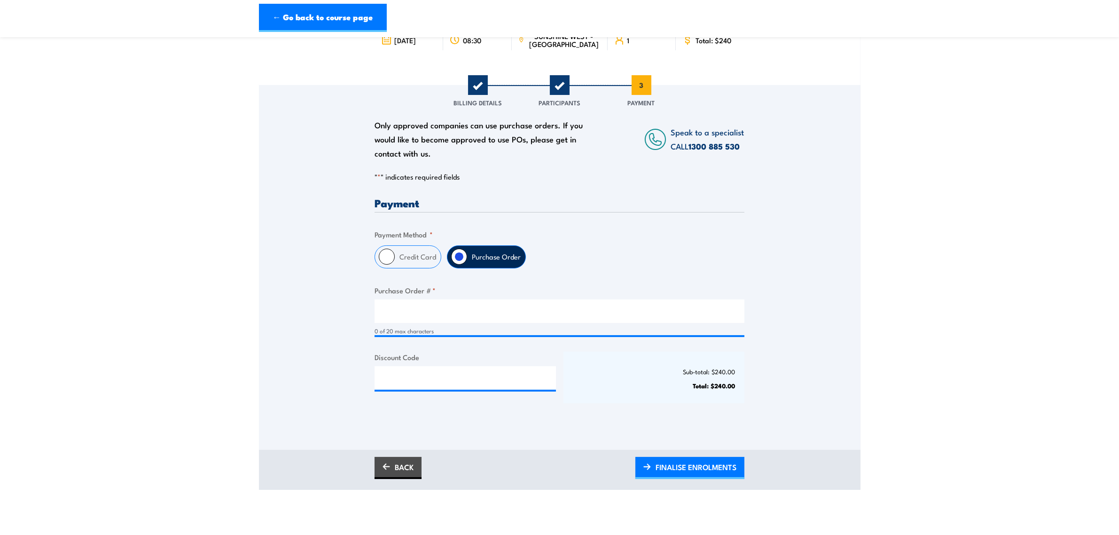
scroll to position [294, 0]
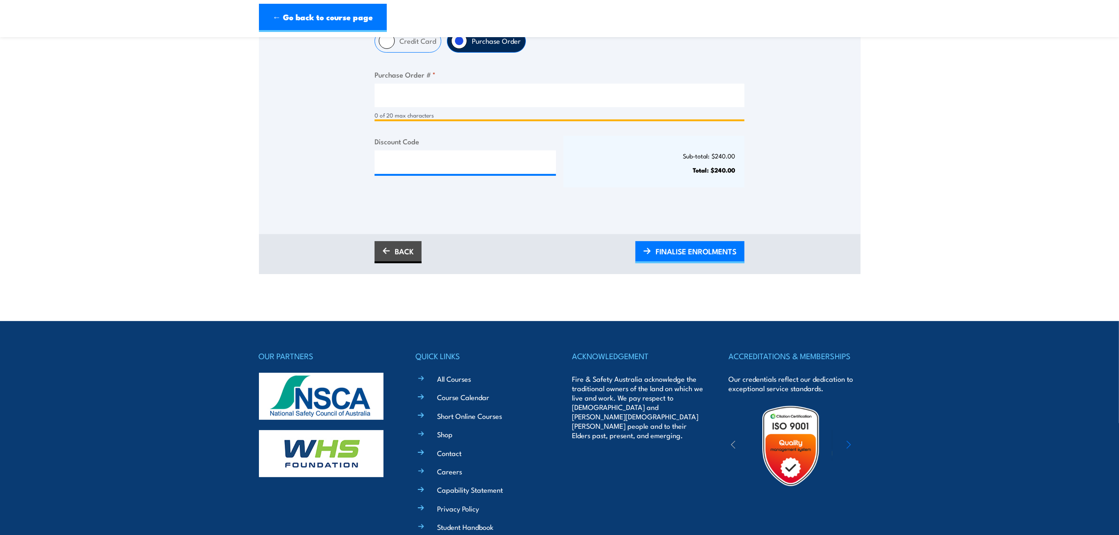
click at [414, 88] on input "Purchase Order # *" at bounding box center [560, 96] width 370 height 24
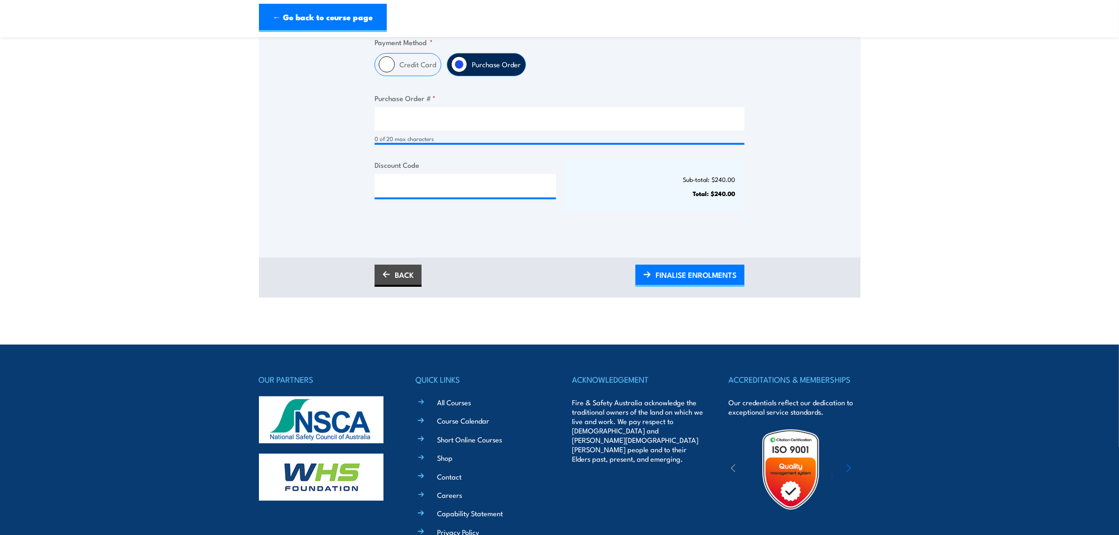
scroll to position [353, 0]
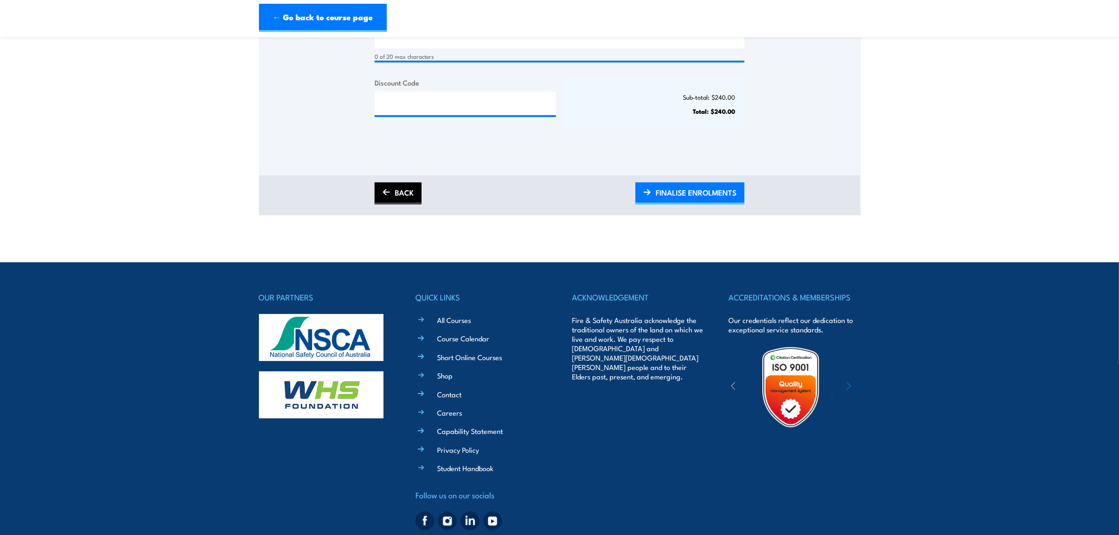
click at [407, 198] on link "BACK" at bounding box center [398, 193] width 47 height 22
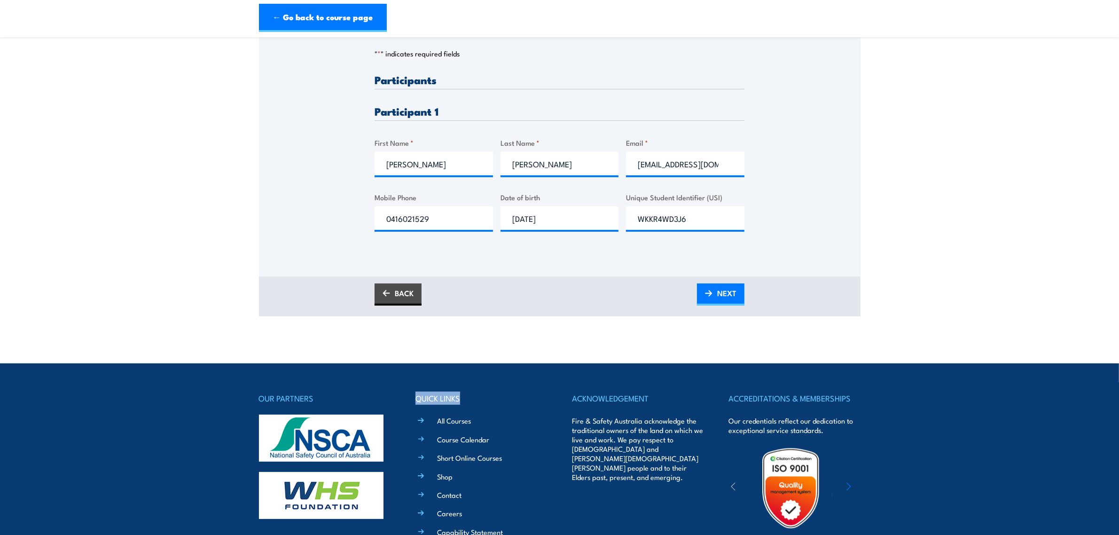
scroll to position [235, 0]
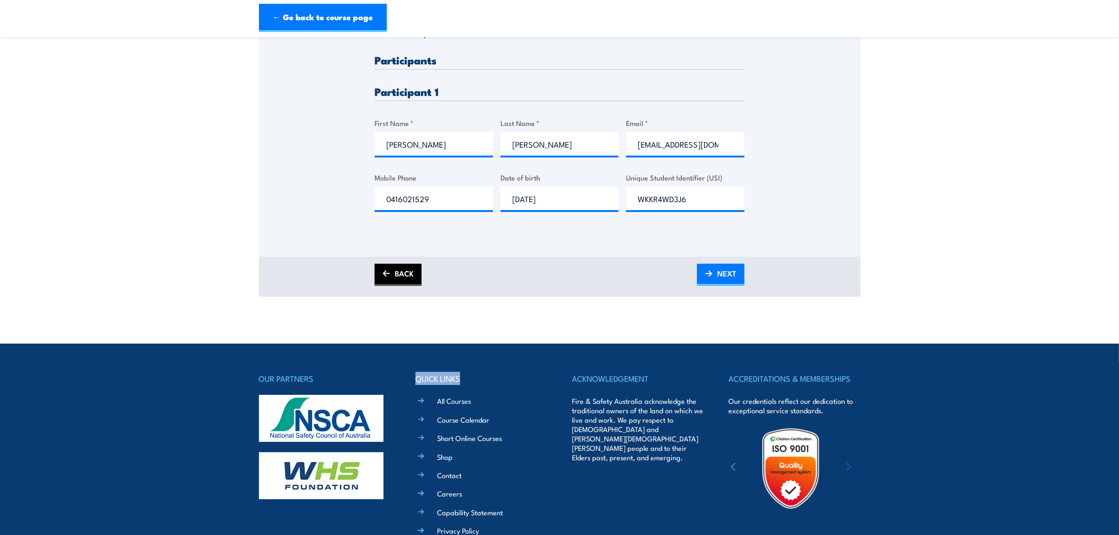
click at [409, 277] on link "BACK" at bounding box center [398, 275] width 47 height 22
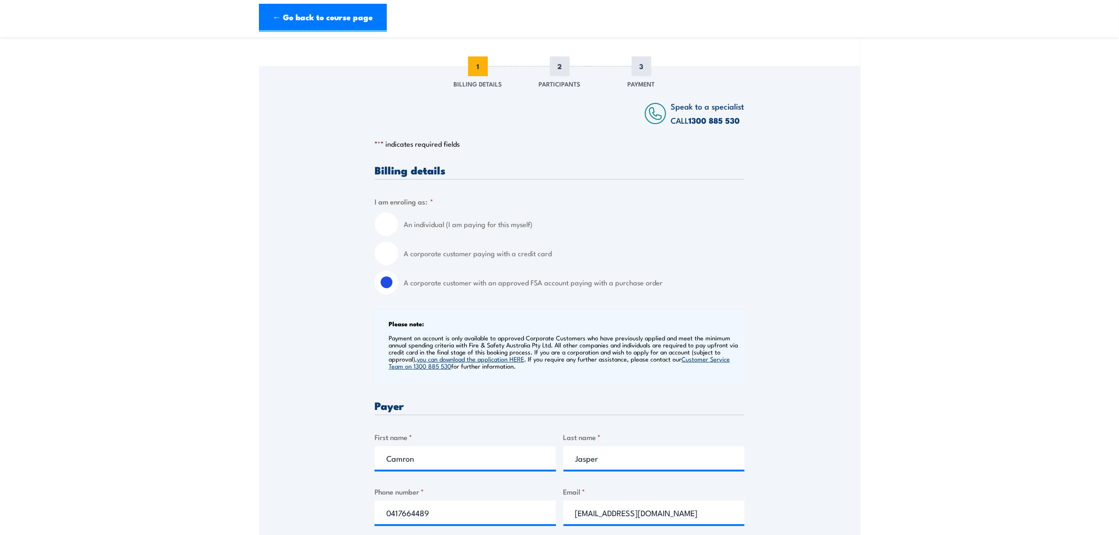
scroll to position [0, 0]
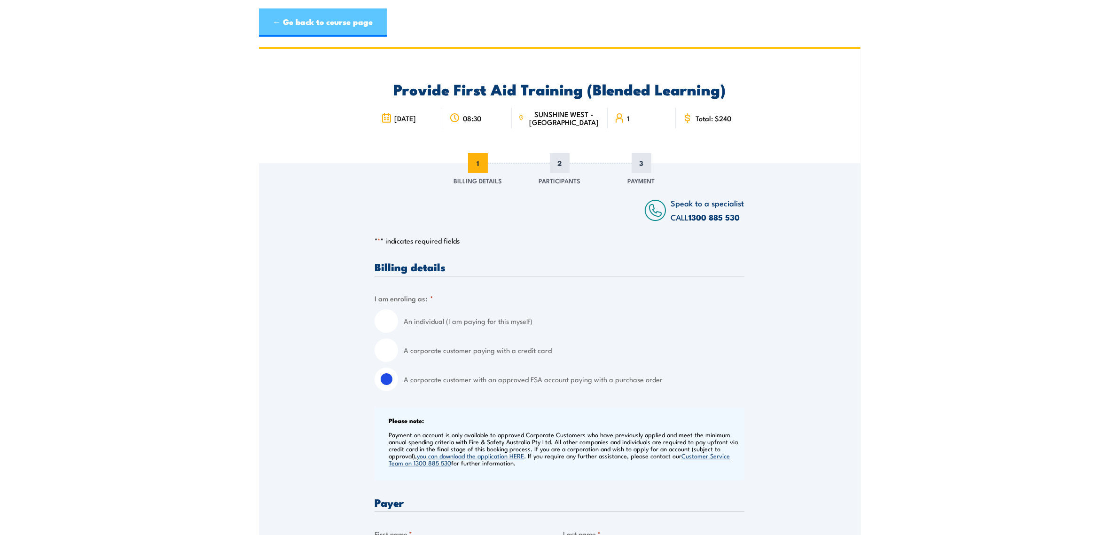
click at [349, 27] on link "← Go back to course page" at bounding box center [323, 22] width 128 height 28
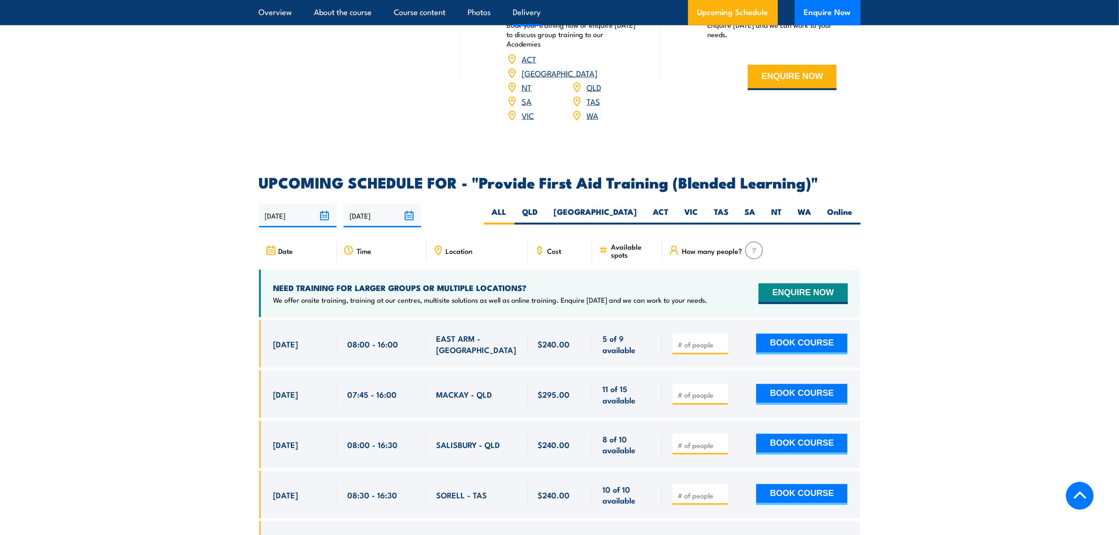
scroll to position [1687, 0]
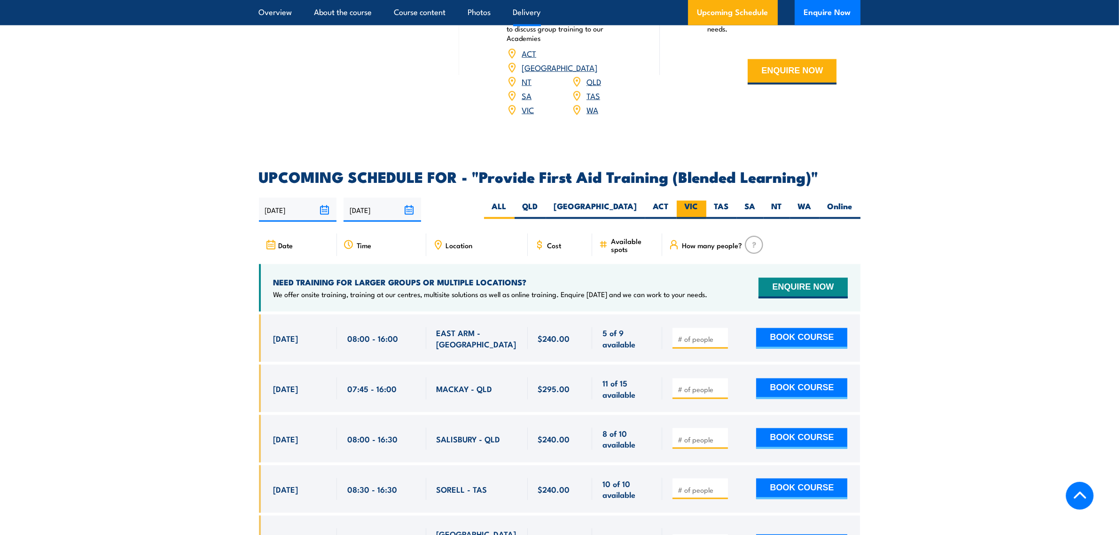
click at [694, 213] on label "VIC" at bounding box center [692, 210] width 30 height 18
click at [699, 207] on input "VIC" at bounding box center [702, 204] width 6 height 6
radio input "true"
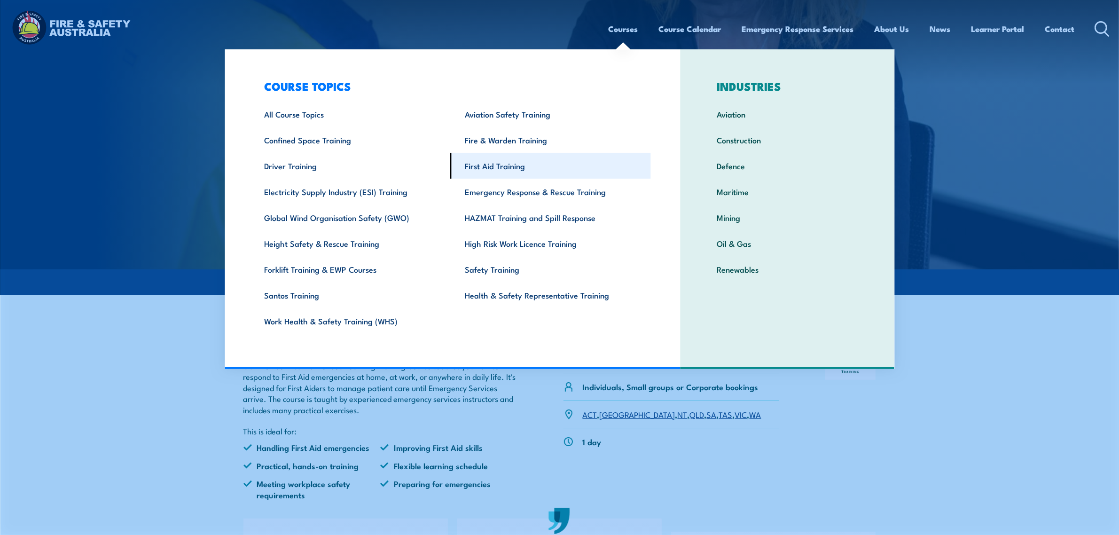
click at [502, 165] on link "First Aid Training" at bounding box center [550, 166] width 201 height 26
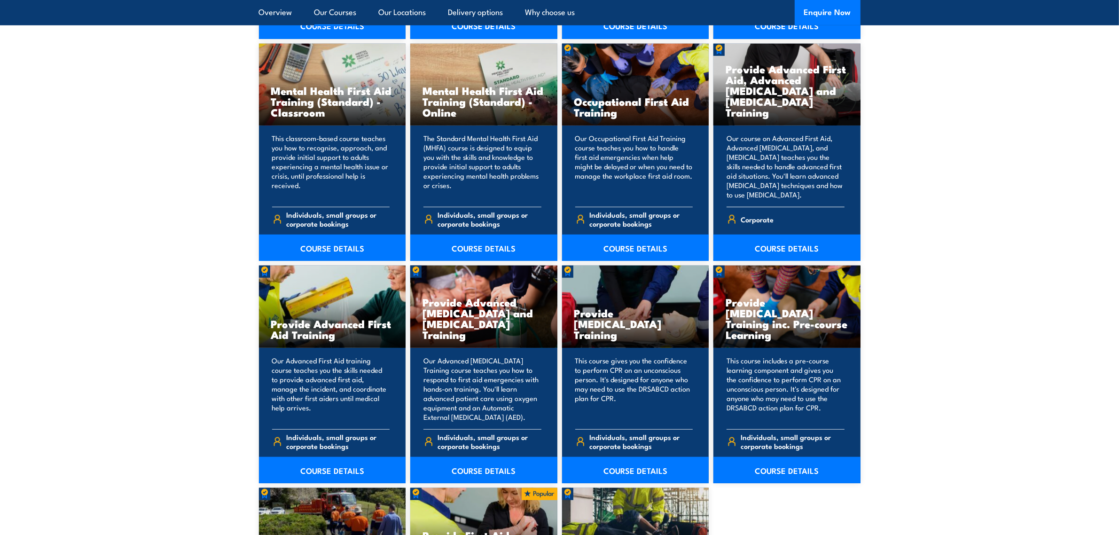
scroll to position [999, 0]
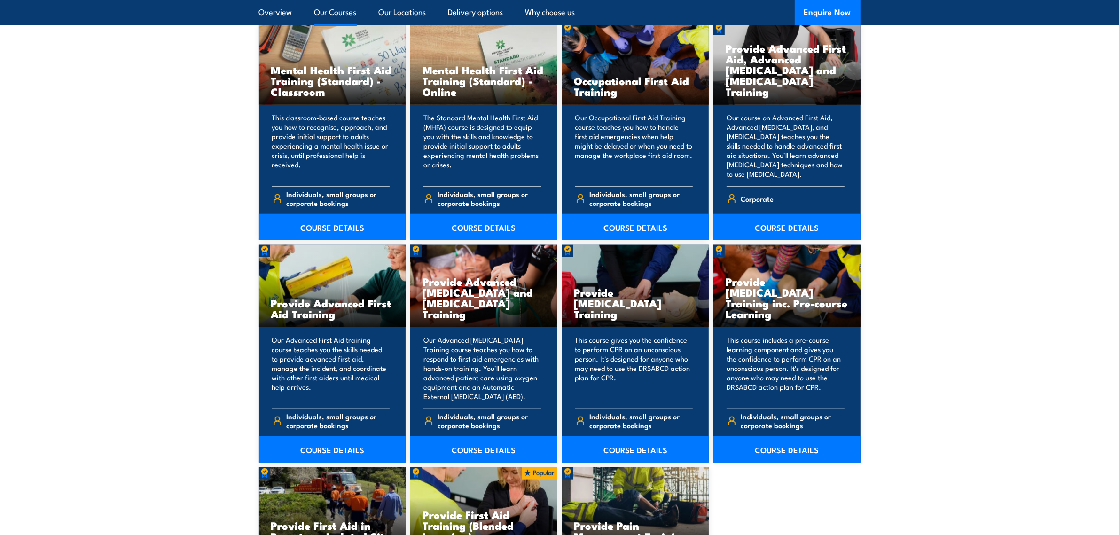
drag, startPoint x: 271, startPoint y: 306, endPoint x: 336, endPoint y: 316, distance: 65.7
click at [336, 316] on h3 "Provide Advanced First Aid Training" at bounding box center [332, 309] width 123 height 22
click at [933, 292] on section "15 COURSES [MEDICAL_DATA] Awareness Training This unit trains and assesses stud…" at bounding box center [559, 255] width 1119 height 967
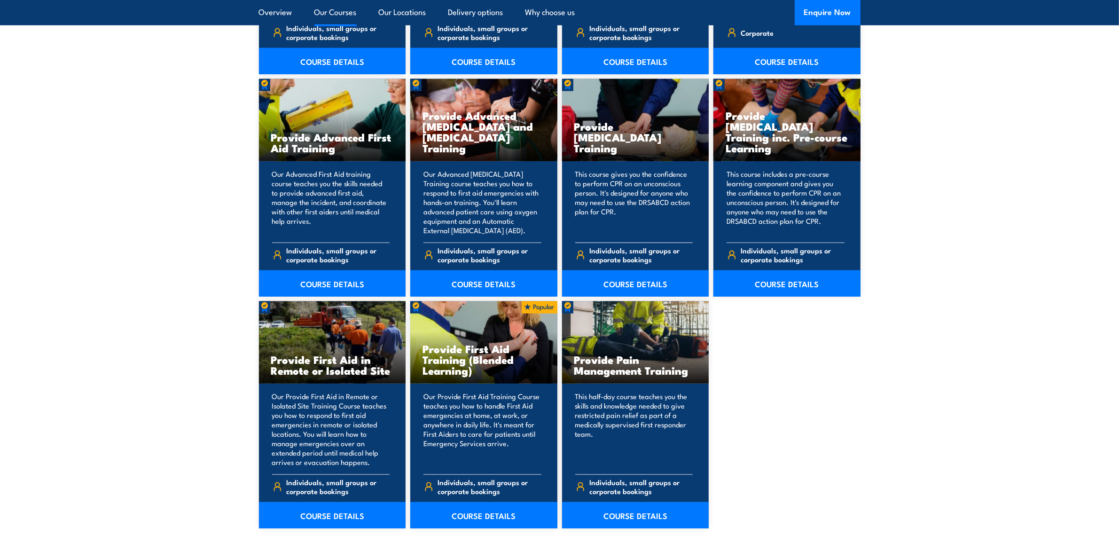
scroll to position [1175, 0]
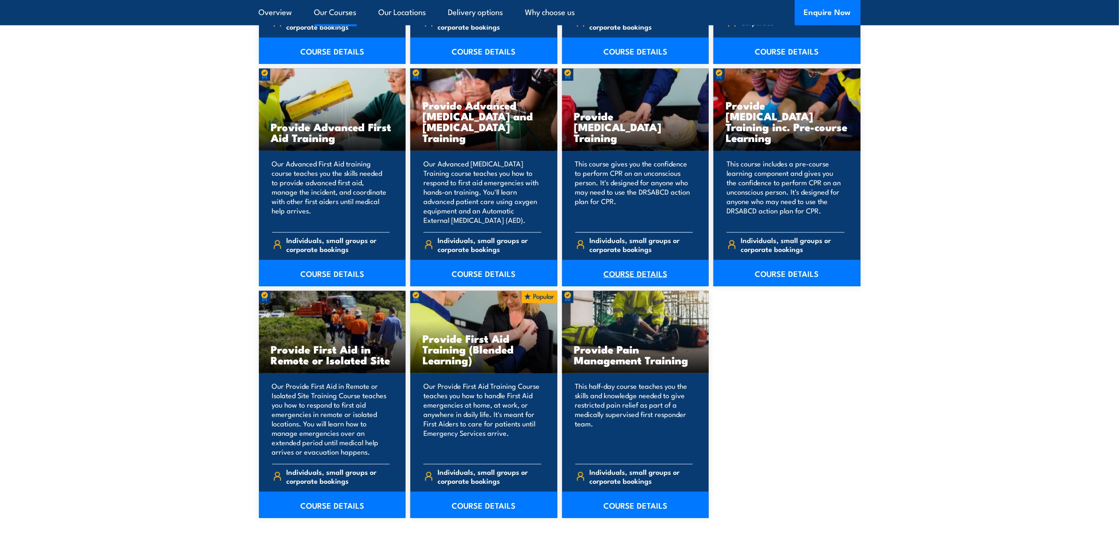
click at [639, 273] on link "COURSE DETAILS" at bounding box center [635, 273] width 147 height 26
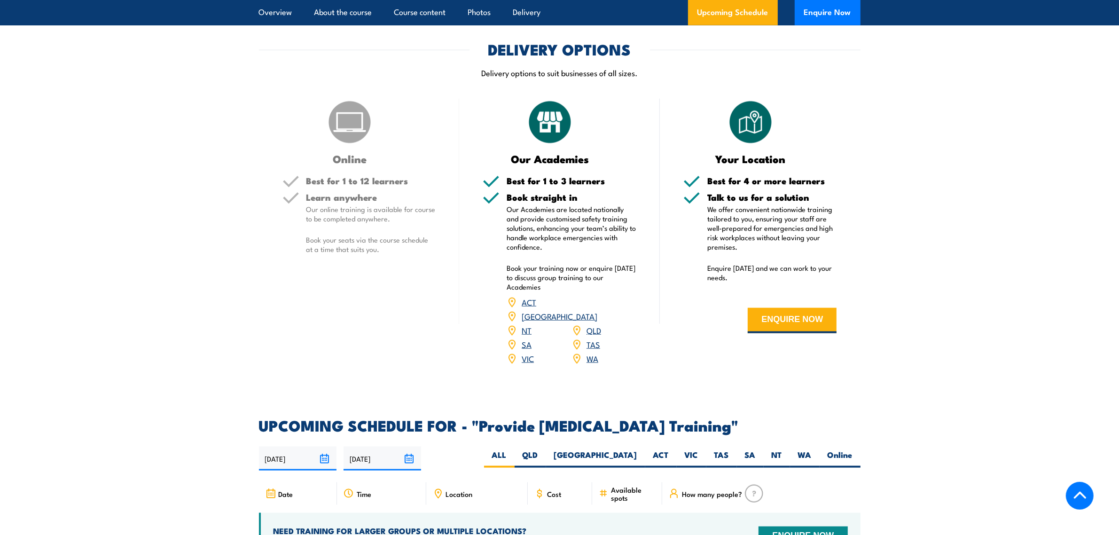
scroll to position [1469, 0]
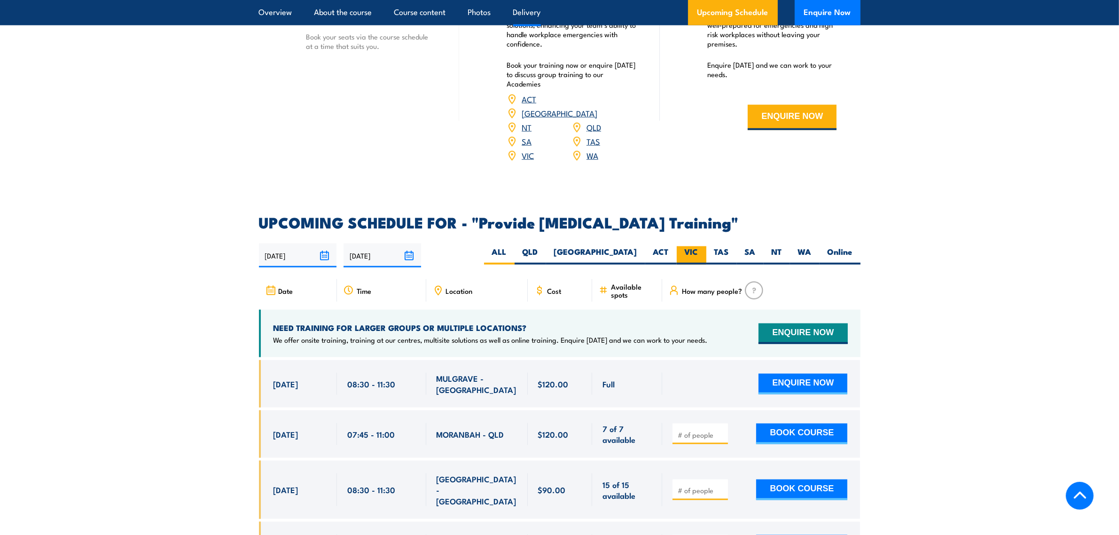
click at [690, 260] on label "VIC" at bounding box center [692, 255] width 30 height 18
click at [699, 252] on input "VIC" at bounding box center [702, 249] width 6 height 6
radio input "true"
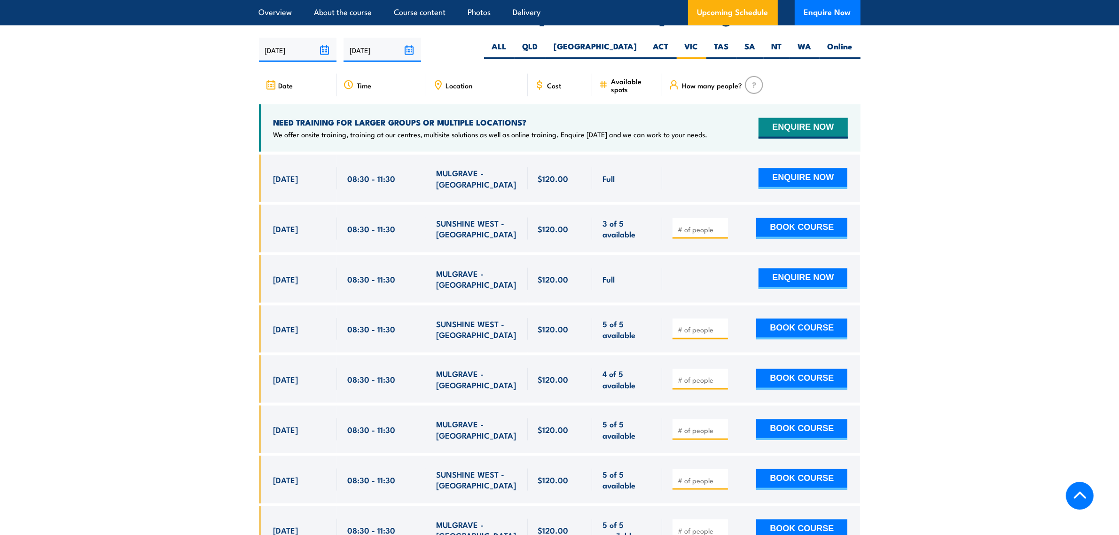
scroll to position [1691, 0]
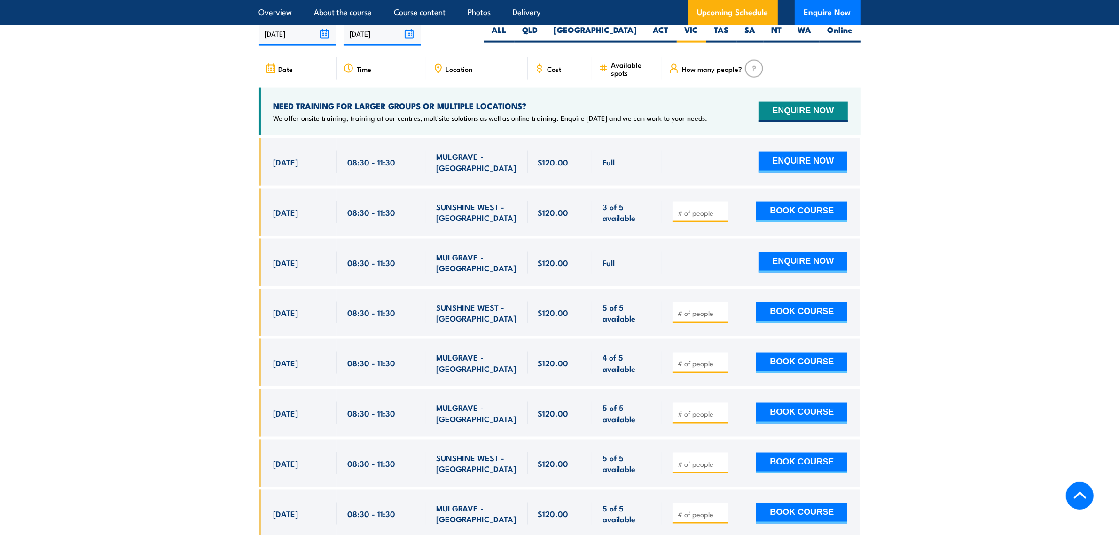
click at [689, 214] on input "number" at bounding box center [701, 212] width 47 height 9
type input "1"
click at [722, 214] on input "1" at bounding box center [701, 212] width 47 height 9
click at [786, 214] on button "BOOK COURSE" at bounding box center [802, 212] width 91 height 21
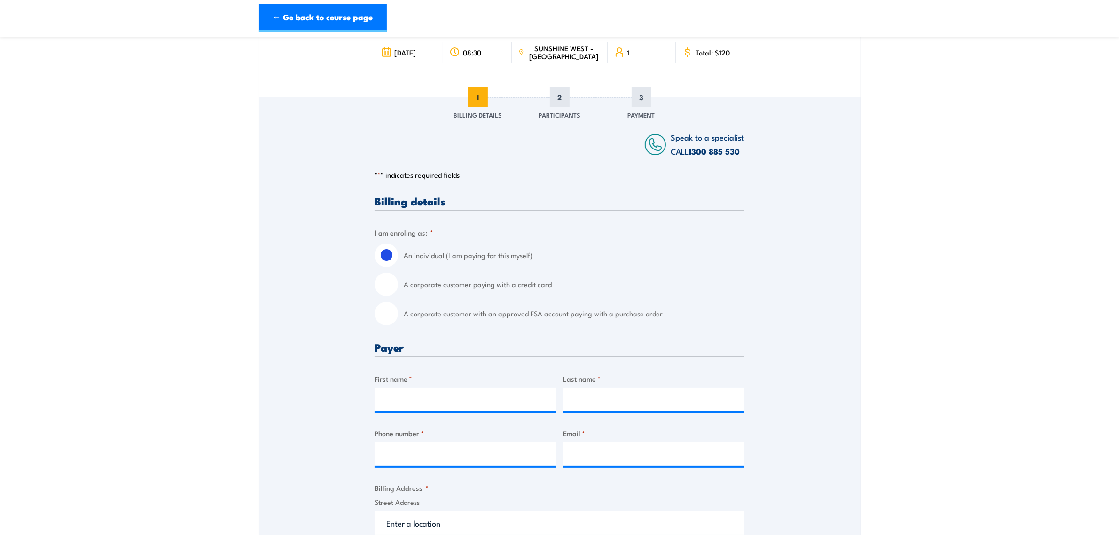
scroll to position [176, 0]
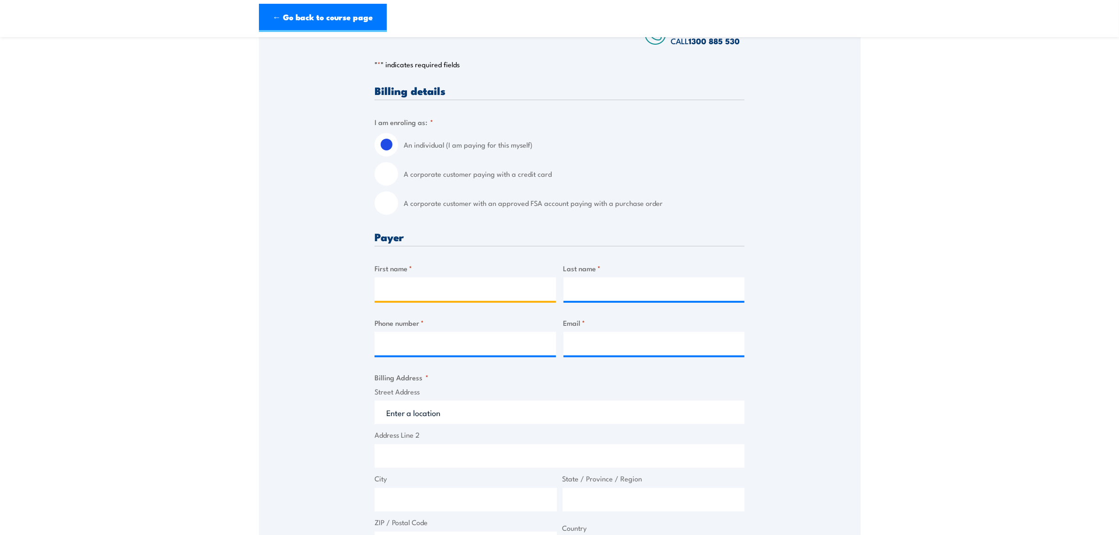
click at [432, 294] on input "First name *" at bounding box center [465, 289] width 181 height 24
click at [386, 207] on input "A corporate customer with an approved FSA account paying with a purchase order" at bounding box center [387, 203] width 24 height 24
radio input "true"
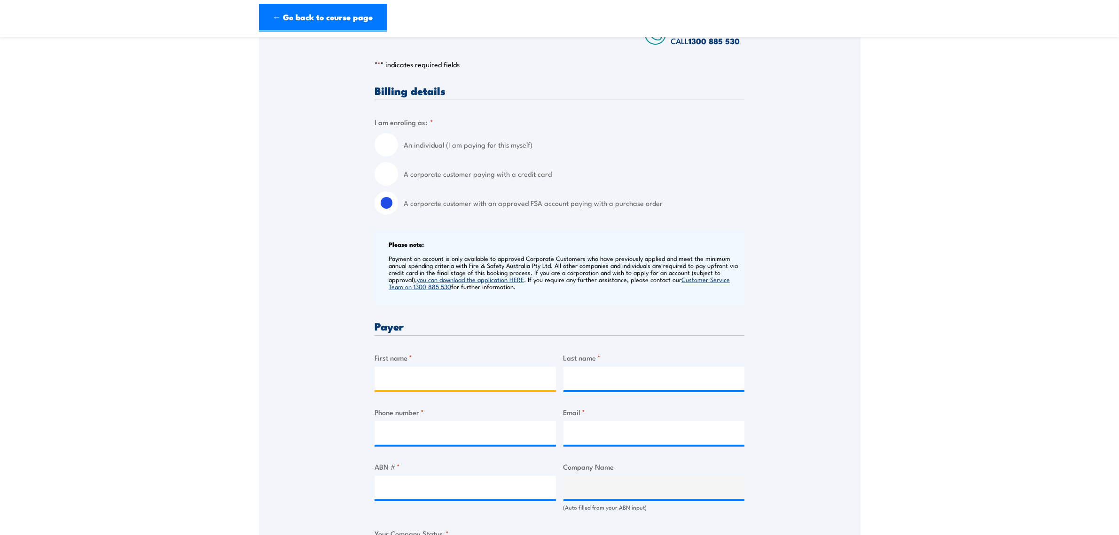
click at [426, 379] on input "First name *" at bounding box center [465, 379] width 181 height 24
type input "Camron"
type input "Jasper"
type input "0417664489"
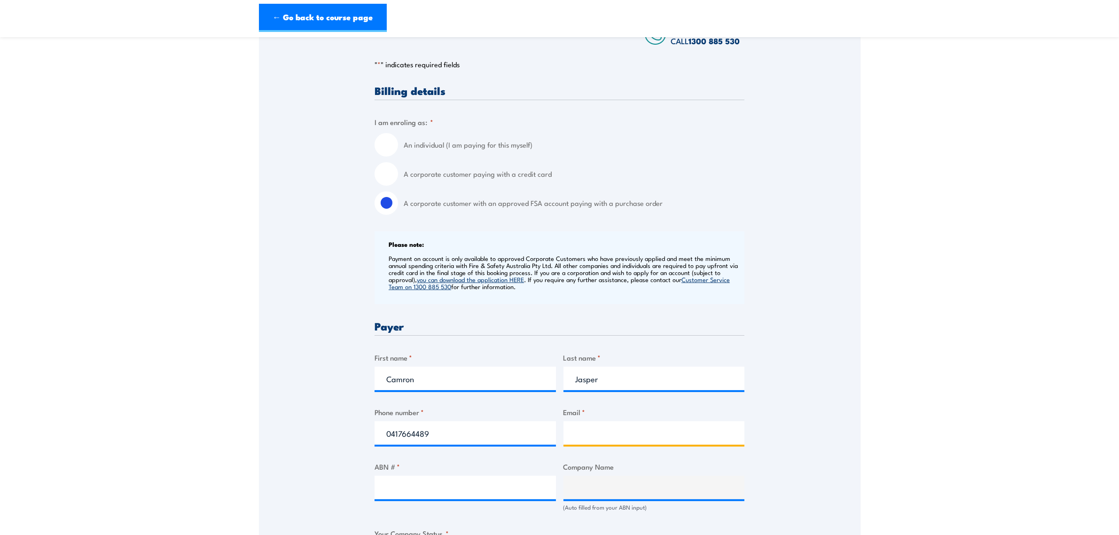
type input "camron.jasper@silklogistics.com.au"
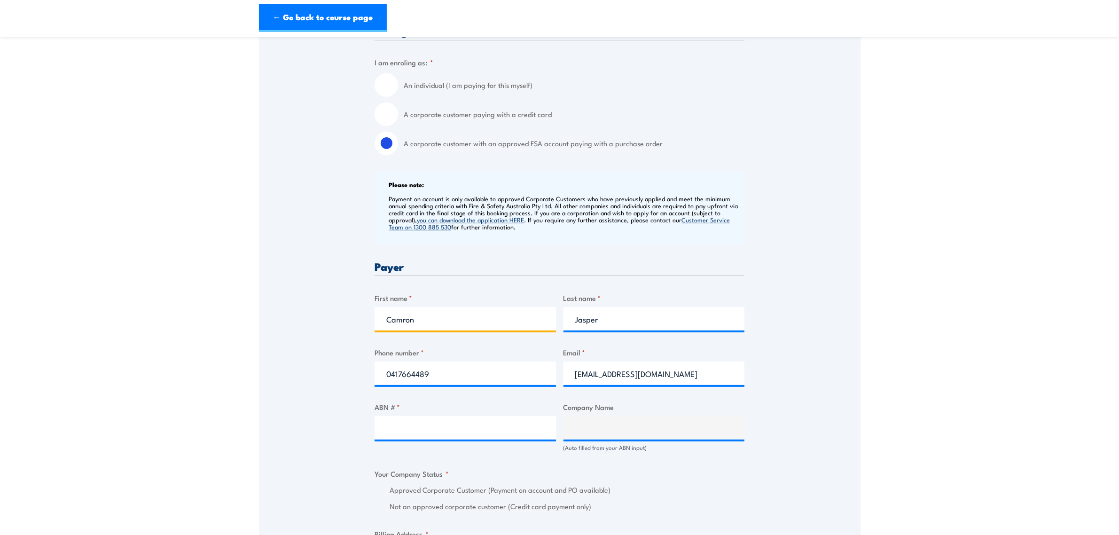
scroll to position [294, 0]
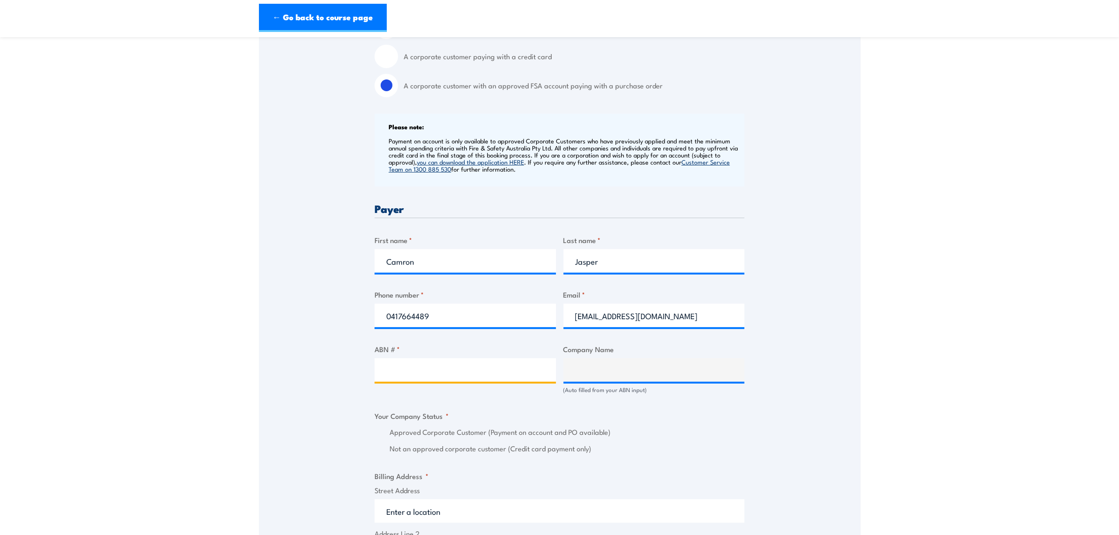
click at [408, 368] on input "ABN # *" at bounding box center [465, 370] width 181 height 24
type input "5"
type input "56006444355"
type input "SILK CONTRACT LOGISTICS PTY LTD"
radio input "true"
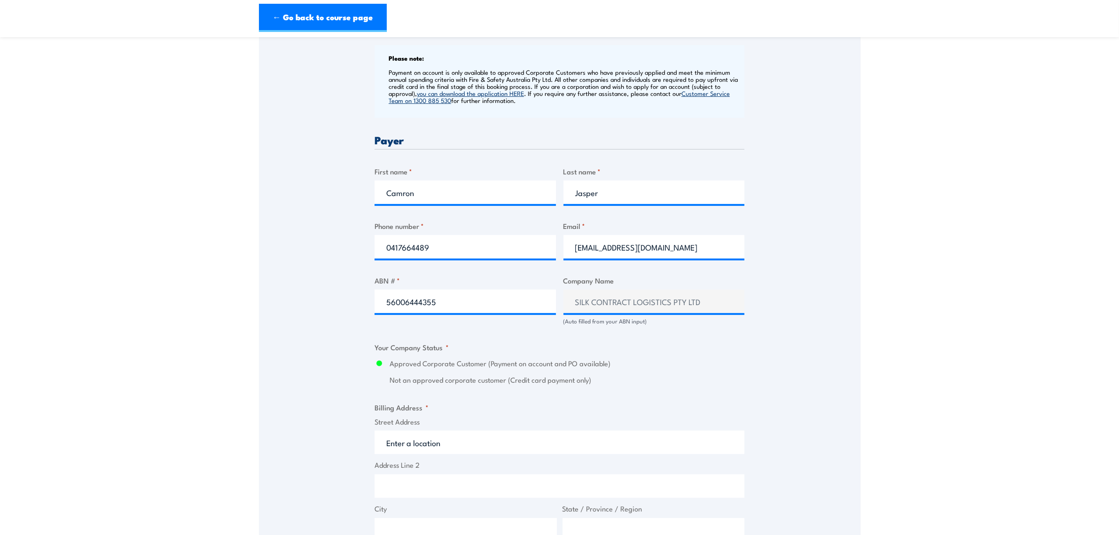
scroll to position [470, 0]
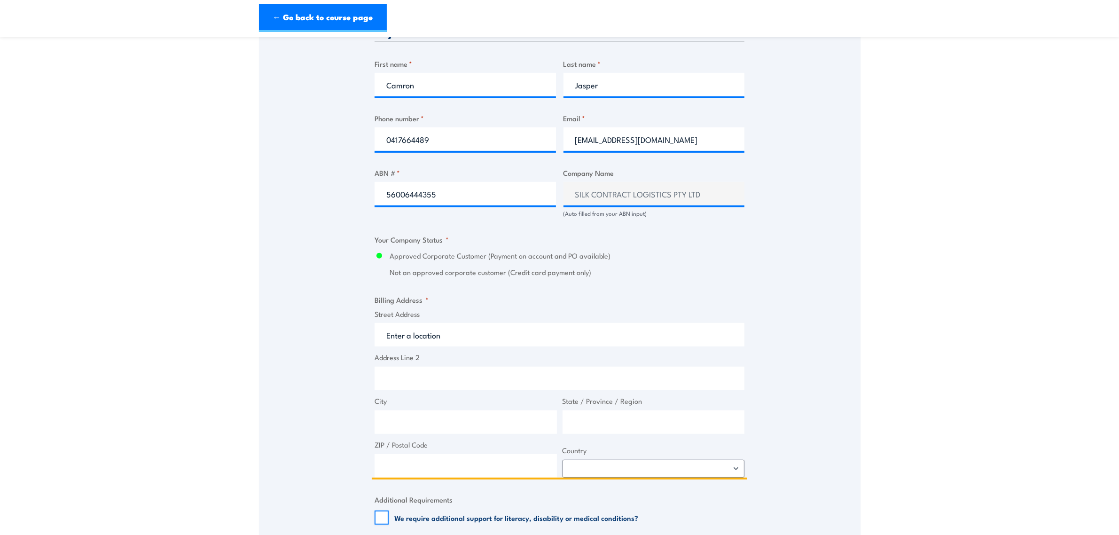
click at [434, 334] on input "Street Address" at bounding box center [560, 335] width 370 height 24
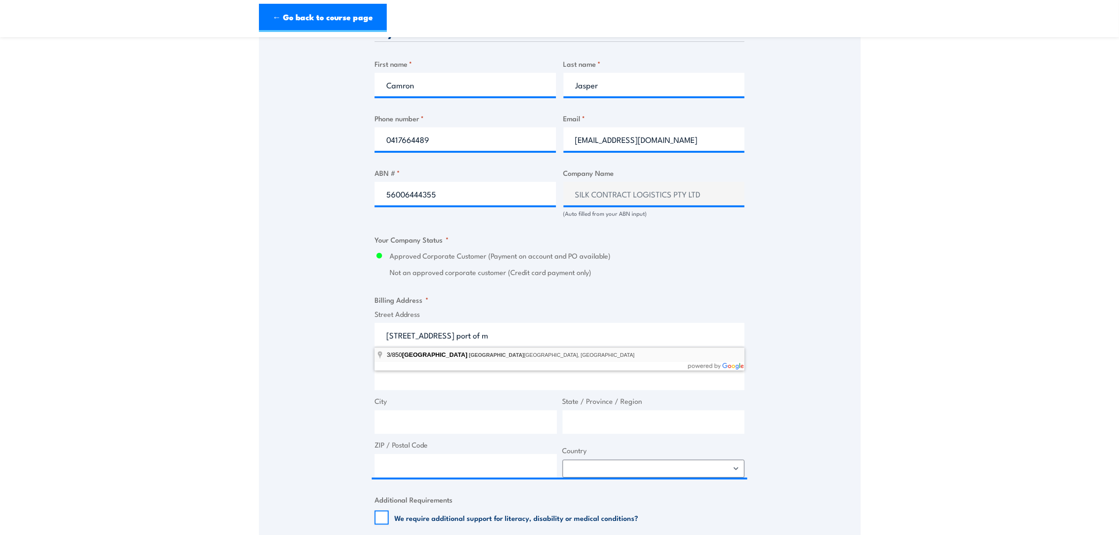
type input "3/850 Lorimer Street, Port Melbourne VIC, Australia"
type input "850 Lorimer St"
type input "Port Melbourne"
type input "Victoria"
type input "3207"
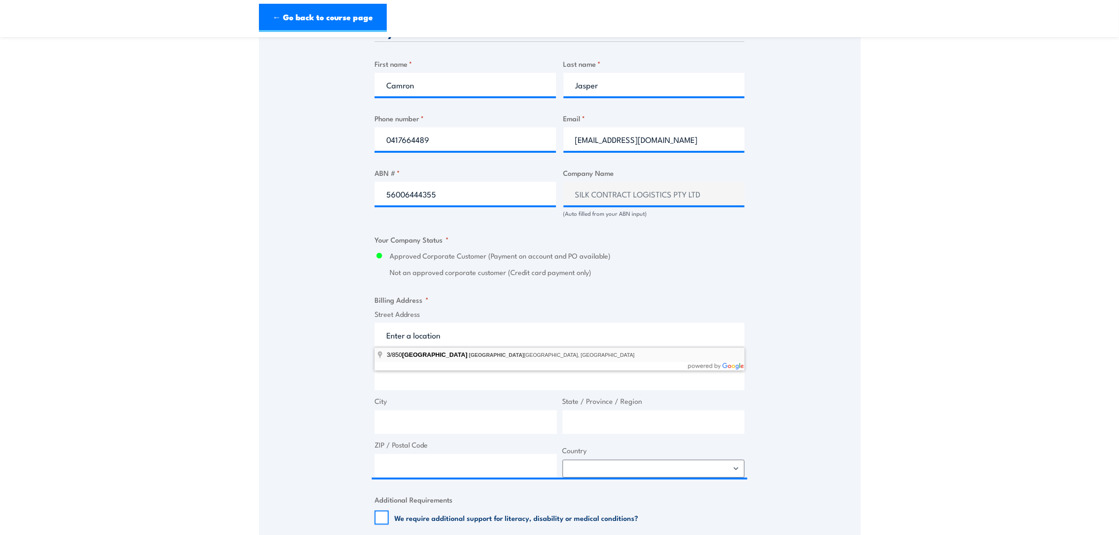
select select "Australia"
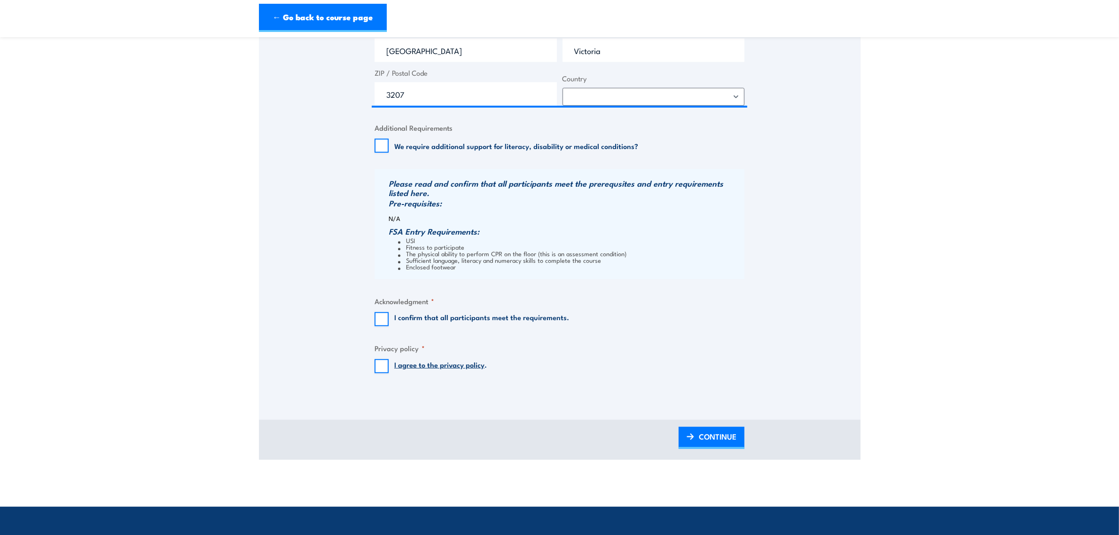
scroll to position [882, 0]
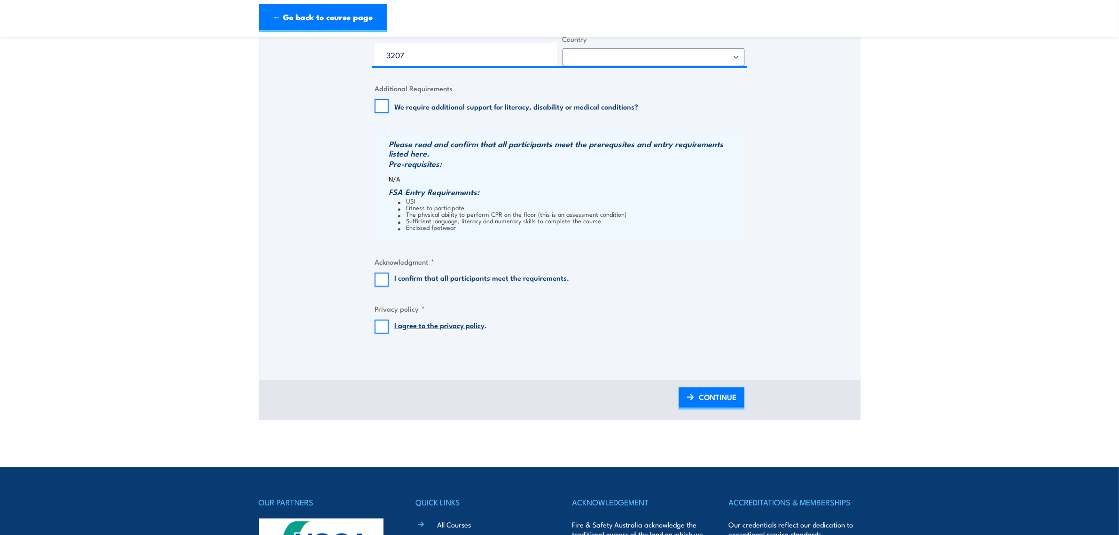
click at [384, 285] on input "I confirm that all participants meet the requirements." at bounding box center [382, 280] width 14 height 14
checkbox input "true"
click at [384, 327] on input "I agree to the privacy policy ." at bounding box center [382, 327] width 14 height 14
checkbox input "true"
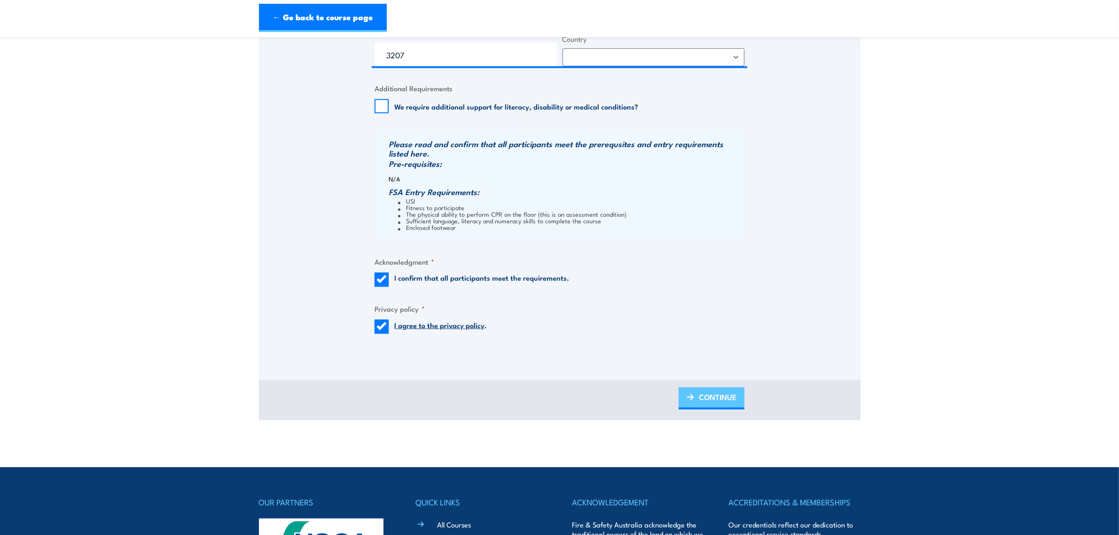
click at [710, 394] on span "CONTINUE" at bounding box center [718, 397] width 38 height 25
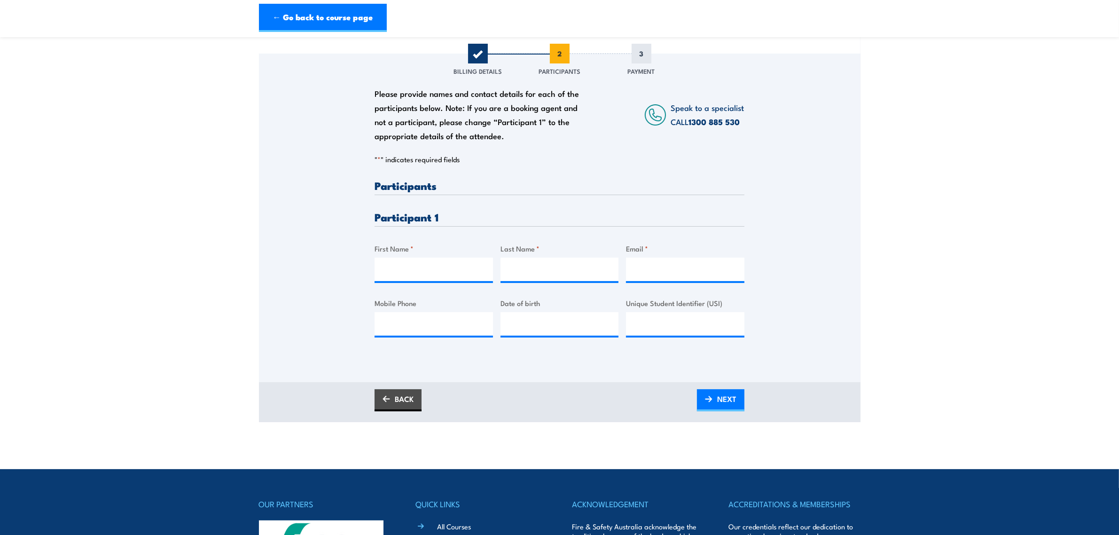
scroll to position [118, 0]
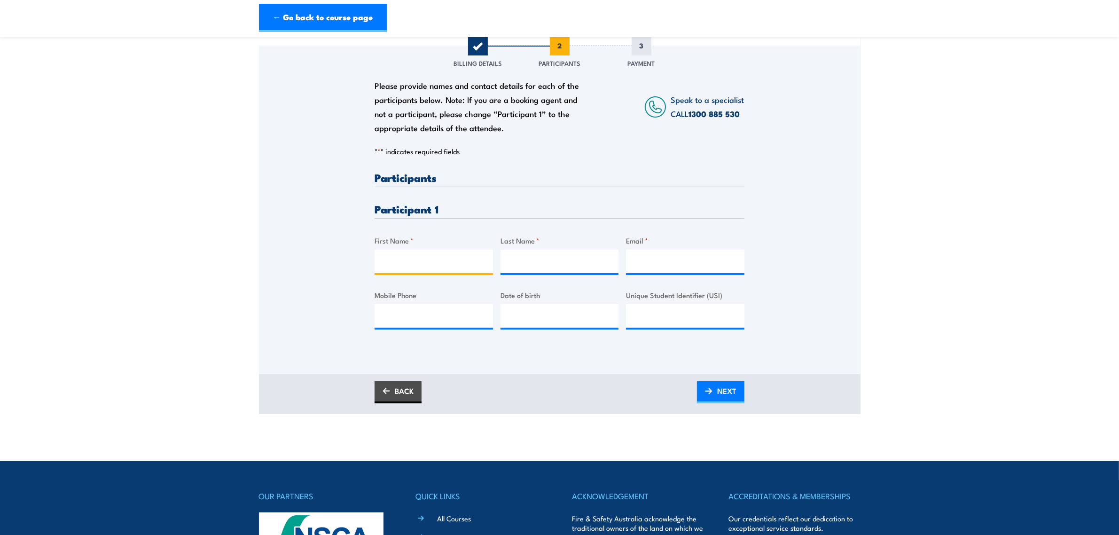
click at [423, 264] on input "First Name *" at bounding box center [434, 262] width 118 height 24
click at [421, 259] on input "First Name *" at bounding box center [434, 262] width 118 height 24
click at [455, 264] on input "First Name *" at bounding box center [434, 262] width 118 height 24
type input "Benjamin"
type input "Kemp"
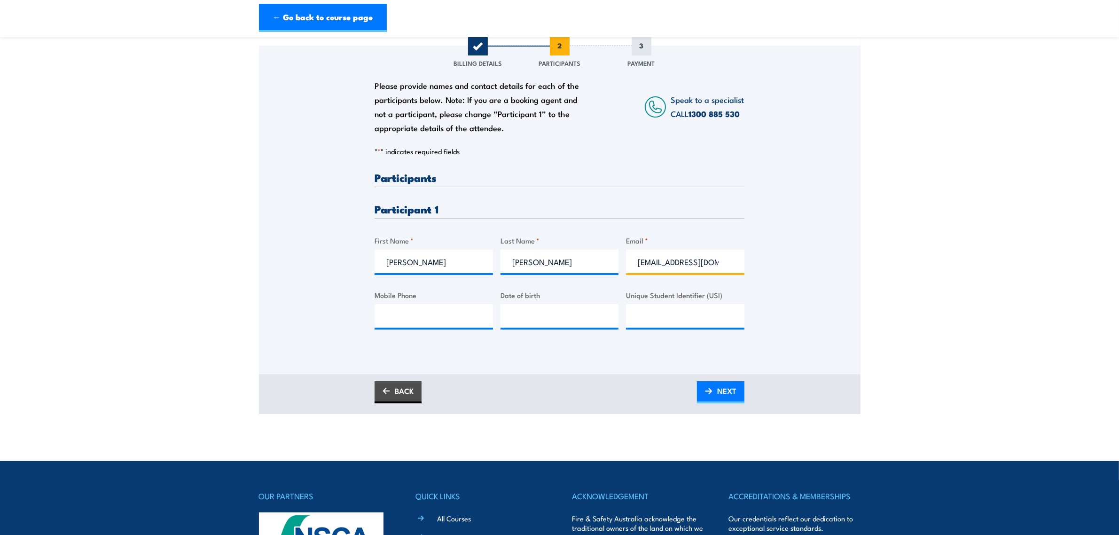
type input "Benzy79@hotmail.com"
click at [434, 323] on input "Mobile Phone" at bounding box center [434, 316] width 118 height 24
type input "0416021529"
click at [546, 311] on input "__/__/____" at bounding box center [560, 316] width 118 height 24
type input "02/10/1992"
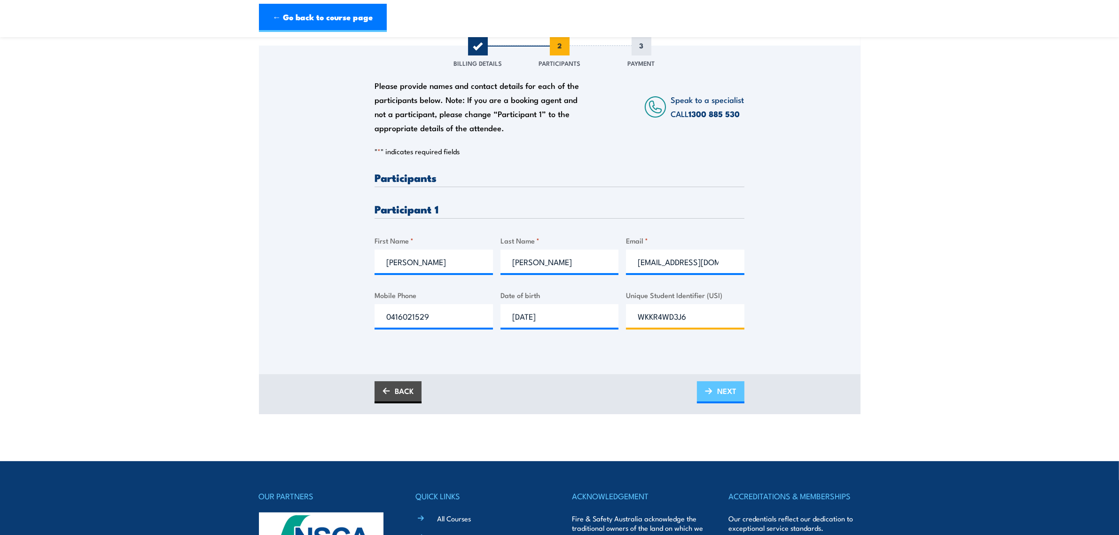
type input "WKKR4WD3J6"
click at [735, 391] on span "NEXT" at bounding box center [726, 390] width 19 height 25
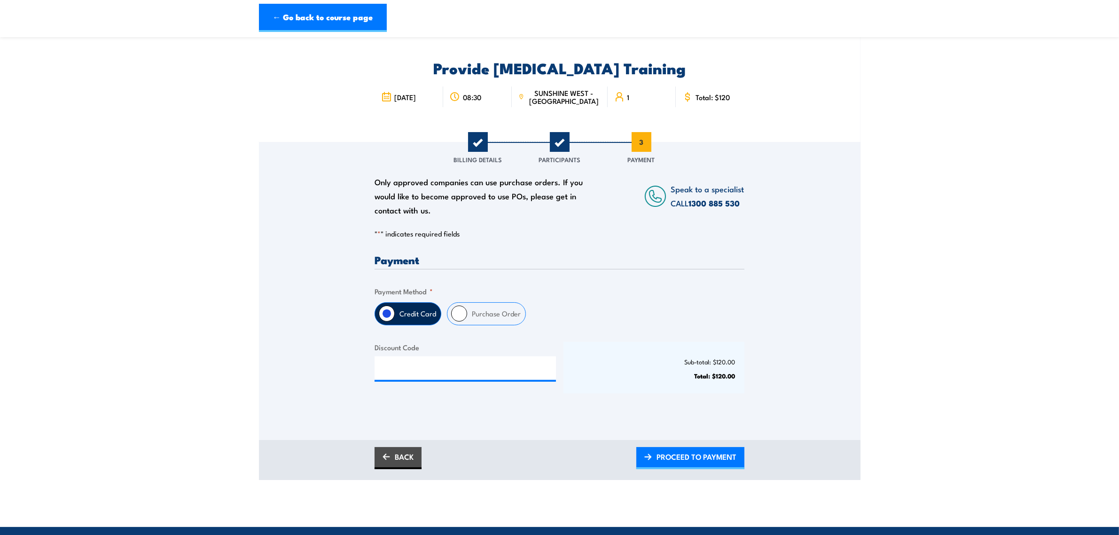
scroll to position [0, 0]
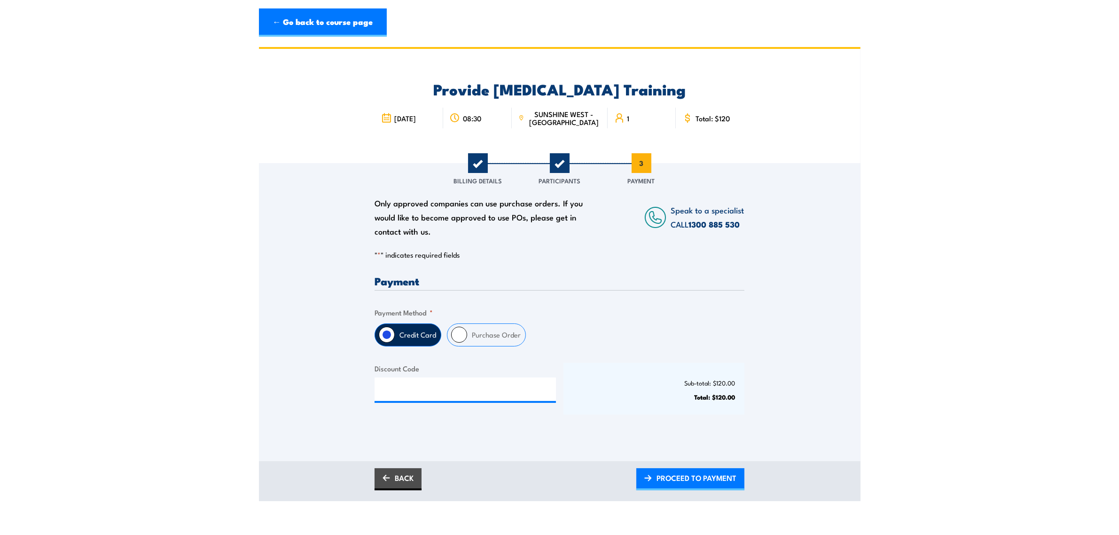
click at [461, 333] on input "Purchase Order" at bounding box center [459, 335] width 16 height 16
radio input "true"
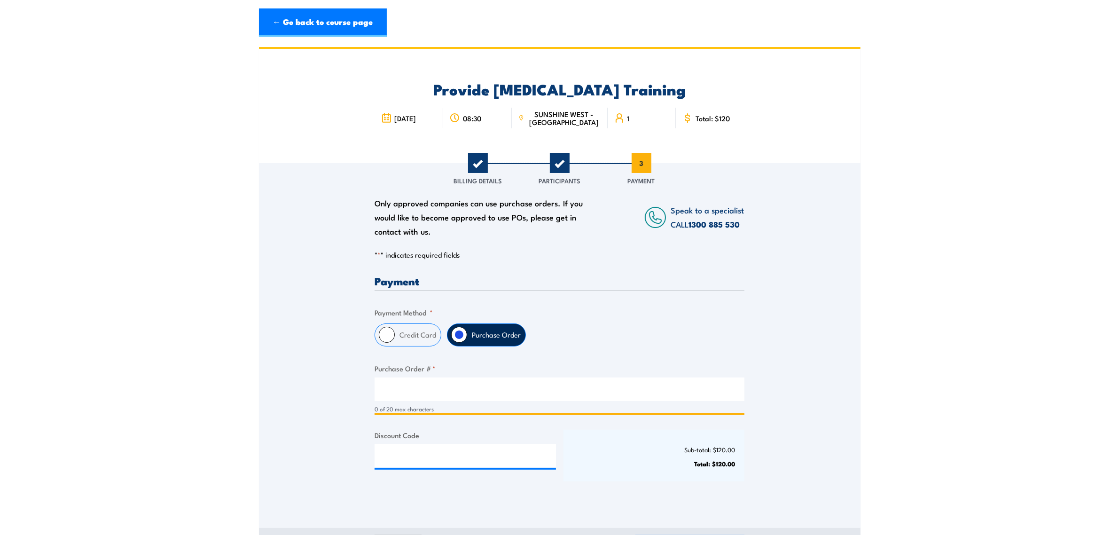
click at [455, 379] on input "Purchase Order # *" at bounding box center [560, 390] width 370 height 24
click at [473, 387] on input "Purchase Order # *" at bounding box center [560, 390] width 370 height 24
paste input "SCL3070001159"
type input "SCL3070001159"
click at [632, 481] on div "Sub-total: $120.00 Total: $120.00" at bounding box center [654, 456] width 181 height 52
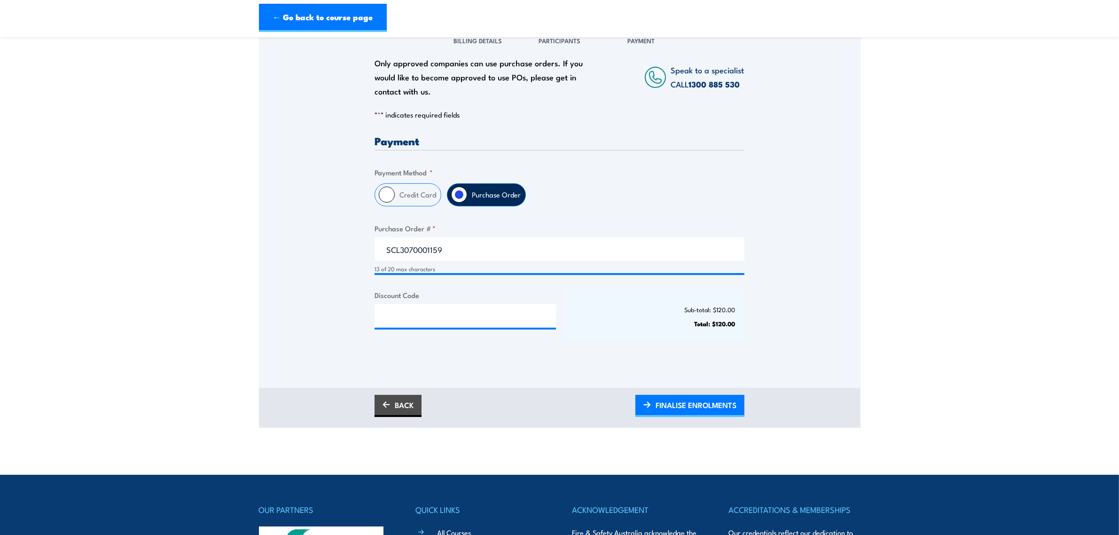
scroll to position [176, 0]
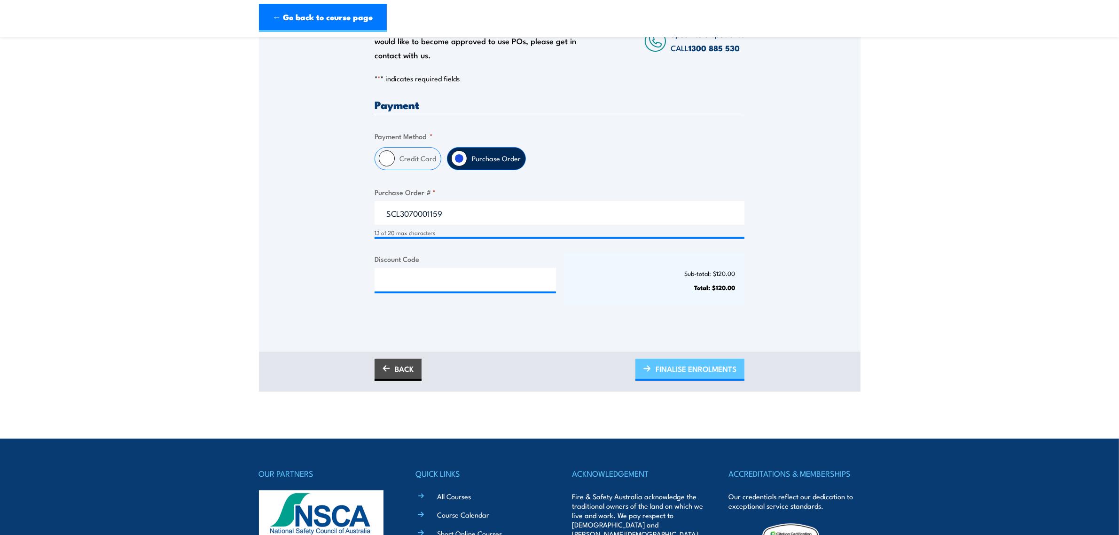
click at [692, 372] on span "FINALISE ENROLMENTS" at bounding box center [696, 368] width 81 height 25
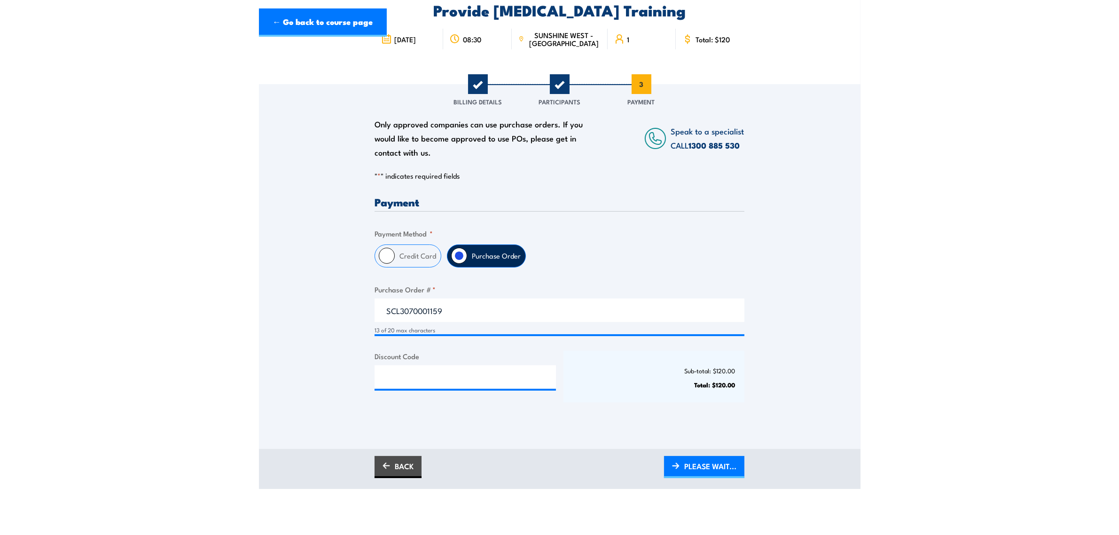
scroll to position [0, 0]
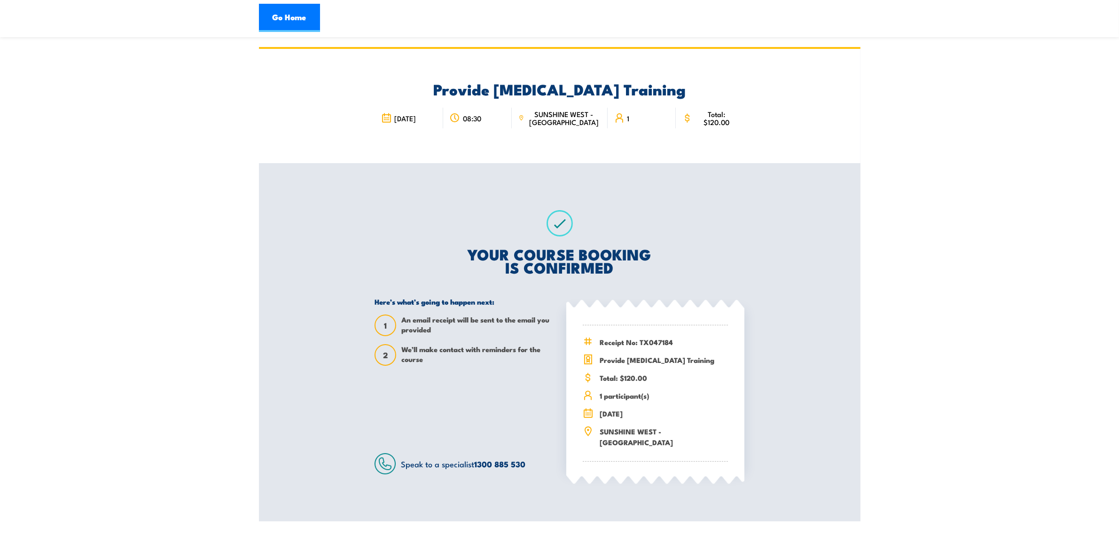
scroll to position [59, 0]
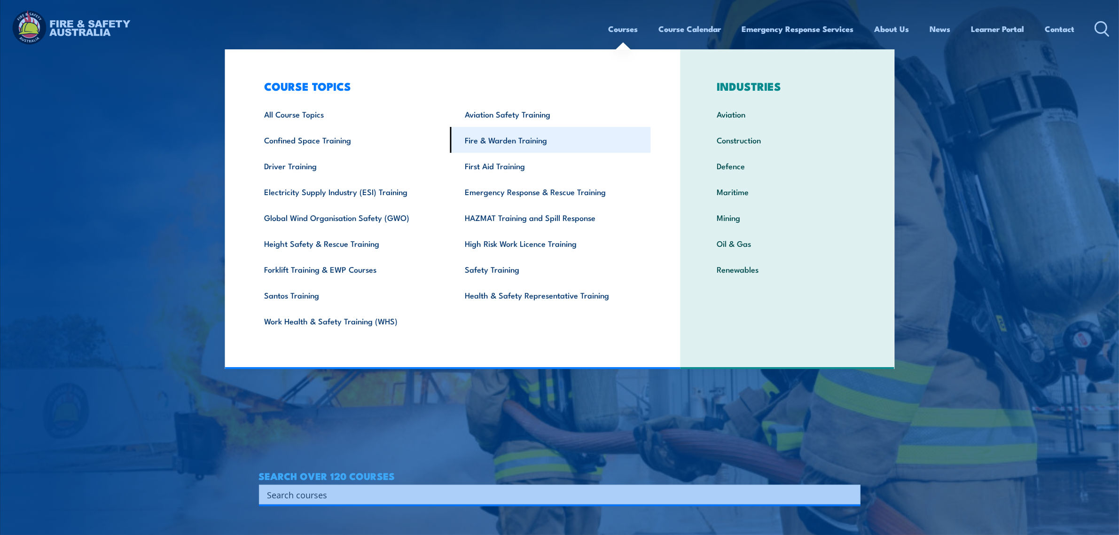
click at [527, 142] on link "Fire & Warden Training" at bounding box center [550, 140] width 201 height 26
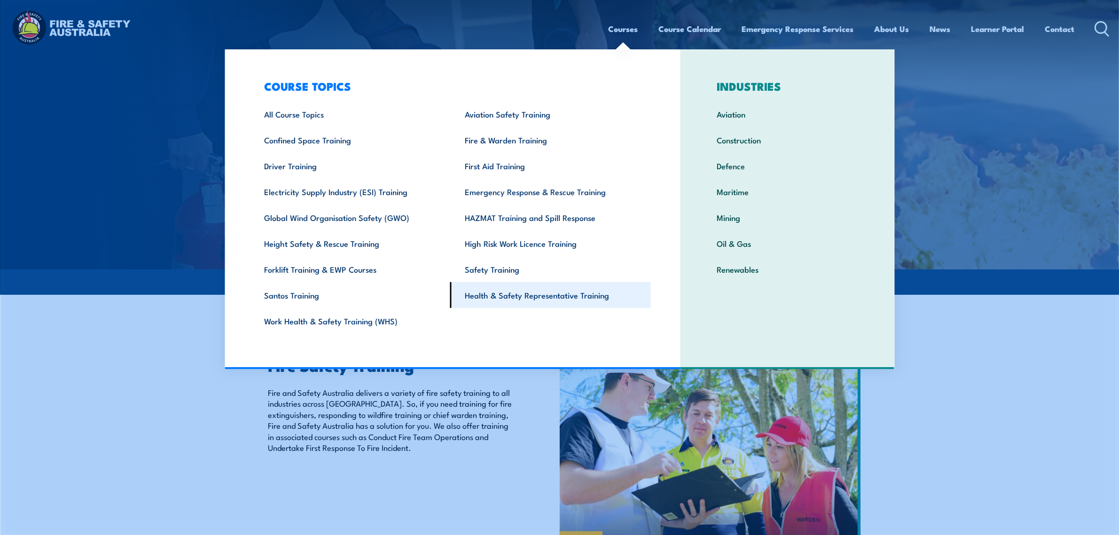
click at [516, 294] on link "Health & Safety Representative Training" at bounding box center [550, 295] width 201 height 26
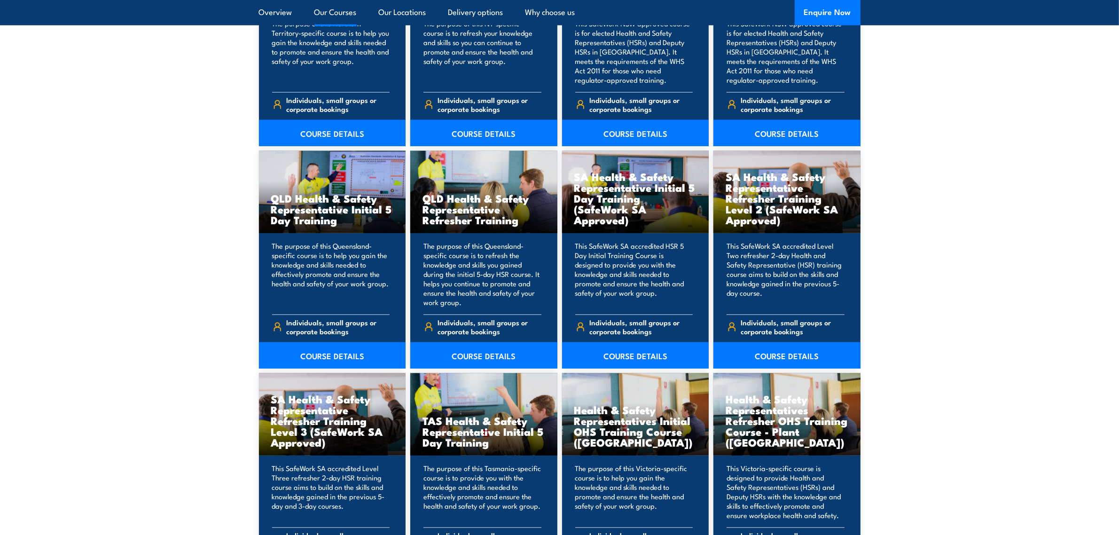
scroll to position [1293, 0]
